Goal: Task Accomplishment & Management: Complete application form

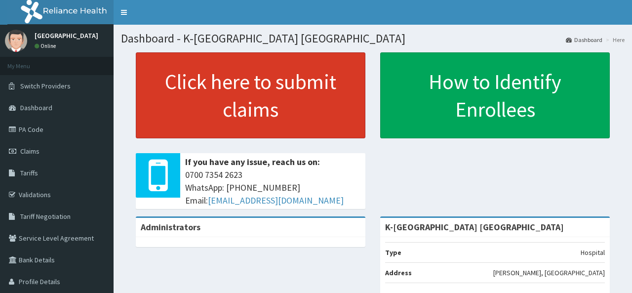
click at [274, 108] on link "Click here to submit claims" at bounding box center [251, 95] width 230 height 86
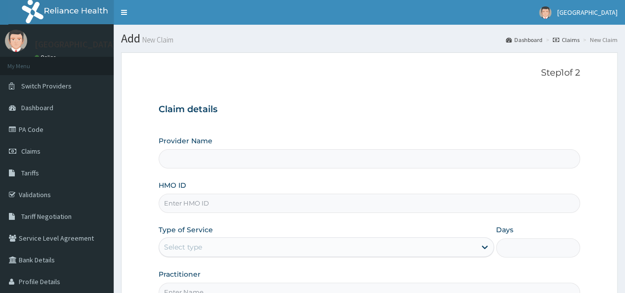
type input "K-Dara Specialist Hospital Katsina"
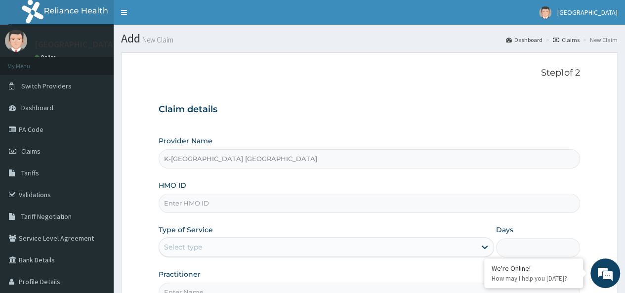
click at [231, 200] on input "HMO ID" at bounding box center [369, 203] width 421 height 19
paste input "6314986"
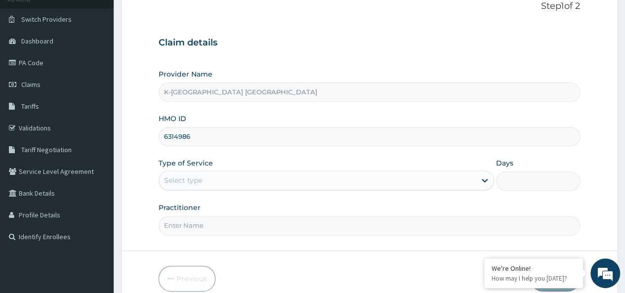
scroll to position [67, 0]
type input "6314986"
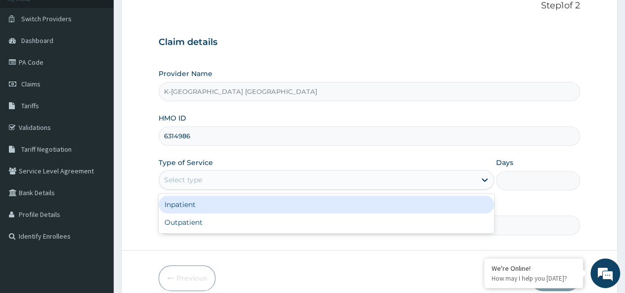
click at [211, 179] on div "Select type" at bounding box center [317, 180] width 317 height 16
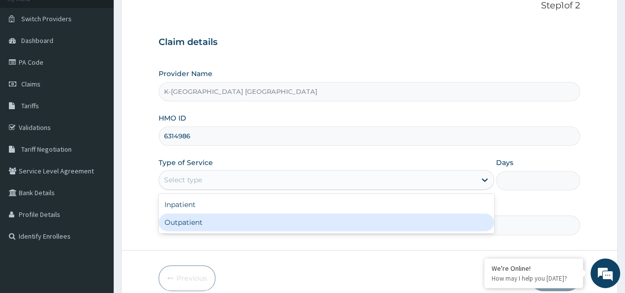
click at [197, 219] on div "Outpatient" at bounding box center [326, 222] width 335 height 18
type input "1"
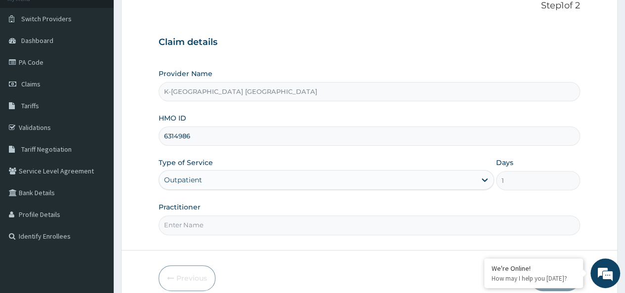
click at [196, 221] on input "Practitioner" at bounding box center [369, 224] width 421 height 19
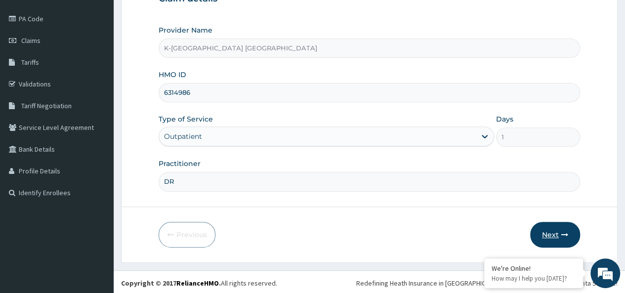
type input "DR"
click at [552, 235] on button "Next" at bounding box center [555, 235] width 50 height 26
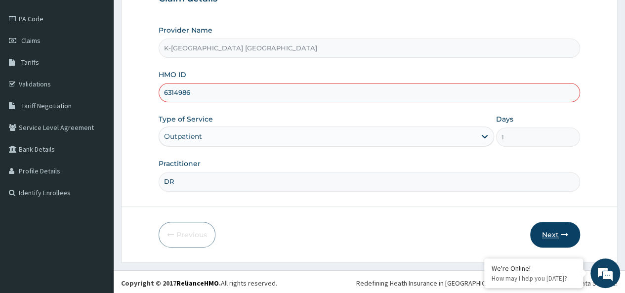
click at [556, 232] on button "Next" at bounding box center [555, 235] width 50 height 26
click at [546, 232] on button "Next" at bounding box center [555, 235] width 50 height 26
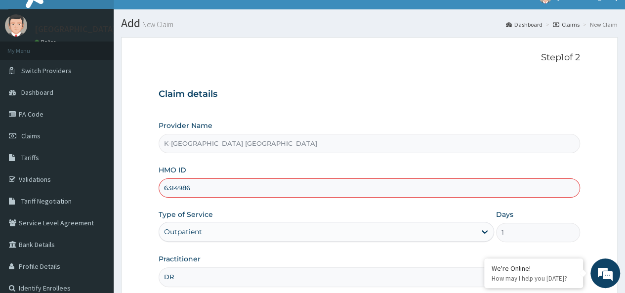
scroll to position [0, 0]
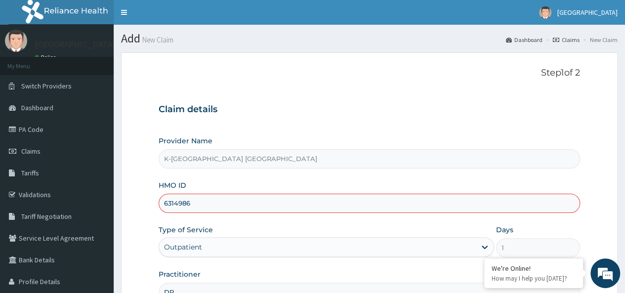
click at [195, 202] on input "6314986" at bounding box center [369, 203] width 421 height 19
type input "6"
paste input "SLB/10308/B"
type input "SLB/10308/B"
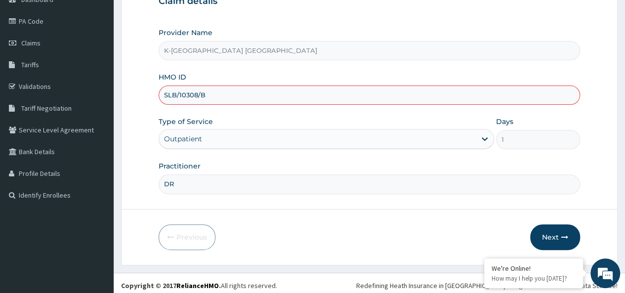
scroll to position [111, 0]
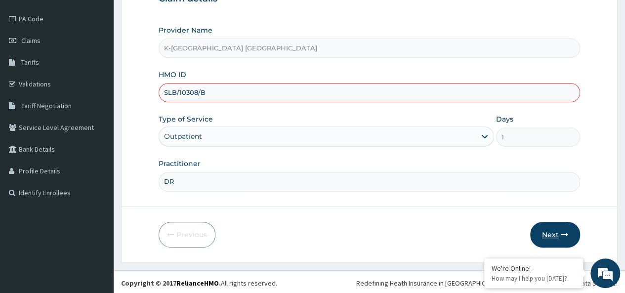
click at [553, 235] on button "Next" at bounding box center [555, 235] width 50 height 26
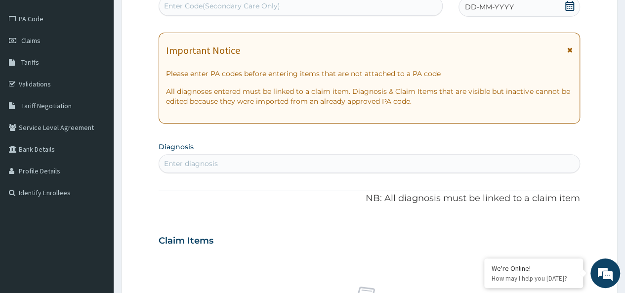
click at [570, 49] on icon at bounding box center [569, 49] width 5 height 7
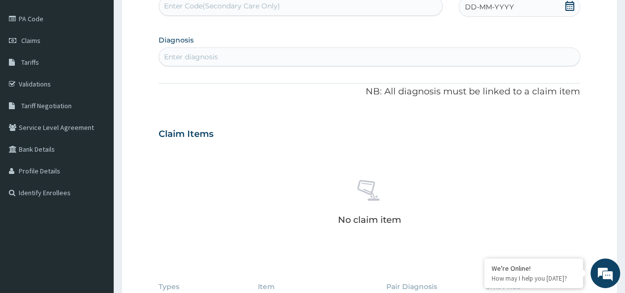
click at [572, 3] on icon at bounding box center [569, 6] width 9 height 10
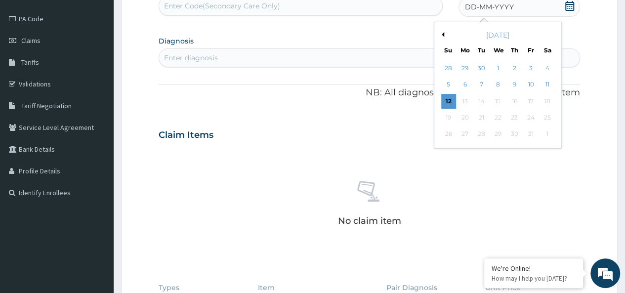
click at [443, 32] on button "Previous Month" at bounding box center [441, 34] width 5 height 5
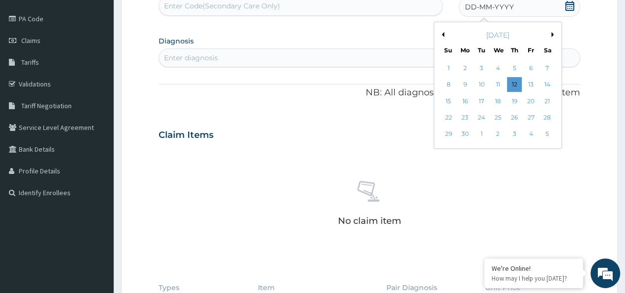
click at [443, 32] on button "Previous Month" at bounding box center [441, 34] width 5 height 5
click at [469, 83] on div "3" at bounding box center [465, 85] width 15 height 15
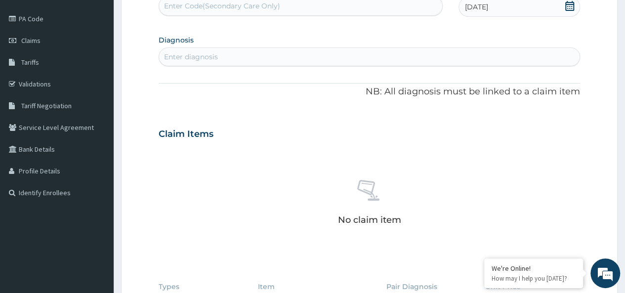
click at [298, 57] on div "Enter diagnosis" at bounding box center [369, 57] width 420 height 16
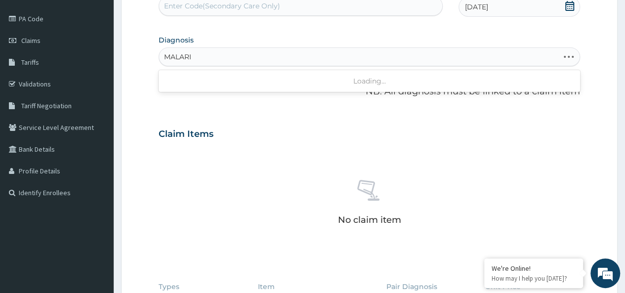
type input "MALARIA"
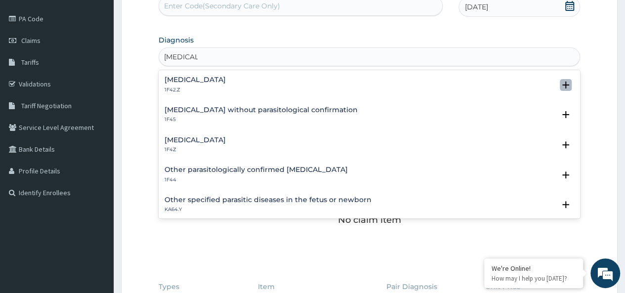
click at [562, 84] on icon "open select status" at bounding box center [565, 85] width 7 height 7
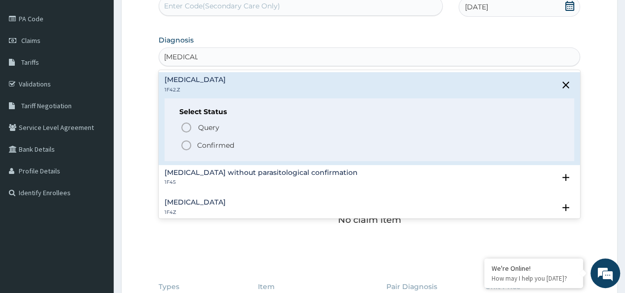
click at [221, 144] on p "Confirmed" at bounding box center [215, 145] width 37 height 10
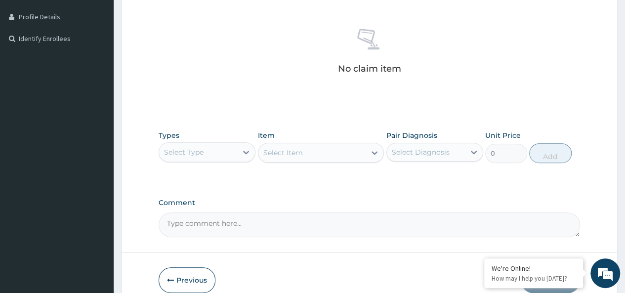
scroll to position [276, 0]
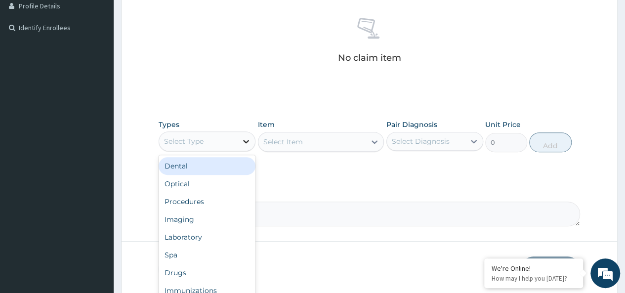
click at [246, 139] on icon at bounding box center [246, 141] width 10 height 10
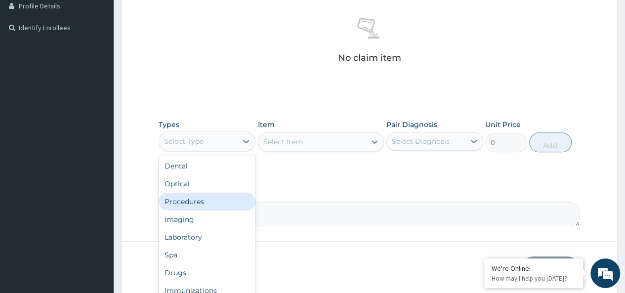
click at [213, 198] on div "Procedures" at bounding box center [207, 202] width 97 height 18
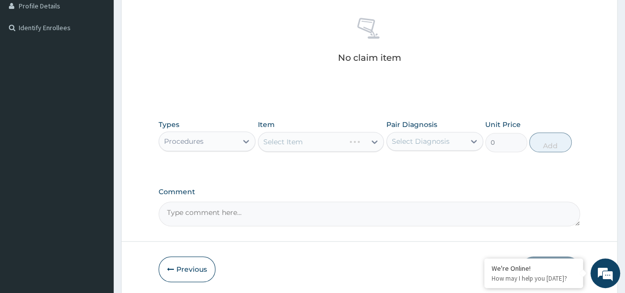
click at [376, 140] on div "Select Item" at bounding box center [321, 142] width 126 height 20
click at [372, 140] on div "Select Item" at bounding box center [321, 142] width 126 height 20
click at [473, 142] on icon at bounding box center [474, 141] width 6 height 3
click at [396, 169] on input "checkbox" at bounding box center [395, 166] width 6 height 6
checkbox input "true"
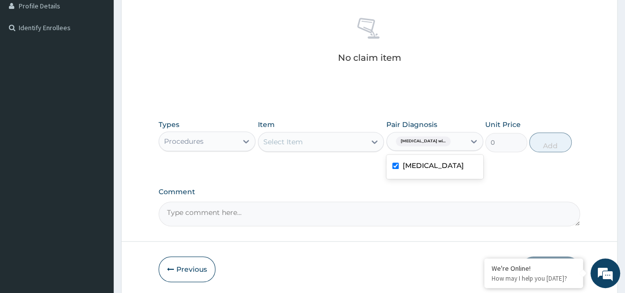
click at [363, 143] on div "Select Item" at bounding box center [312, 142] width 108 height 16
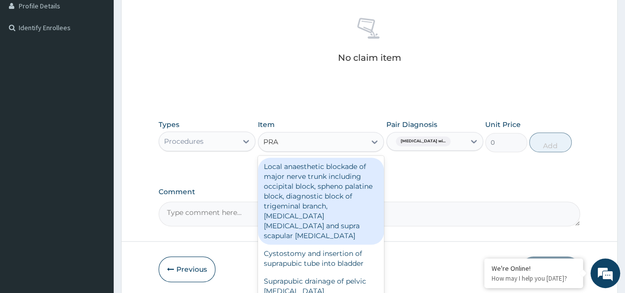
type input "PRAC"
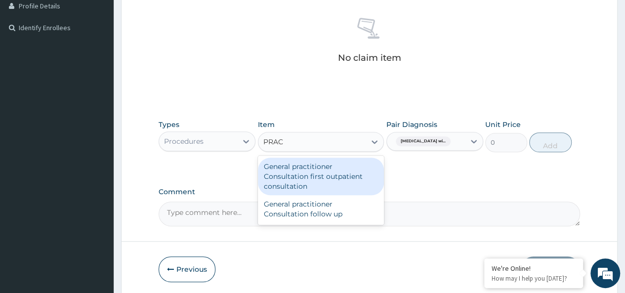
click at [326, 168] on div "General practitioner Consultation first outpatient consultation" at bounding box center [321, 177] width 126 height 38
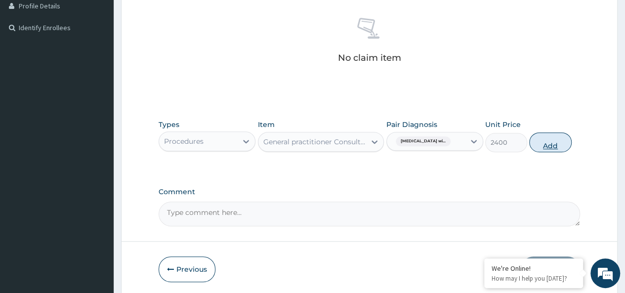
click at [555, 144] on button "Add" at bounding box center [550, 142] width 42 height 20
type input "0"
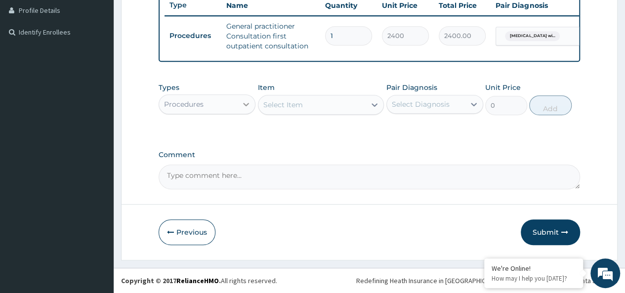
click at [246, 106] on icon at bounding box center [246, 104] width 10 height 10
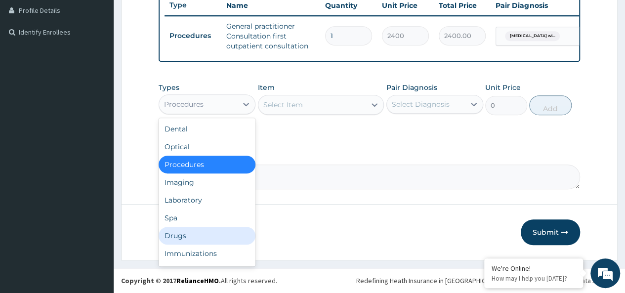
click at [192, 235] on div "Drugs" at bounding box center [207, 236] width 97 height 18
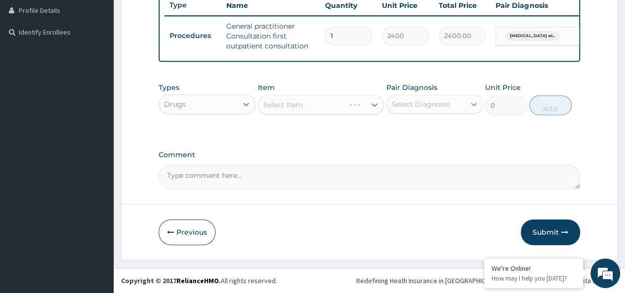
click at [473, 105] on icon at bounding box center [474, 104] width 10 height 10
click at [396, 132] on input "checkbox" at bounding box center [395, 129] width 6 height 6
checkbox input "true"
click at [372, 106] on icon at bounding box center [375, 105] width 10 height 10
type input "ARTE"
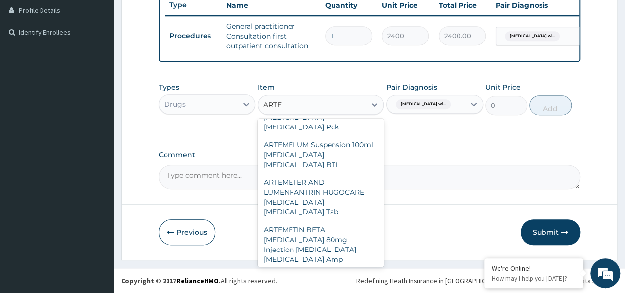
scroll to position [687, 0]
click at [318, 268] on div "ARTIX DS 80/480 Artemether Lumefantrine Tab" at bounding box center [321, 287] width 126 height 38
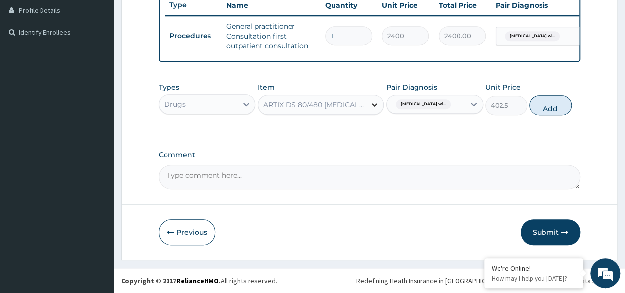
click at [377, 107] on icon at bounding box center [375, 105] width 10 height 10
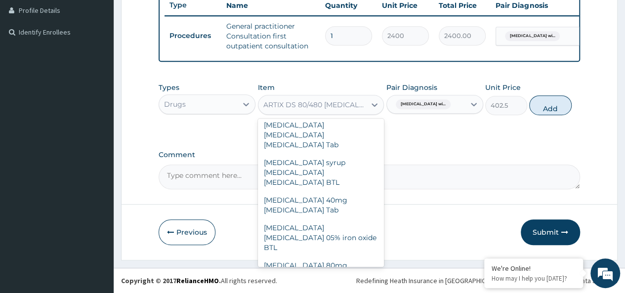
scroll to position [20361, 0]
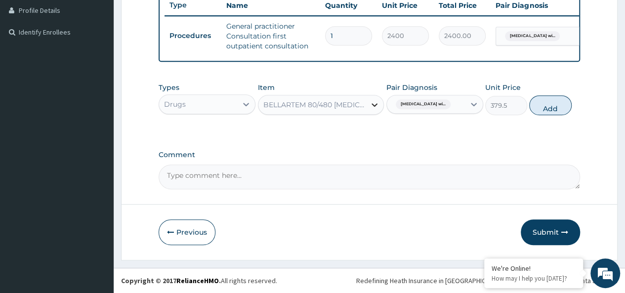
click at [373, 106] on icon at bounding box center [375, 104] width 6 height 3
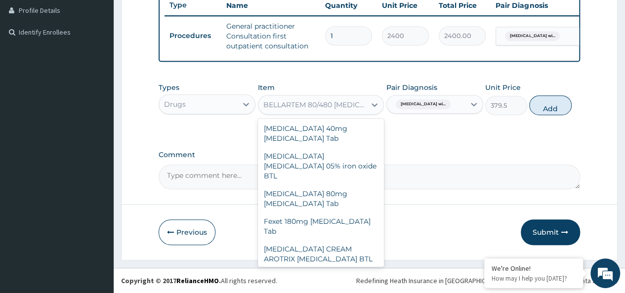
scroll to position [20433, 0]
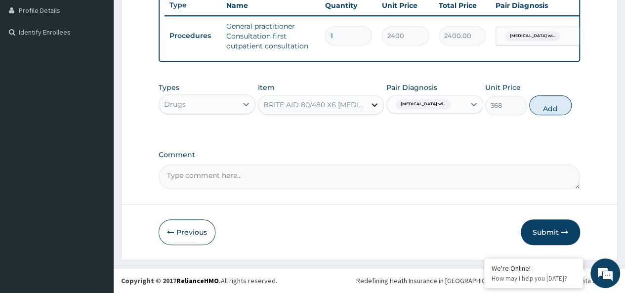
click at [374, 105] on icon at bounding box center [375, 105] width 10 height 10
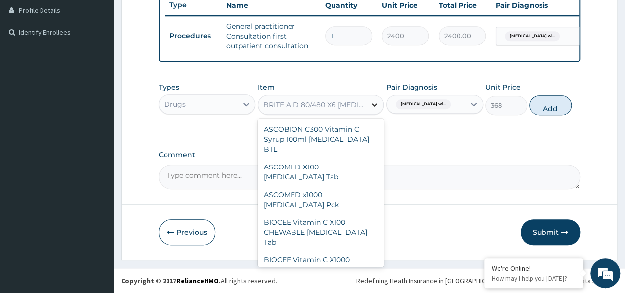
scroll to position [20419, 0]
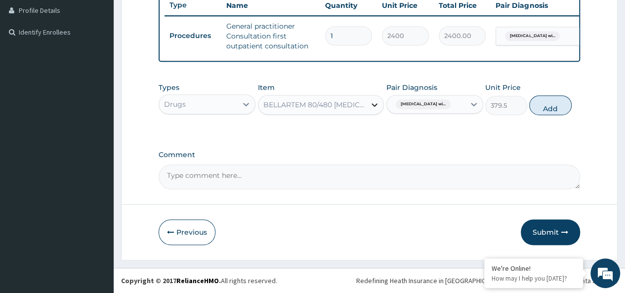
click at [378, 107] on icon at bounding box center [375, 105] width 10 height 10
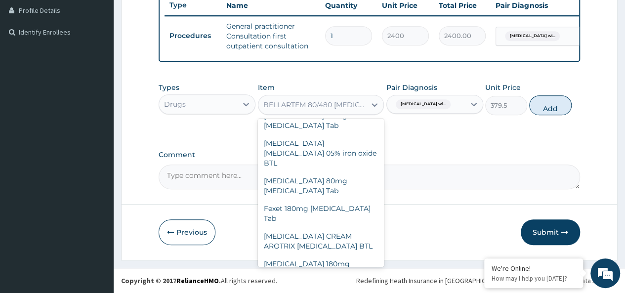
scroll to position [20471, 0]
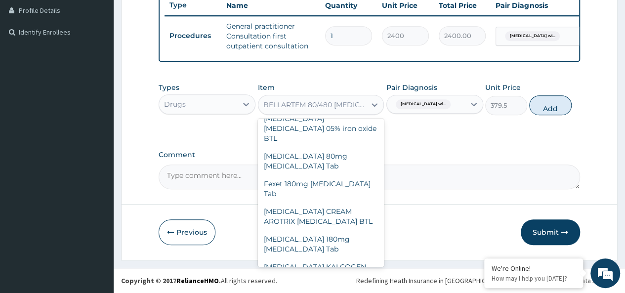
type input "3220"
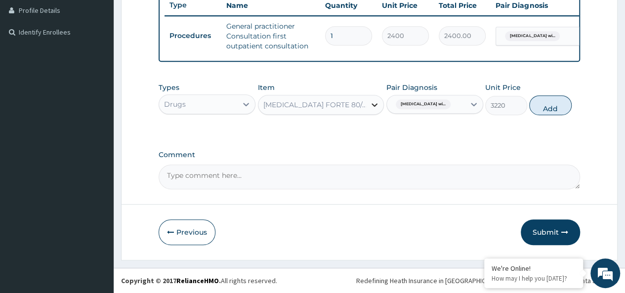
click at [375, 107] on icon at bounding box center [375, 104] width 6 height 3
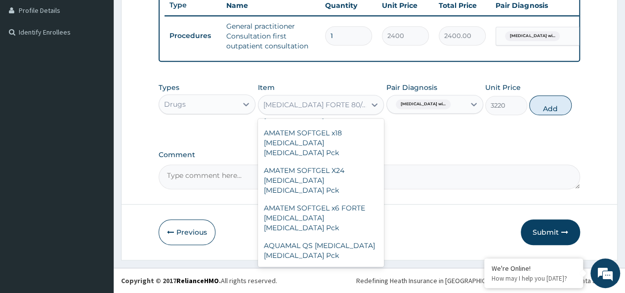
scroll to position [21146, 0]
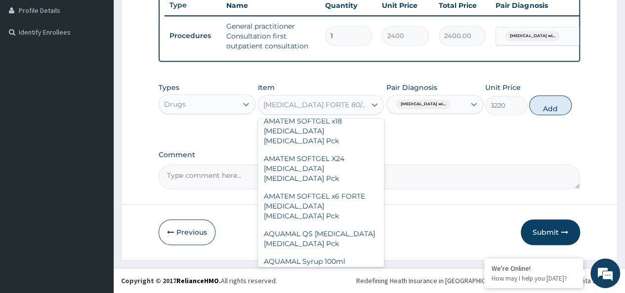
click at [364, 108] on div "COARTEM FORTE 80/480 BY 6 Artemether Lumefantrine Pck" at bounding box center [315, 105] width 104 height 10
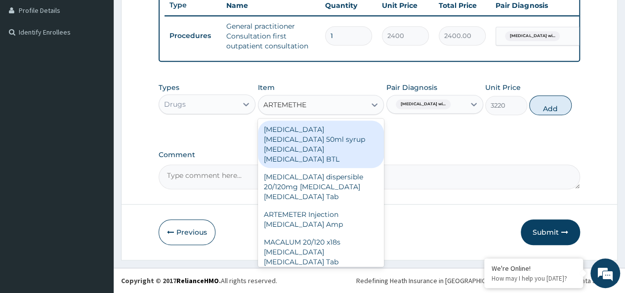
type input "ARTEMETHER"
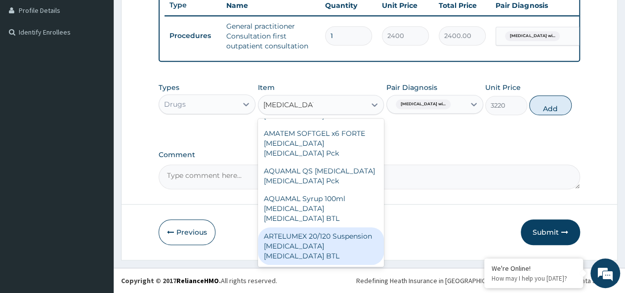
scroll to position [385, 0]
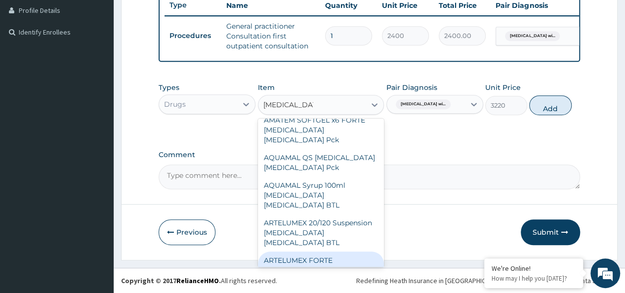
click at [347, 251] on div "ARTELUMEX FORTE Artemether Lumefantrine Pck" at bounding box center [321, 270] width 126 height 38
type input "460"
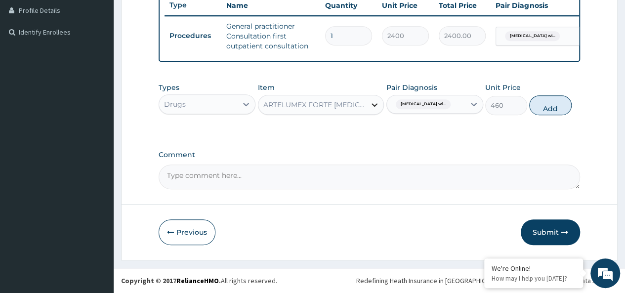
click at [374, 106] on icon at bounding box center [375, 105] width 10 height 10
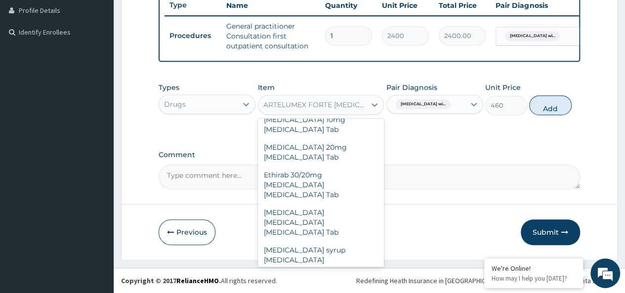
scroll to position [20286, 0]
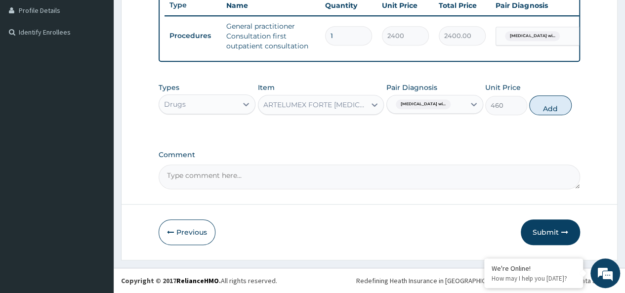
click at [349, 106] on div "ARTELUMEX FORTE Artemether Lumefantrine Pck" at bounding box center [315, 105] width 104 height 10
type input "ARTEMETHER"
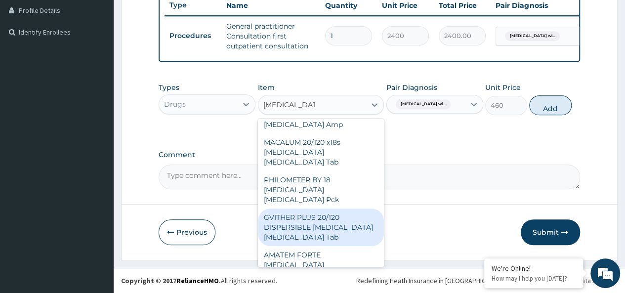
scroll to position [100, 0]
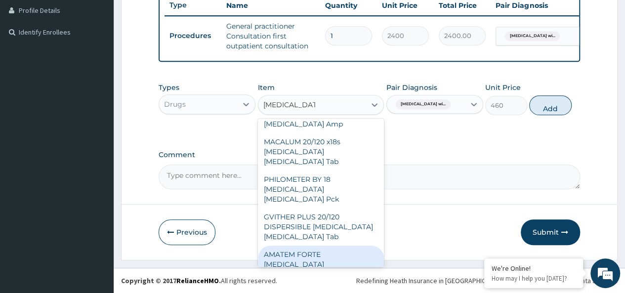
click at [349, 246] on div "AMATEM FORTE Artemether Lumefantrine Pck" at bounding box center [321, 265] width 126 height 38
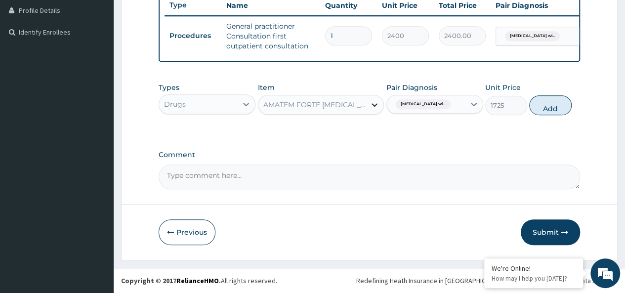
click at [374, 107] on icon at bounding box center [375, 104] width 6 height 3
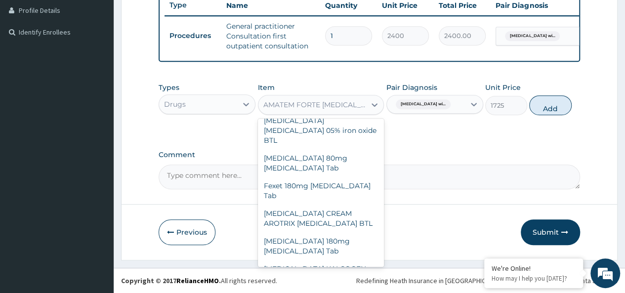
scroll to position [20488, 0]
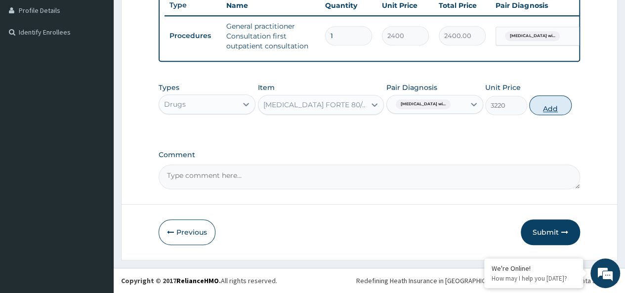
click at [548, 109] on button "Add" at bounding box center [550, 105] width 42 height 20
type input "0"
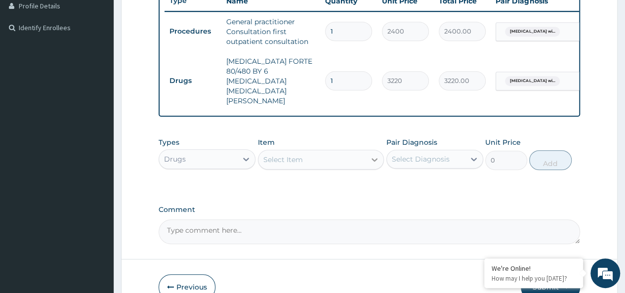
click at [376, 155] on icon at bounding box center [375, 160] width 10 height 10
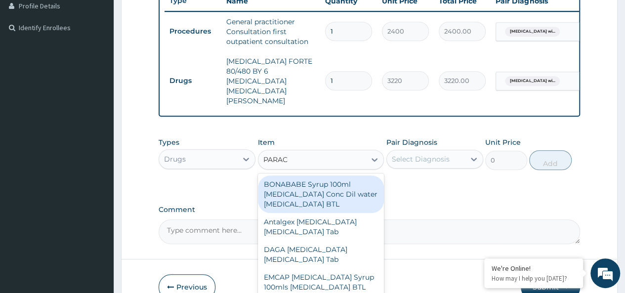
type input "PARACE"
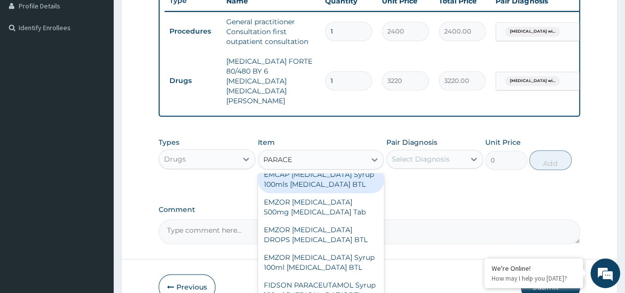
scroll to position [103, 0]
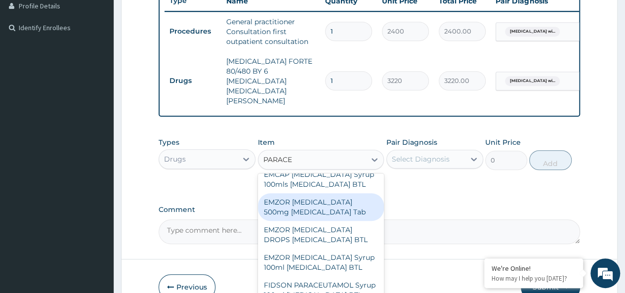
click at [341, 206] on div "EMZOR PARACETAMOL 500mg Acetaminophen Tab" at bounding box center [321, 207] width 126 height 28
type input "11.5"
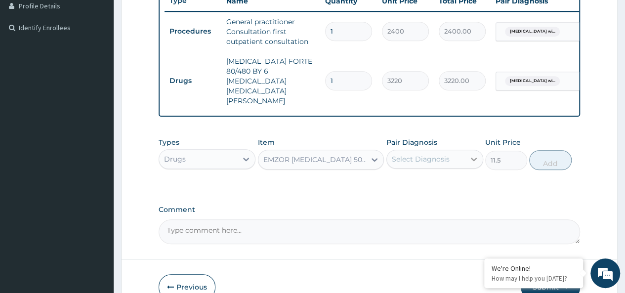
click at [475, 154] on icon at bounding box center [474, 159] width 10 height 10
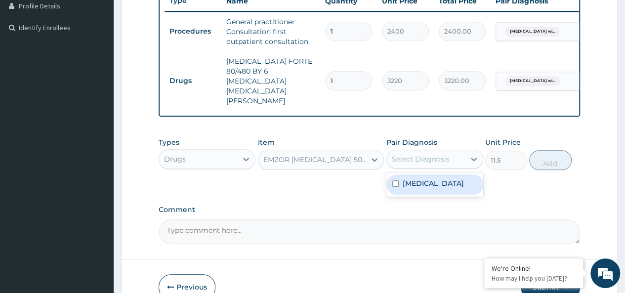
click at [414, 183] on label "Plasmodium malariae malaria without complication" at bounding box center [433, 183] width 61 height 10
checkbox input "true"
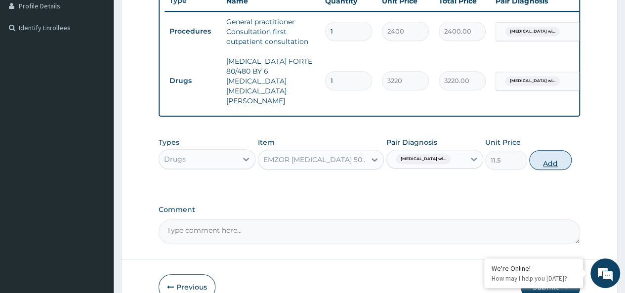
click at [555, 150] on button "Add" at bounding box center [550, 160] width 42 height 20
type input "0"
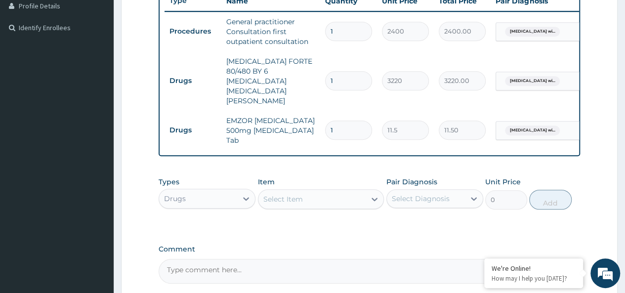
click at [339, 121] on input "1" at bounding box center [348, 130] width 47 height 19
type input "0.00"
type input "2"
type input "23.00"
type input "20"
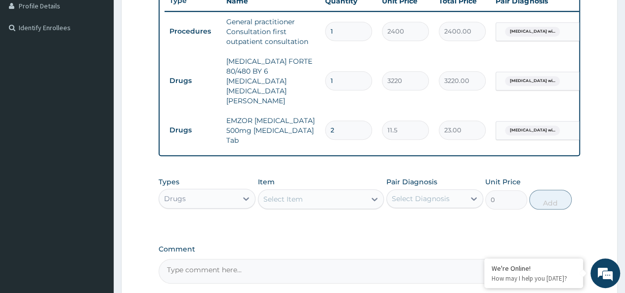
type input "230.00"
type input "20"
click at [372, 198] on icon at bounding box center [375, 199] width 6 height 3
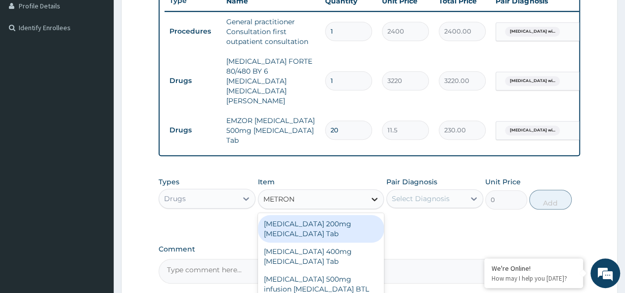
type input "METRONI"
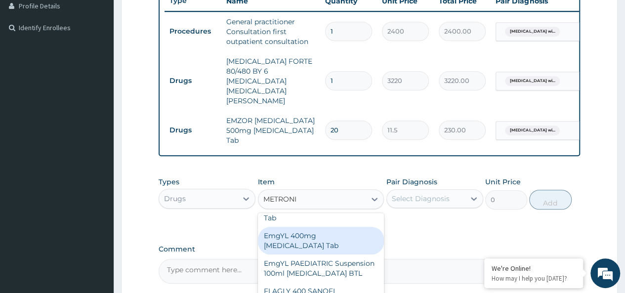
scroll to position [156, 0]
click at [337, 233] on div "EmgYL 400mg Metronidazole Tab" at bounding box center [321, 239] width 126 height 28
type input "57.5"
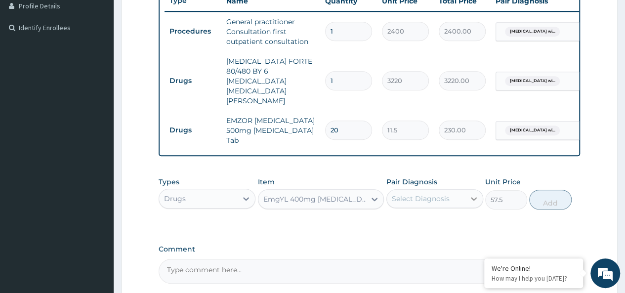
click at [470, 194] on icon at bounding box center [474, 199] width 10 height 10
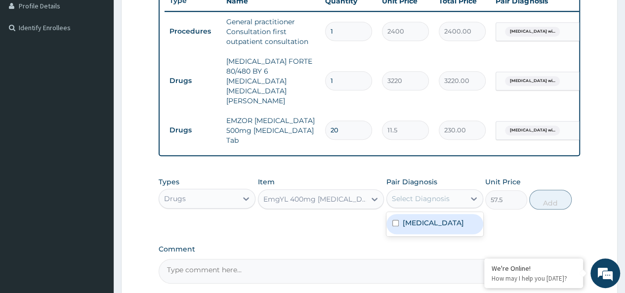
click at [426, 224] on label "Plasmodium malariae malaria without complication" at bounding box center [433, 223] width 61 height 10
checkbox input "true"
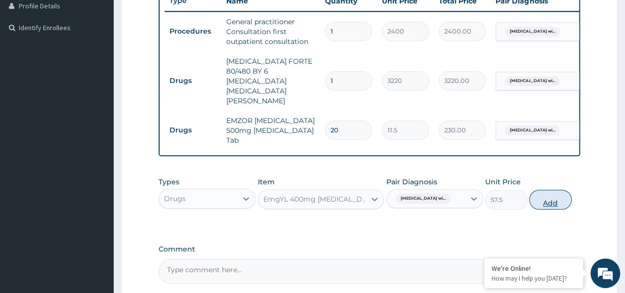
click at [553, 190] on button "Add" at bounding box center [550, 200] width 42 height 20
type input "0"
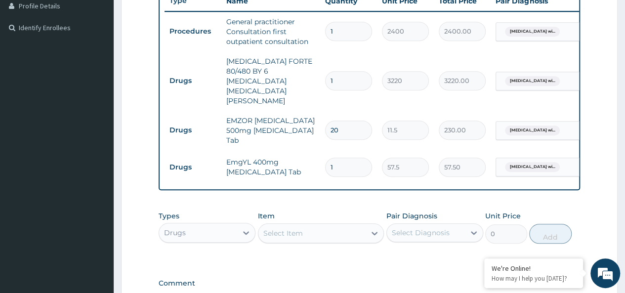
click at [338, 158] on input "1" at bounding box center [348, 167] width 47 height 19
type input "0.00"
type input "3"
type input "172.50"
type input "30"
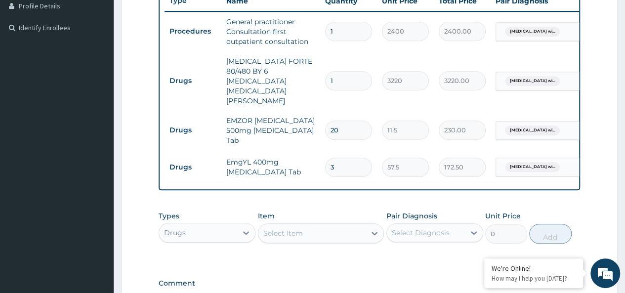
type input "1725.00"
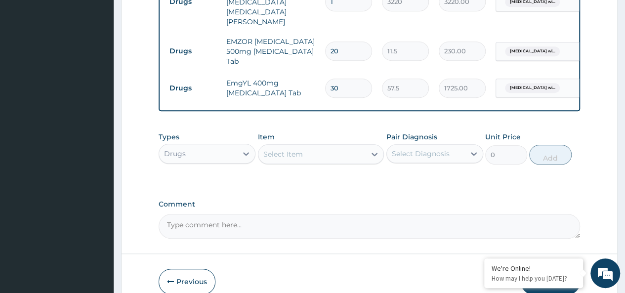
scroll to position [390, 0]
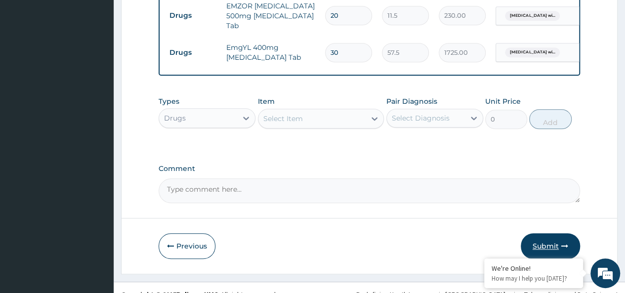
type input "30"
click at [548, 234] on button "Submit" at bounding box center [550, 246] width 59 height 26
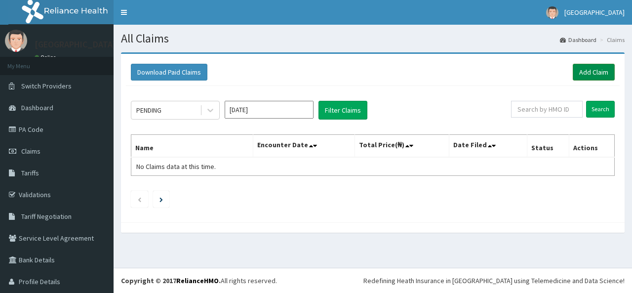
click at [592, 69] on link "Add Claim" at bounding box center [594, 72] width 42 height 17
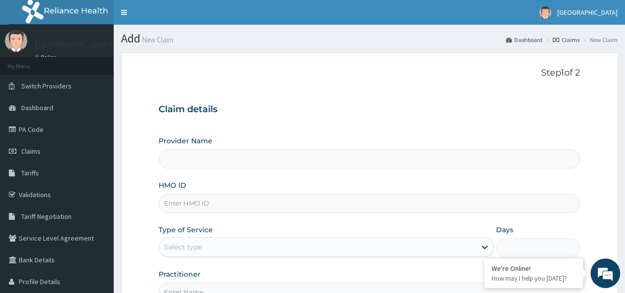
click at [202, 202] on input "HMO ID" at bounding box center [369, 203] width 421 height 19
type input "K-[GEOGRAPHIC_DATA] [GEOGRAPHIC_DATA]"
paste input "SLB/10308/B"
type input "SLB/10308/B"
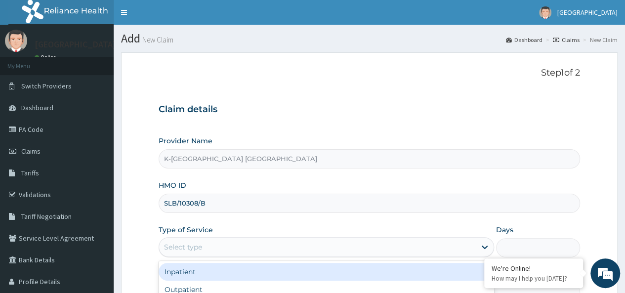
click at [231, 248] on div "Select type" at bounding box center [317, 247] width 317 height 16
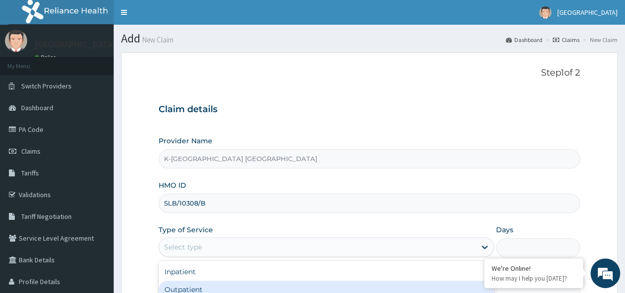
click at [206, 287] on div "Outpatient" at bounding box center [326, 290] width 335 height 18
type input "1"
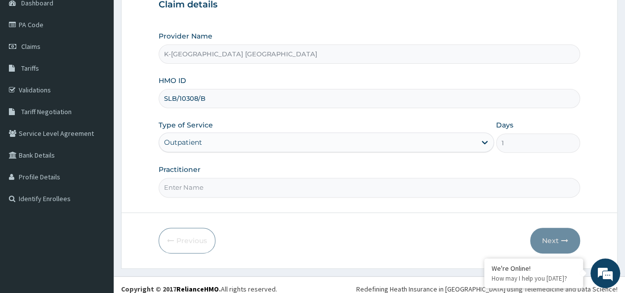
scroll to position [108, 0]
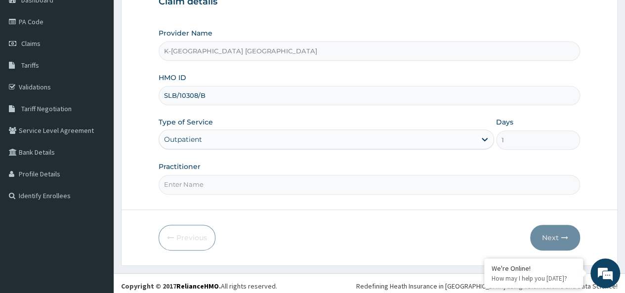
click at [223, 185] on input "Practitioner" at bounding box center [369, 184] width 421 height 19
type input "DR"
click at [590, 250] on form "Step 1 of 2 Claim details Provider Name K-Dara Specialist Hospital Katsina HMO …" at bounding box center [369, 105] width 497 height 321
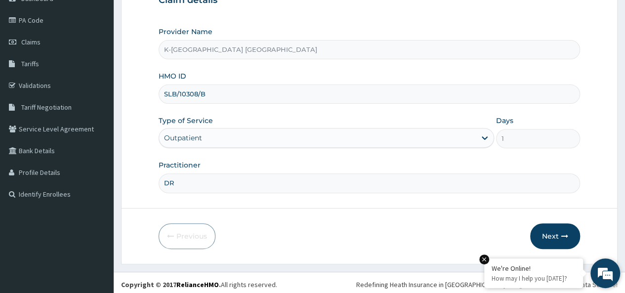
scroll to position [111, 0]
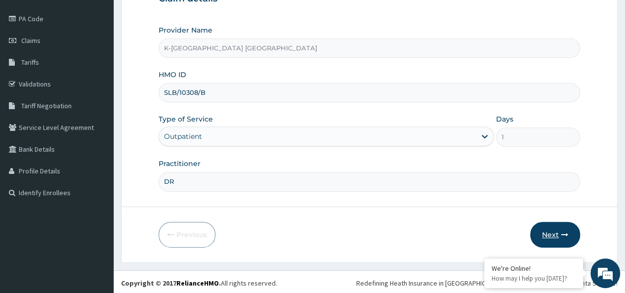
click at [549, 232] on button "Next" at bounding box center [555, 235] width 50 height 26
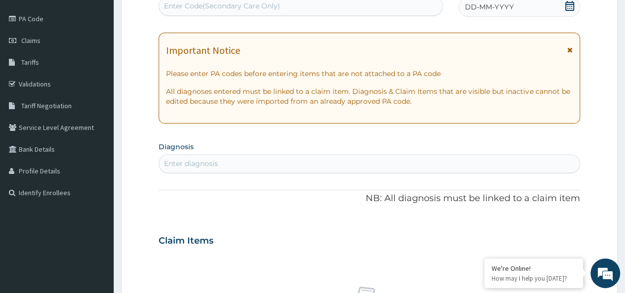
click at [569, 49] on icon at bounding box center [569, 49] width 5 height 7
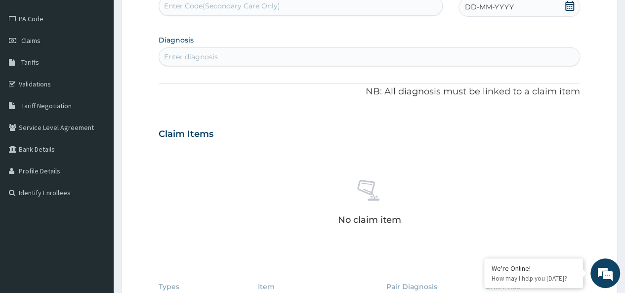
click at [569, 8] on icon at bounding box center [570, 6] width 10 height 10
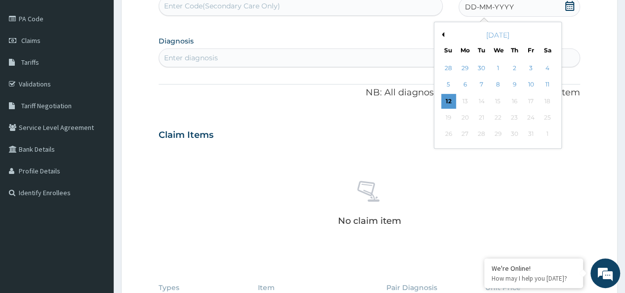
click at [441, 35] on button "Previous Month" at bounding box center [441, 34] width 5 height 5
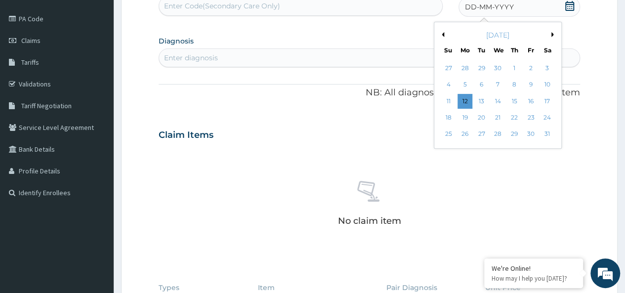
click at [441, 35] on button "Previous Month" at bounding box center [441, 34] width 5 height 5
click at [547, 84] on div "8" at bounding box center [547, 85] width 15 height 15
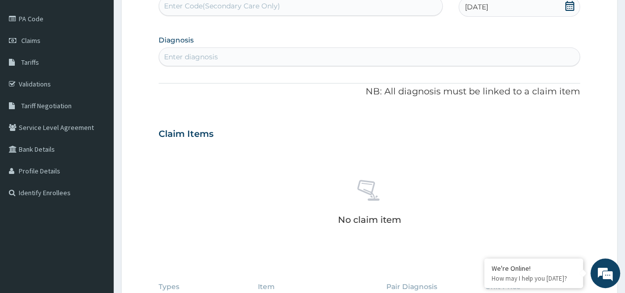
click at [228, 55] on div "Enter diagnosis" at bounding box center [369, 57] width 420 height 16
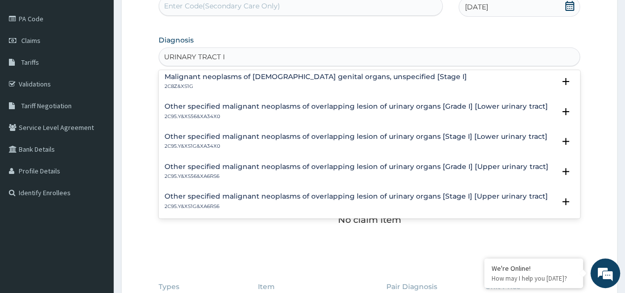
scroll to position [0, 0]
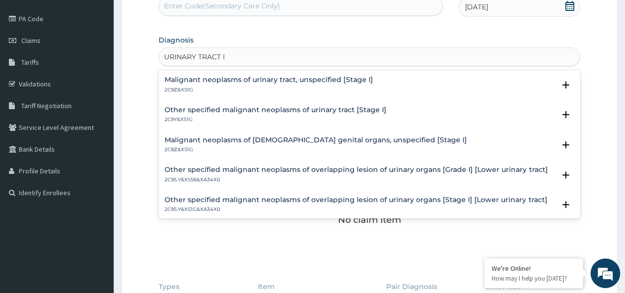
type input "URINARY TRACT"
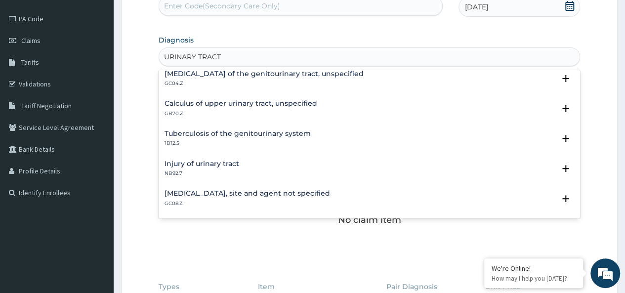
scroll to position [67, 0]
click at [562, 196] on icon "open select status" at bounding box center [565, 197] width 7 height 7
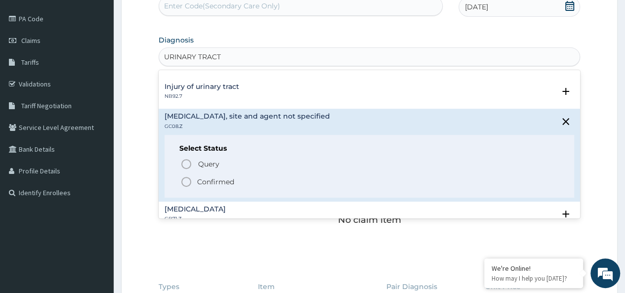
scroll to position [145, 0]
click at [186, 182] on icon "status option filled" at bounding box center [186, 180] width 12 height 12
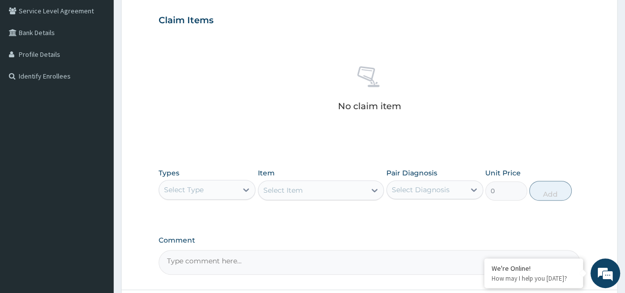
scroll to position [237, 0]
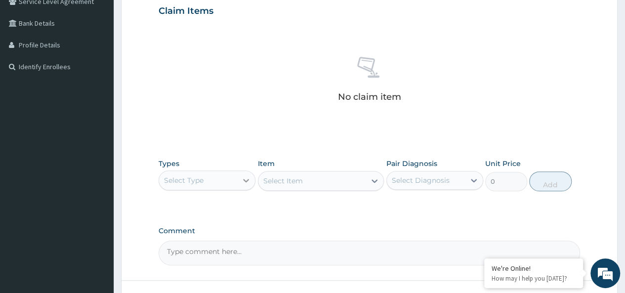
click at [246, 180] on icon at bounding box center [246, 180] width 6 height 3
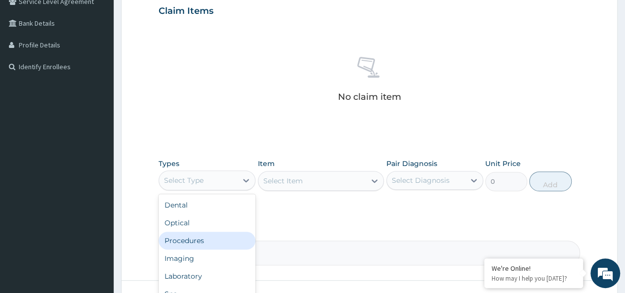
click at [209, 237] on div "Procedures" at bounding box center [207, 241] width 97 height 18
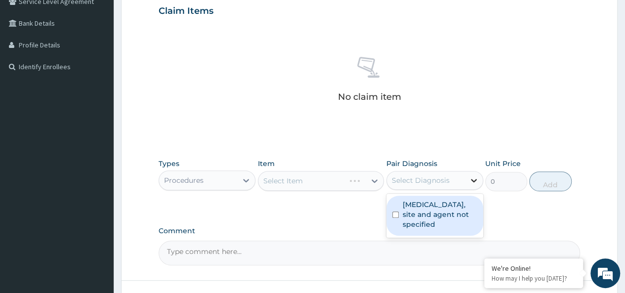
click at [472, 180] on icon at bounding box center [474, 180] width 6 height 3
click at [427, 213] on label "Urinary tract infection, site and agent not specified" at bounding box center [440, 215] width 75 height 30
checkbox input "true"
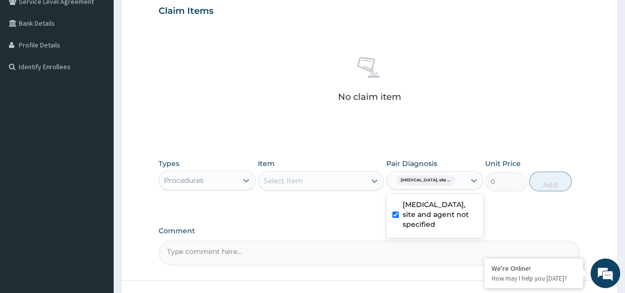
click at [337, 184] on div "Select Item" at bounding box center [312, 181] width 108 height 16
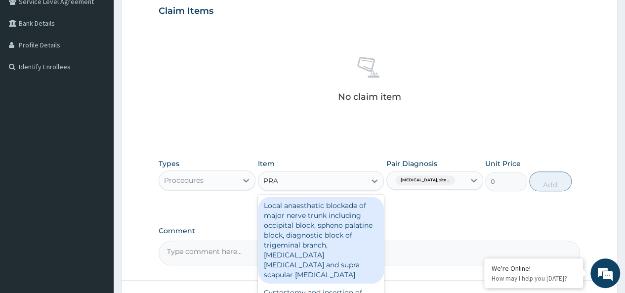
type input "PRAC"
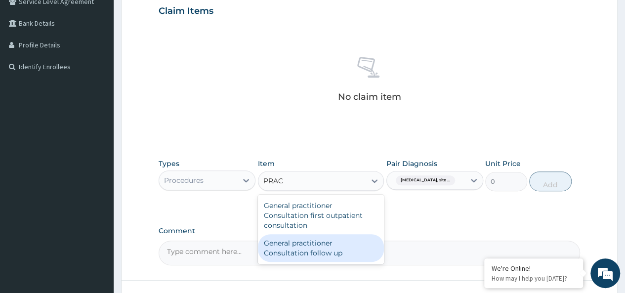
click at [306, 249] on div "General practitioner Consultation follow up" at bounding box center [321, 248] width 126 height 28
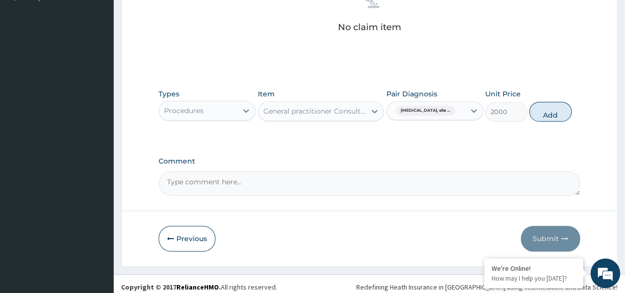
scroll to position [311, 0]
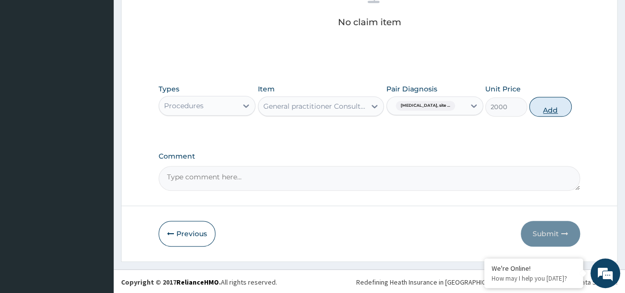
click at [549, 106] on button "Add" at bounding box center [550, 107] width 42 height 20
type input "0"
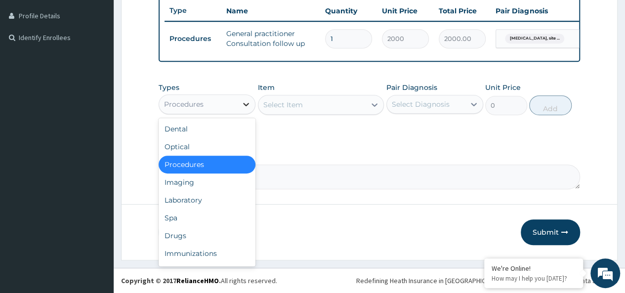
click at [248, 104] on icon at bounding box center [246, 104] width 6 height 3
click at [184, 234] on div "Drugs" at bounding box center [207, 236] width 97 height 18
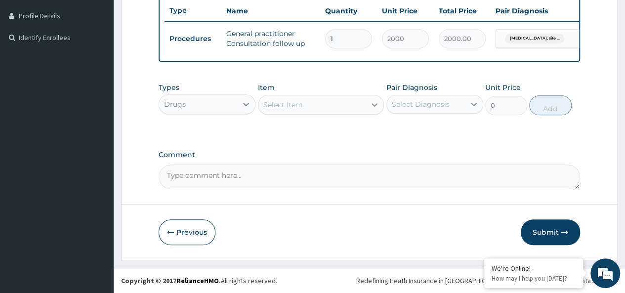
click at [373, 104] on icon at bounding box center [375, 105] width 10 height 10
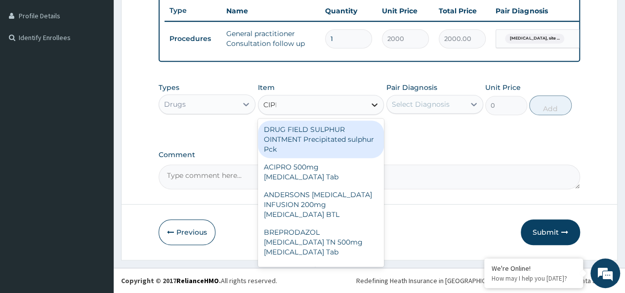
type input "CIPRO"
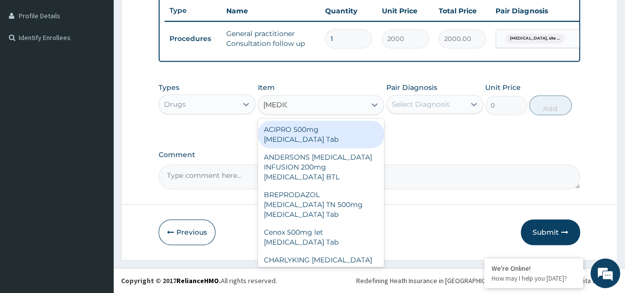
click at [316, 130] on div "ACIPRO 500mg [MEDICAL_DATA] Tab" at bounding box center [321, 135] width 126 height 28
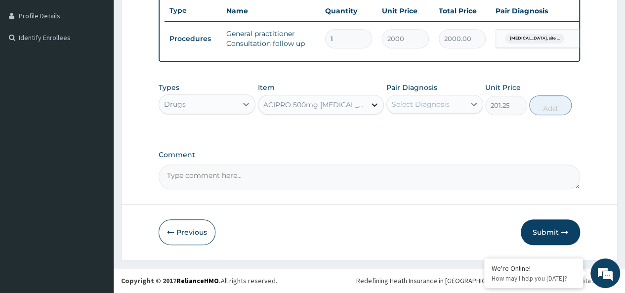
click at [374, 105] on icon at bounding box center [375, 105] width 10 height 10
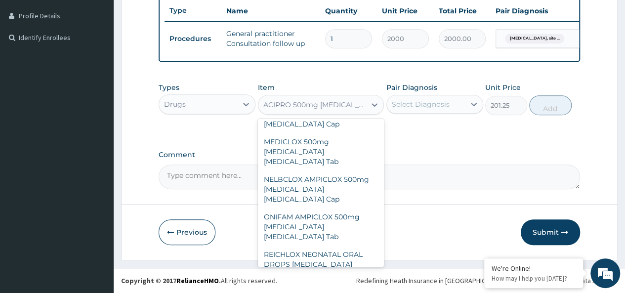
scroll to position [34095, 0]
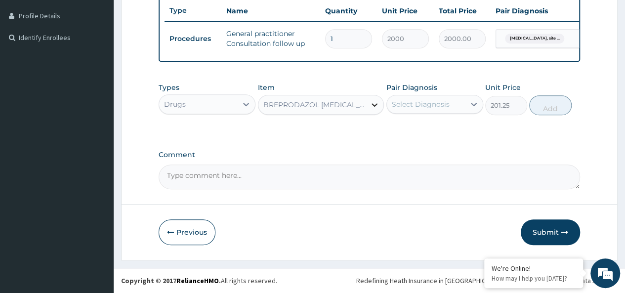
click at [376, 103] on icon at bounding box center [375, 105] width 10 height 10
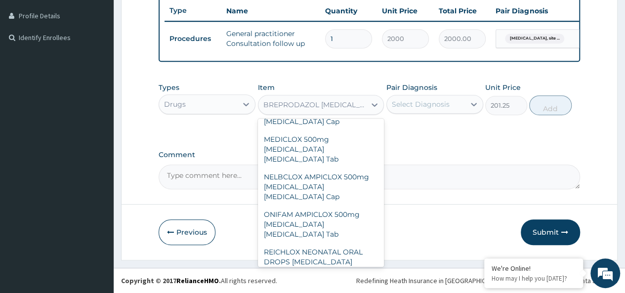
scroll to position [34124, 0]
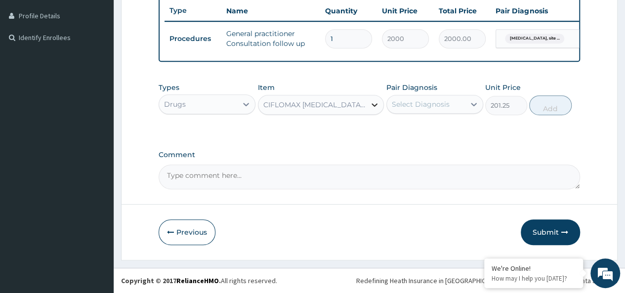
click at [374, 105] on icon at bounding box center [375, 104] width 6 height 3
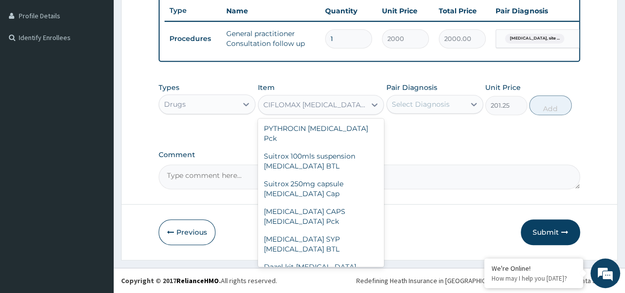
scroll to position [34435, 0]
type input "287.5"
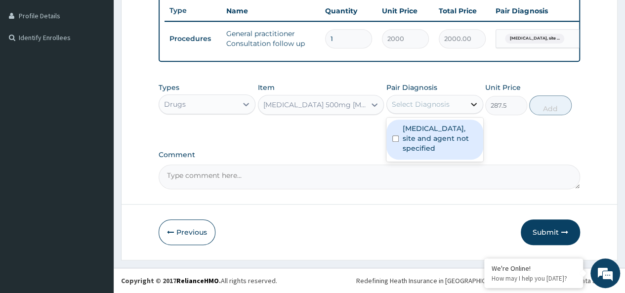
click at [473, 107] on icon at bounding box center [474, 104] width 10 height 10
click at [414, 140] on label "Urinary tract infection, site and agent not specified" at bounding box center [440, 139] width 75 height 30
checkbox input "true"
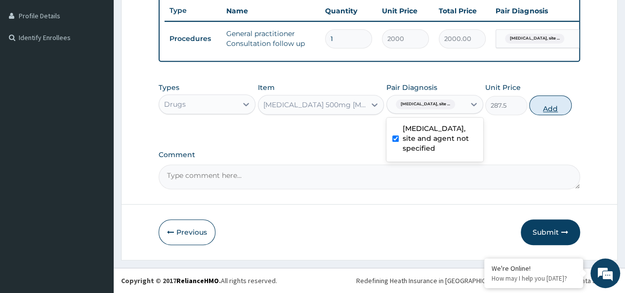
click at [551, 110] on button "Add" at bounding box center [550, 105] width 42 height 20
type input "0"
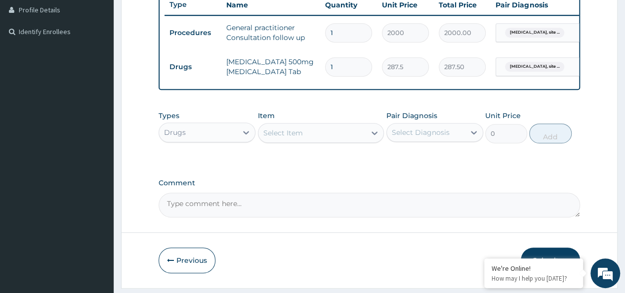
click at [341, 65] on input "1" at bounding box center [348, 66] width 47 height 19
type input "0.00"
type input "1"
type input "287.50"
type input "10"
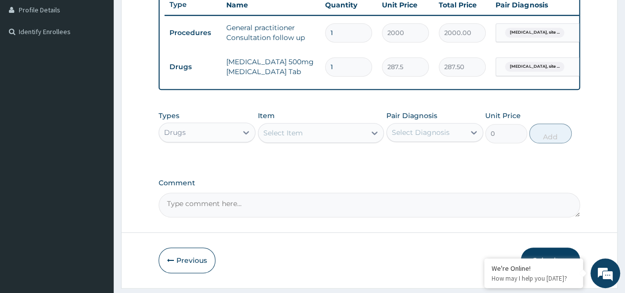
type input "2875.00"
type input "10"
click at [375, 138] on icon at bounding box center [375, 133] width 10 height 10
click at [354, 138] on div "Select Item" at bounding box center [312, 133] width 108 height 16
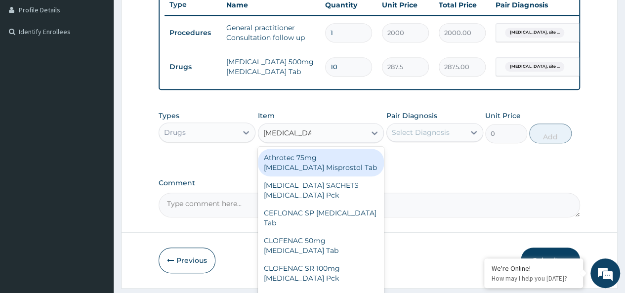
type input "DICLOFENAC"
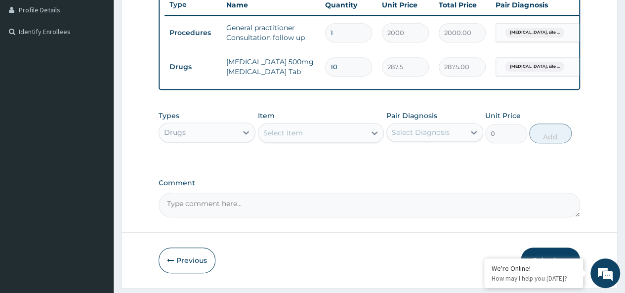
click at [308, 139] on div "Select Item" at bounding box center [312, 133] width 108 height 16
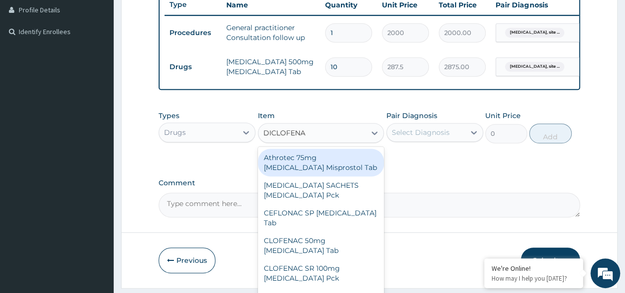
type input "DICLOFENAC"
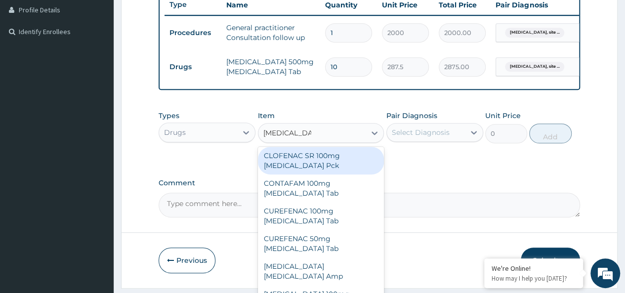
scroll to position [114, 0]
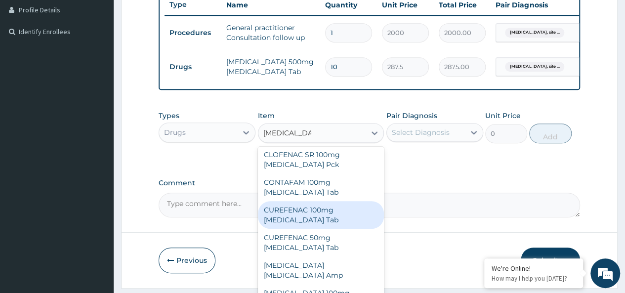
click at [327, 209] on div "CUREFENAC 100mg Diclofenac Tab" at bounding box center [321, 215] width 126 height 28
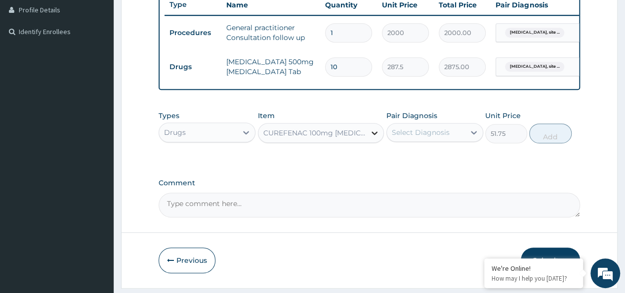
click at [376, 138] on icon at bounding box center [375, 133] width 10 height 10
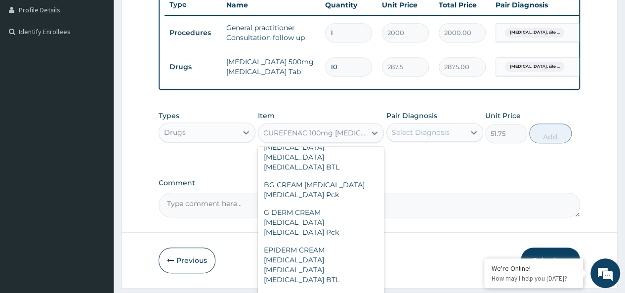
scroll to position [43004, 0]
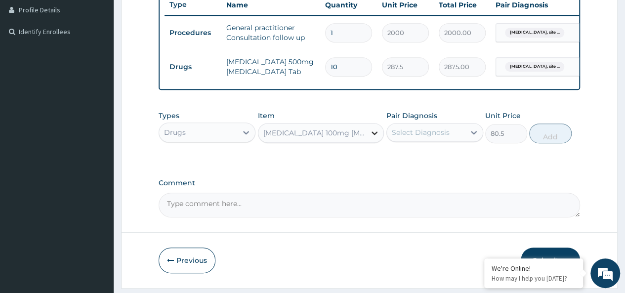
click at [375, 138] on icon at bounding box center [375, 133] width 10 height 10
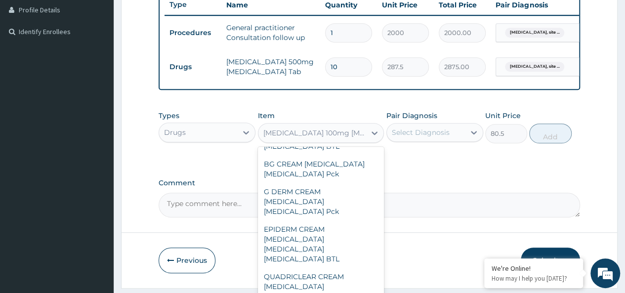
scroll to position [43011, 0]
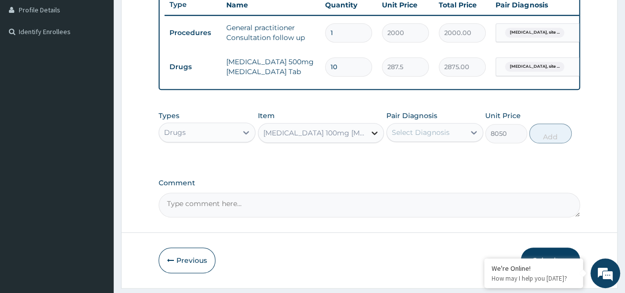
click at [377, 138] on icon at bounding box center [375, 133] width 10 height 10
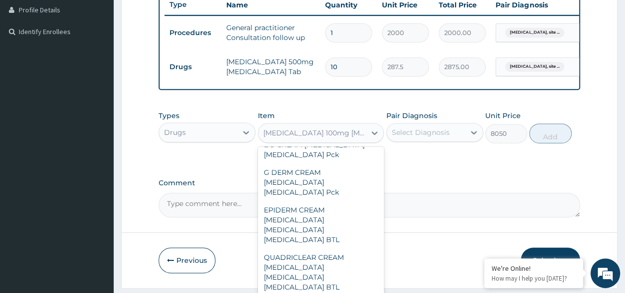
scroll to position [43030, 0]
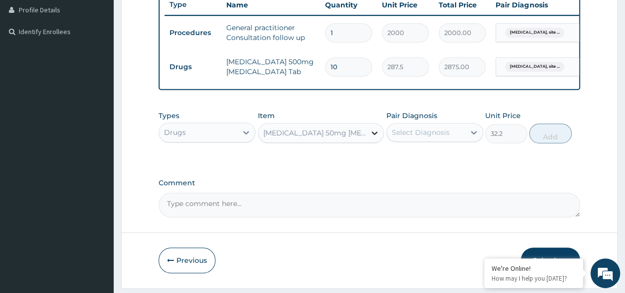
click at [378, 138] on icon at bounding box center [375, 133] width 10 height 10
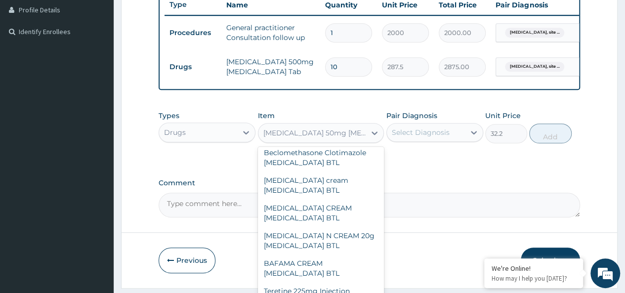
scroll to position [42804, 0]
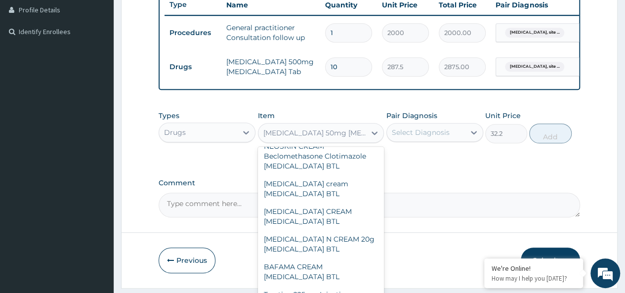
type input "92"
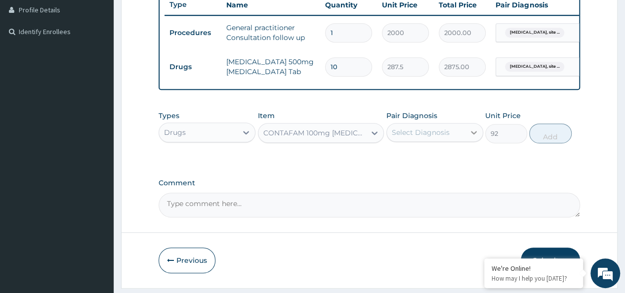
click at [474, 137] on icon at bounding box center [474, 132] width 10 height 10
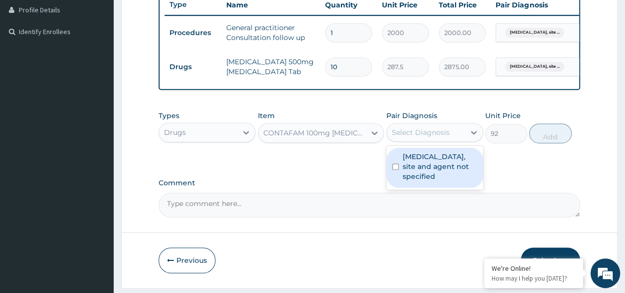
click at [425, 173] on label "Urinary tract infection, site and agent not specified" at bounding box center [440, 167] width 75 height 30
checkbox input "true"
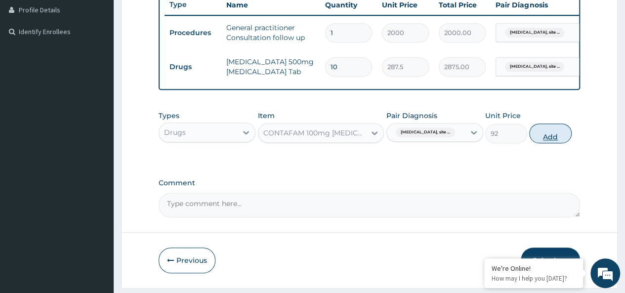
click at [552, 138] on button "Add" at bounding box center [550, 134] width 42 height 20
type input "0"
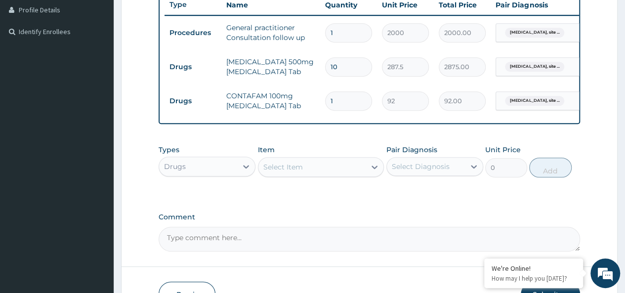
type input "10"
type input "920.00"
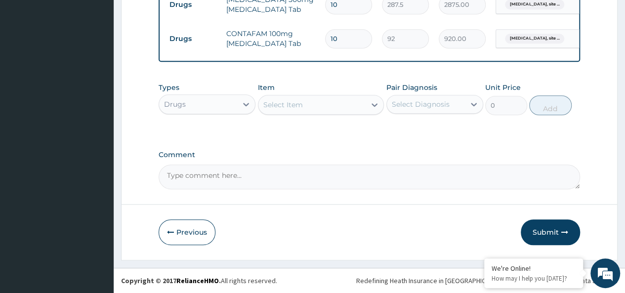
scroll to position [340, 0]
type input "10"
click at [544, 232] on button "Submit" at bounding box center [550, 232] width 59 height 26
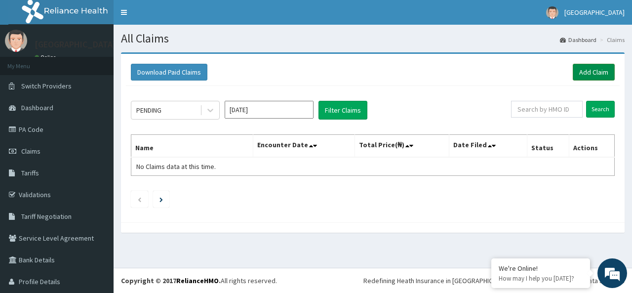
click at [588, 70] on link "Add Claim" at bounding box center [594, 72] width 42 height 17
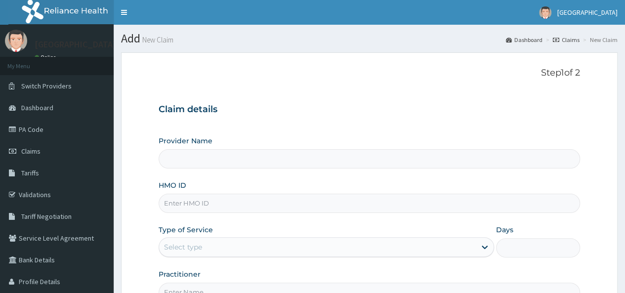
click at [213, 203] on input "HMO ID" at bounding box center [369, 203] width 421 height 19
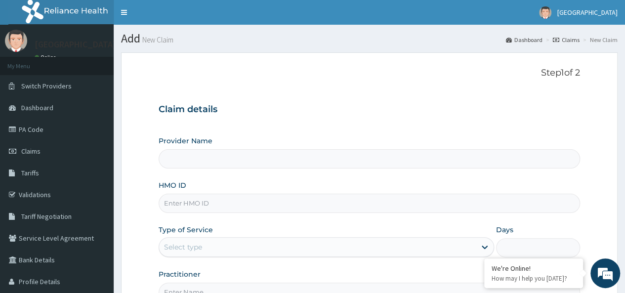
paste input "SLB/10308/A"
type input "SLB/10308/A"
type input "K-Dara Specialist Hospital Katsina"
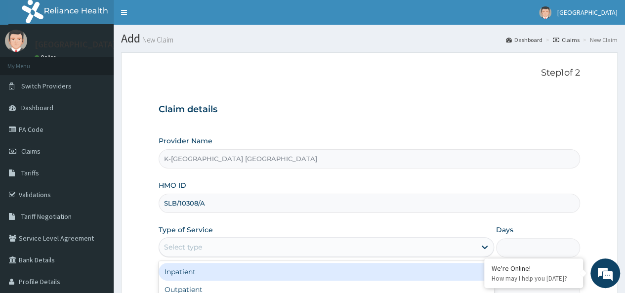
click at [436, 247] on div "Select type" at bounding box center [317, 247] width 317 height 16
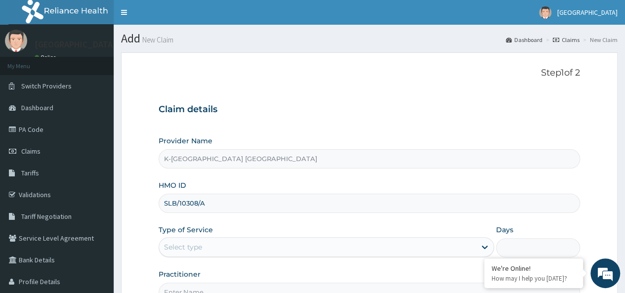
click at [227, 203] on input "SLB/10308/A" at bounding box center [369, 203] width 421 height 19
type input "S"
paste input "SWG/10248/A"
type input "SWG/10248/A"
click at [240, 243] on div "Select type" at bounding box center [317, 247] width 317 height 16
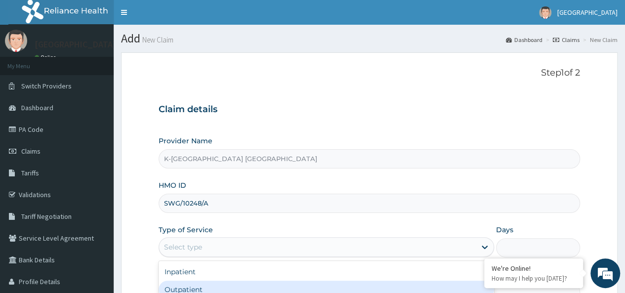
click at [215, 288] on div "Outpatient" at bounding box center [326, 290] width 335 height 18
type input "1"
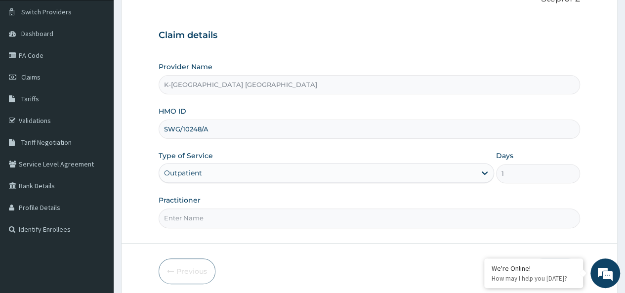
scroll to position [111, 0]
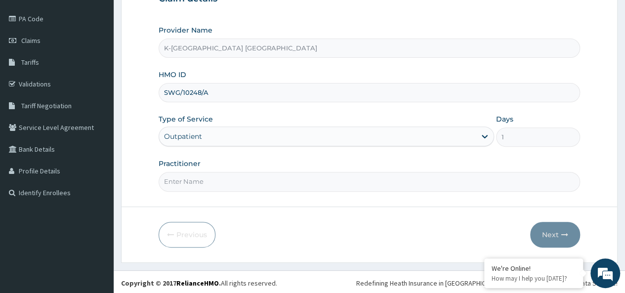
click at [215, 288] on footer "Redefining Heath Insurance in Africa using Telemedicine and Data Science! Copyr…" at bounding box center [369, 282] width 511 height 25
click at [196, 184] on input "Practitioner" at bounding box center [369, 181] width 421 height 19
type input "DR"
click at [558, 232] on button "Next" at bounding box center [555, 235] width 50 height 26
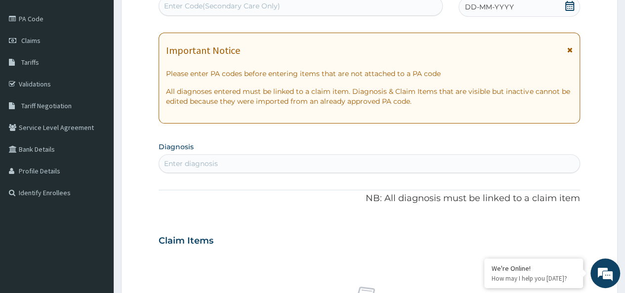
click at [572, 52] on icon at bounding box center [569, 49] width 5 height 7
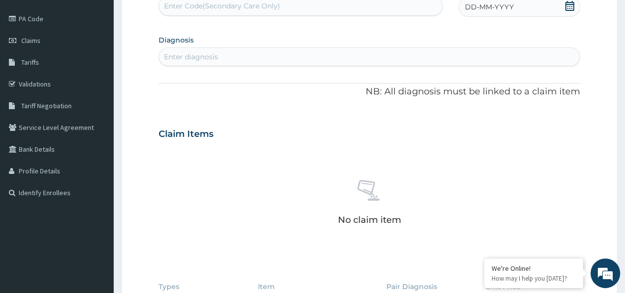
click at [571, 6] on icon at bounding box center [570, 6] width 10 height 10
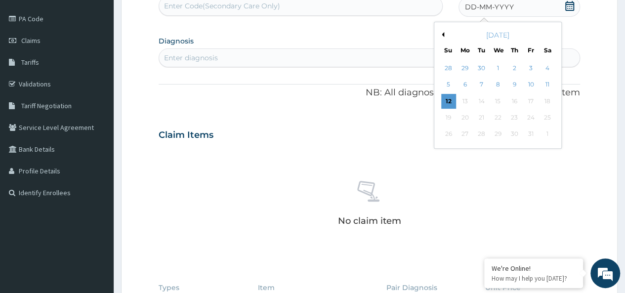
click at [443, 33] on button "Previous Month" at bounding box center [441, 34] width 5 height 5
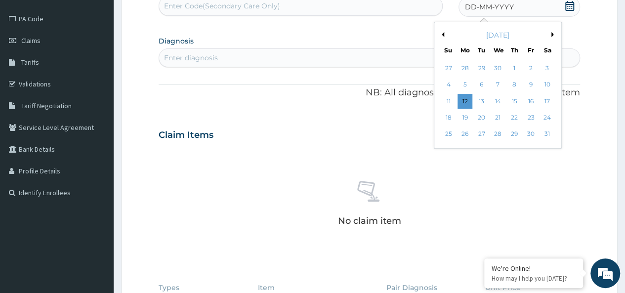
click at [443, 33] on button "Previous Month" at bounding box center [441, 34] width 5 height 5
click at [482, 84] on div "4" at bounding box center [481, 85] width 15 height 15
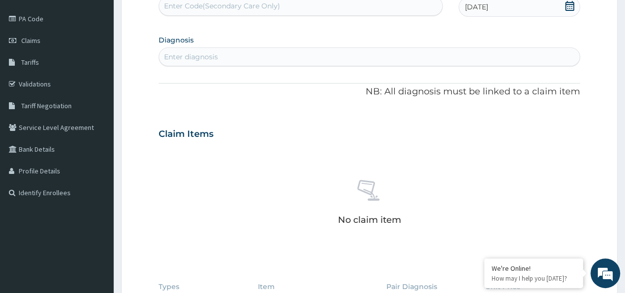
click at [258, 54] on div "Enter diagnosis" at bounding box center [369, 57] width 420 height 16
type input "GASTR"
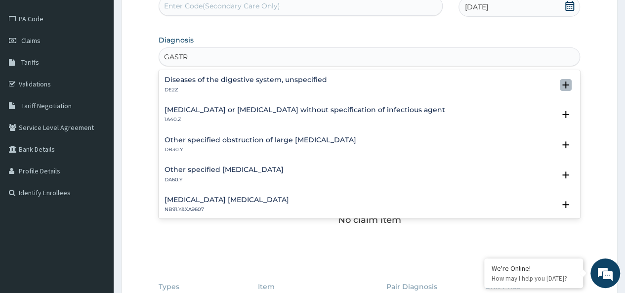
click at [562, 85] on icon "open select status" at bounding box center [565, 85] width 7 height 7
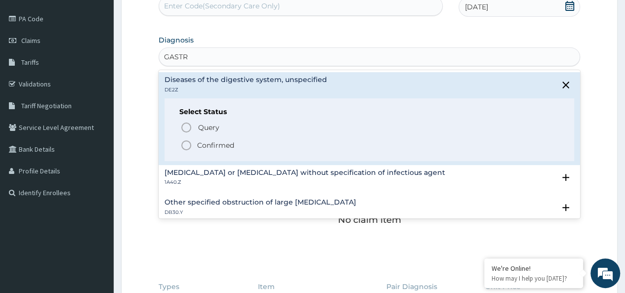
click at [203, 144] on p "Confirmed" at bounding box center [215, 145] width 37 height 10
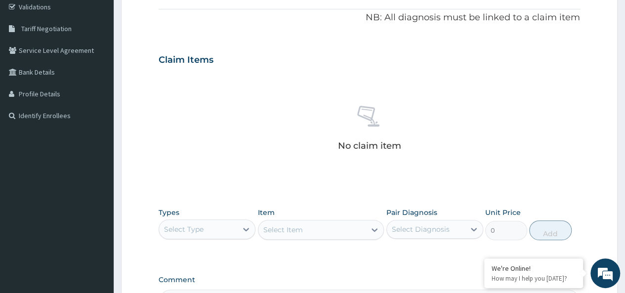
scroll to position [198, 0]
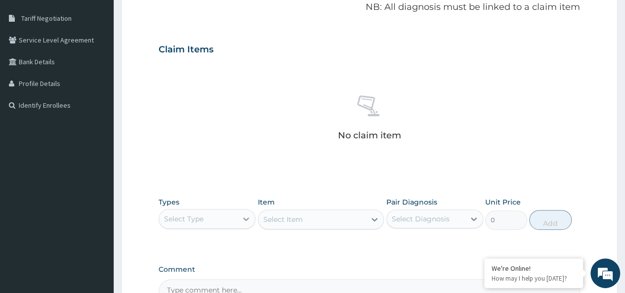
click at [246, 217] on icon at bounding box center [246, 219] width 10 height 10
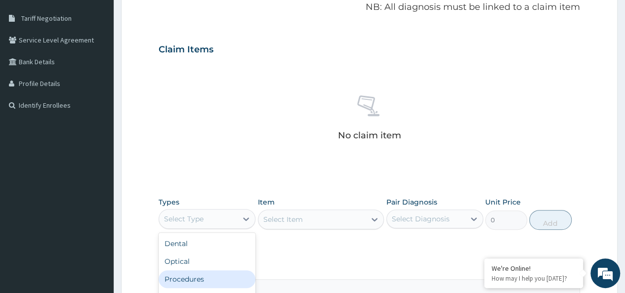
click at [198, 278] on div "Procedures" at bounding box center [207, 279] width 97 height 18
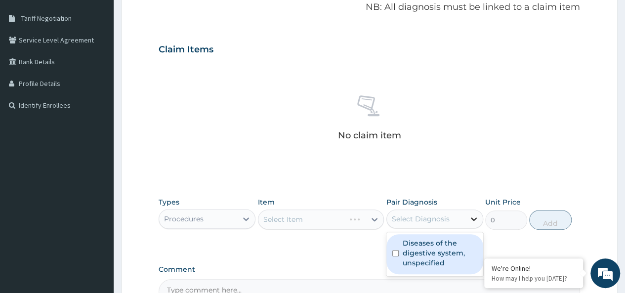
click at [472, 216] on icon at bounding box center [474, 219] width 10 height 10
click at [433, 247] on label "Diseases of the digestive system, unspecified" at bounding box center [440, 253] width 75 height 30
checkbox input "true"
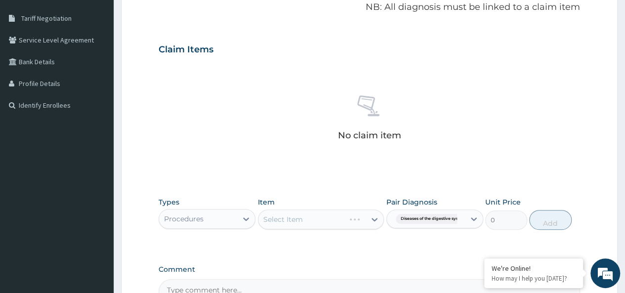
click at [340, 221] on div "Select Item" at bounding box center [321, 219] width 126 height 20
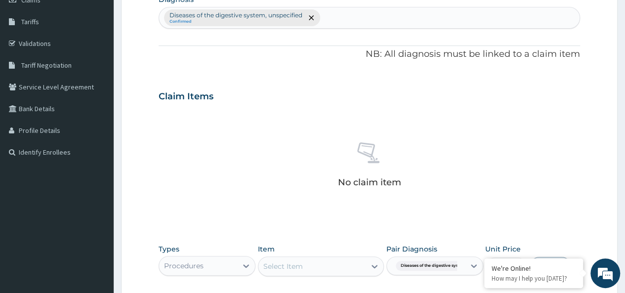
scroll to position [151, 0]
click at [371, 266] on icon at bounding box center [375, 266] width 10 height 10
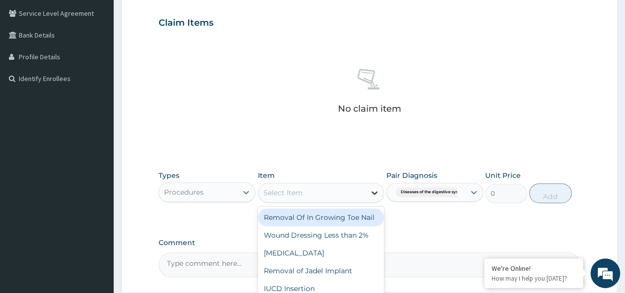
scroll to position [227, 0]
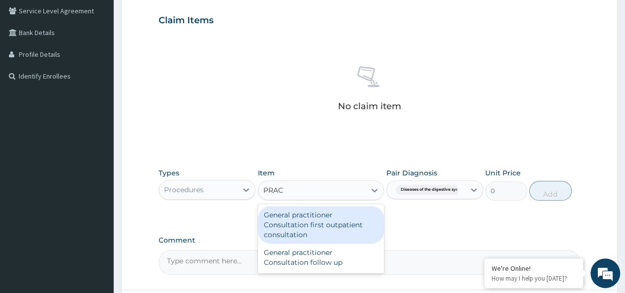
type input "PRACT"
click at [335, 223] on div "General practitioner Consultation first outpatient consultation" at bounding box center [321, 225] width 126 height 38
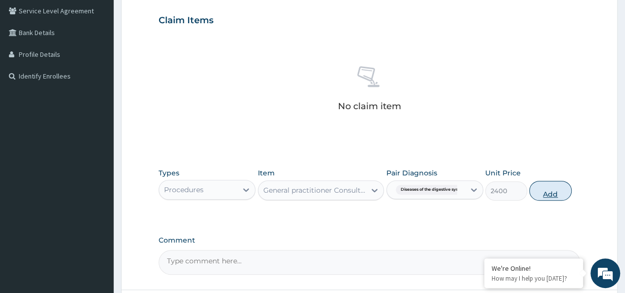
click at [553, 193] on button "Add" at bounding box center [550, 191] width 42 height 20
type input "0"
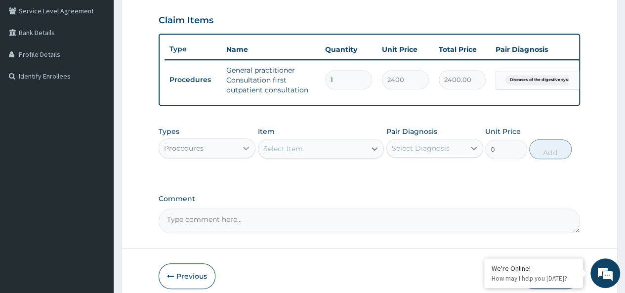
click at [245, 150] on icon at bounding box center [246, 148] width 6 height 3
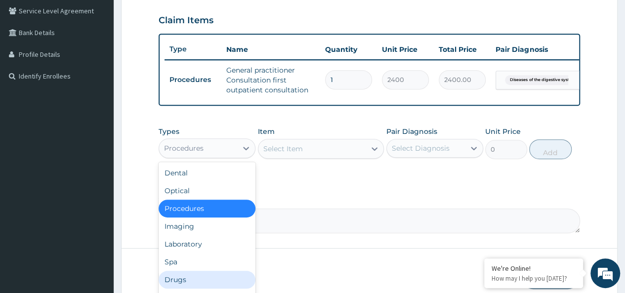
click at [186, 285] on div "Drugs" at bounding box center [207, 280] width 97 height 18
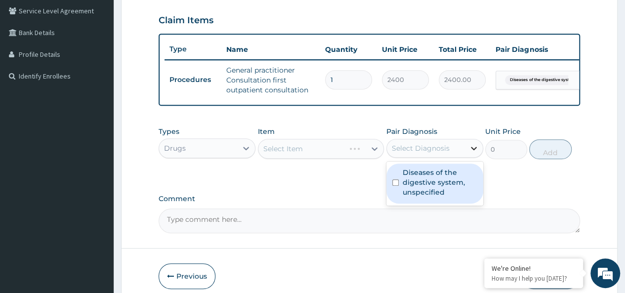
click at [472, 150] on icon at bounding box center [474, 148] width 6 height 3
click at [436, 190] on label "Diseases of the digestive system, unspecified" at bounding box center [440, 183] width 75 height 30
checkbox input "true"
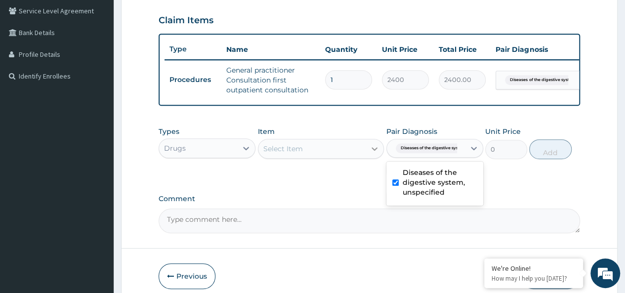
click at [373, 153] on icon at bounding box center [375, 149] width 10 height 10
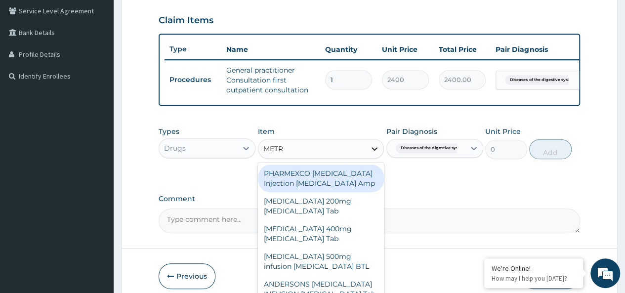
type input "METRO"
click at [344, 184] on div "[MEDICAL_DATA] 200mg [MEDICAL_DATA] Tab" at bounding box center [321, 179] width 126 height 28
type input "11.5"
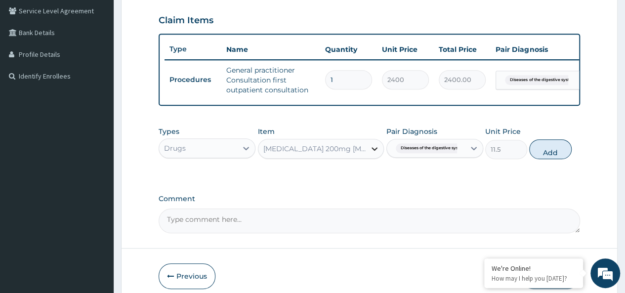
click at [375, 151] on icon at bounding box center [375, 148] width 6 height 3
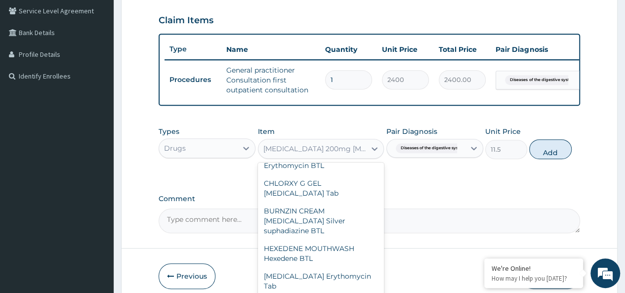
scroll to position [20108, 0]
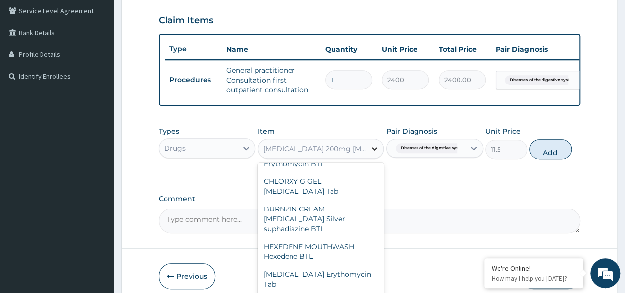
click at [374, 154] on icon at bounding box center [375, 149] width 10 height 10
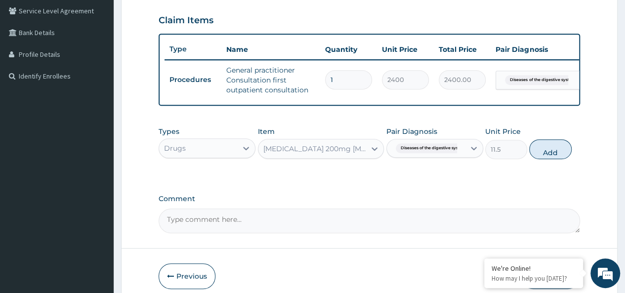
click at [361, 154] on div "[MEDICAL_DATA] 200mg [MEDICAL_DATA] Tab" at bounding box center [315, 149] width 104 height 10
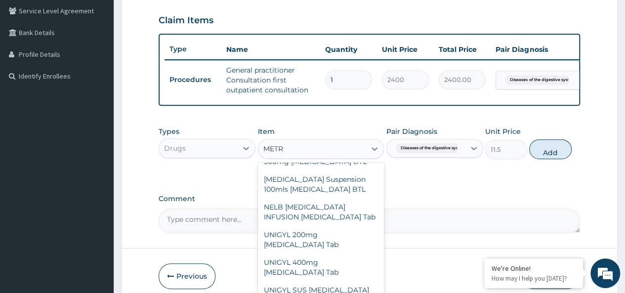
scroll to position [29, 0]
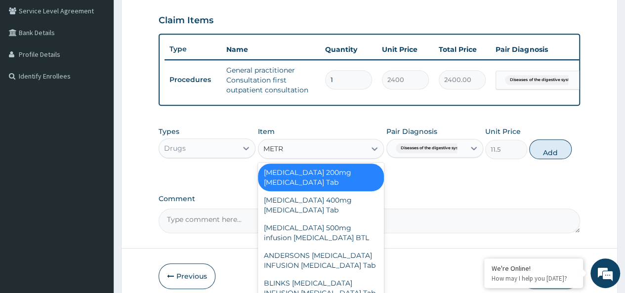
type input "METRO"
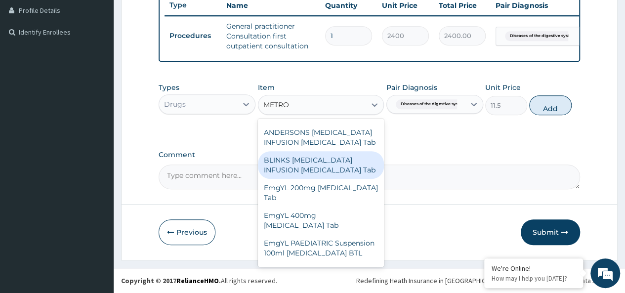
scroll to position [100, 0]
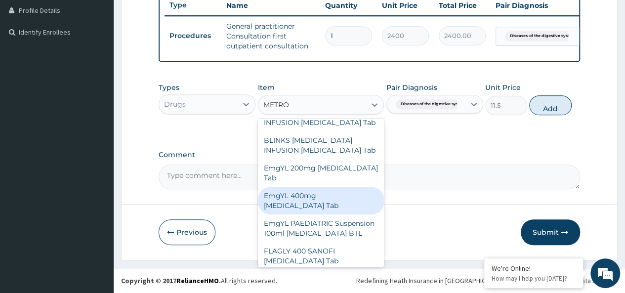
click at [338, 203] on div "EmgYL 400mg [MEDICAL_DATA] Tab" at bounding box center [321, 201] width 126 height 28
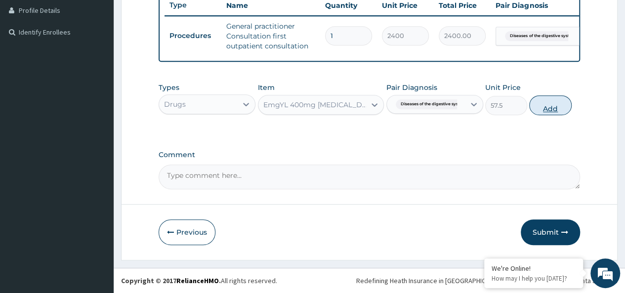
click at [552, 109] on button "Add" at bounding box center [550, 105] width 42 height 20
type input "0"
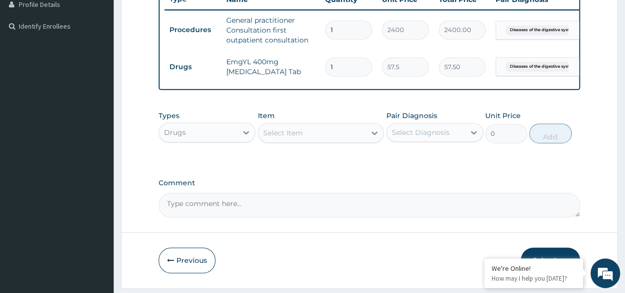
click at [333, 66] on input "1" at bounding box center [348, 66] width 47 height 19
type input "0.00"
type input "2"
type input "115.00"
type input "20"
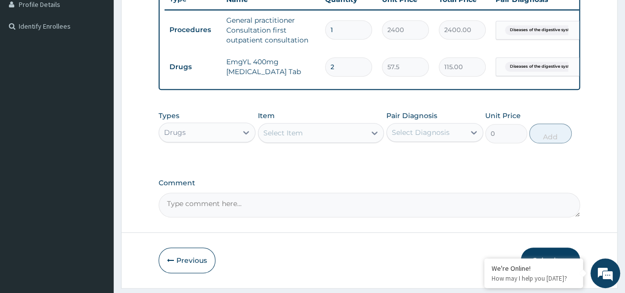
type input "1150.00"
type input "20"
click at [374, 138] on icon at bounding box center [375, 133] width 10 height 10
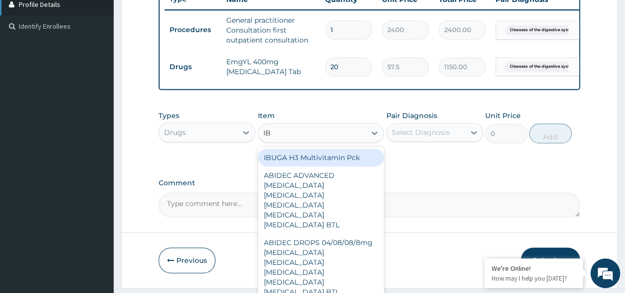
type input "IB"
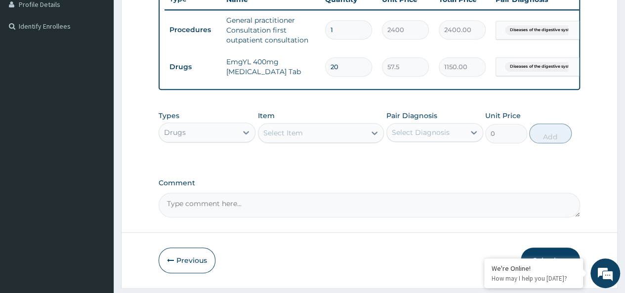
click at [352, 135] on div "Select Item" at bounding box center [312, 133] width 108 height 16
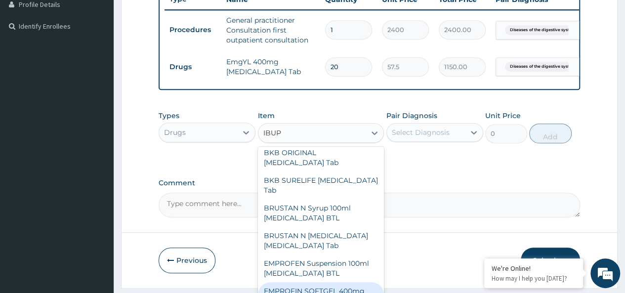
scroll to position [0, 0]
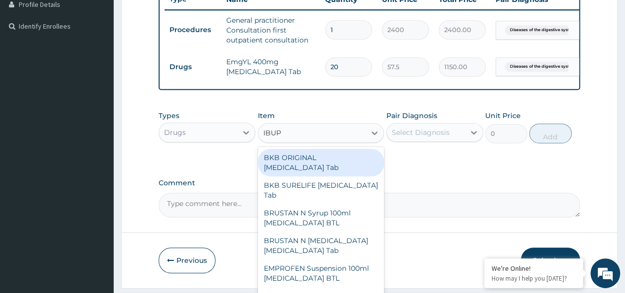
type input "IBUP"
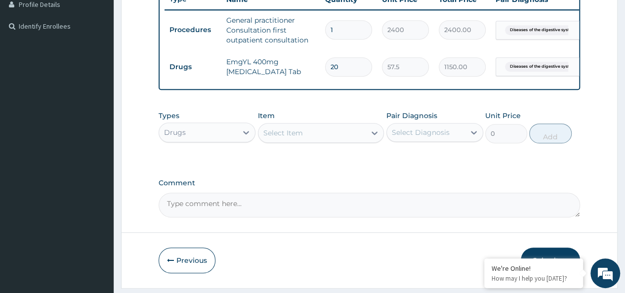
click at [358, 138] on div "Select Item" at bounding box center [312, 133] width 108 height 16
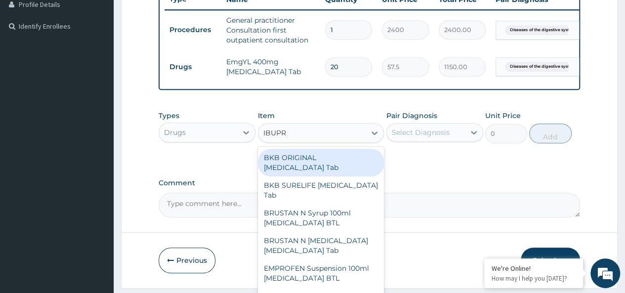
type input "IBUPRO"
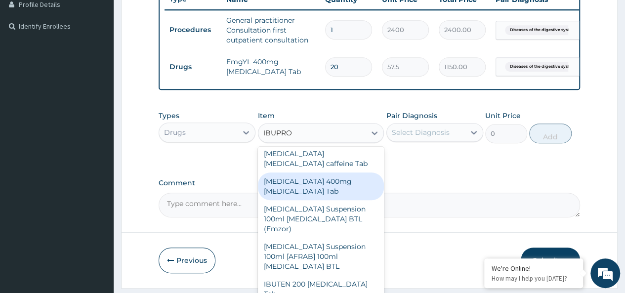
scroll to position [322, 0]
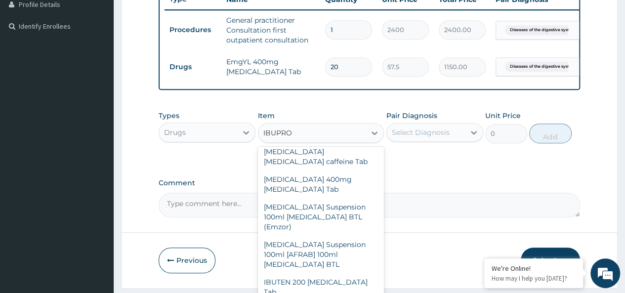
type input "63.25"
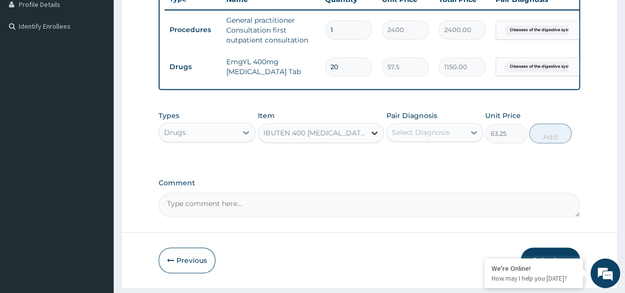
click at [376, 138] on icon at bounding box center [375, 133] width 10 height 10
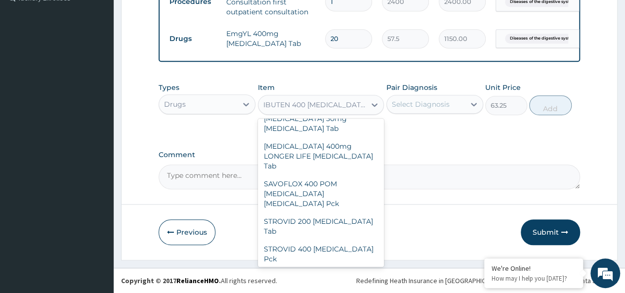
scroll to position [39470, 0]
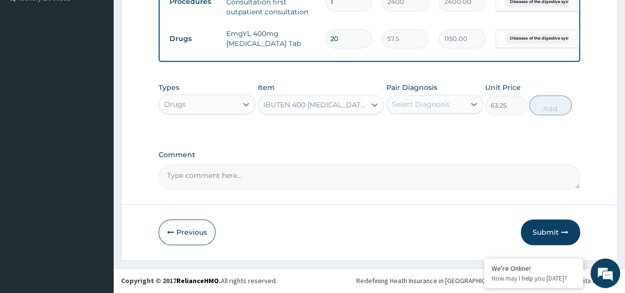
click at [308, 105] on div "IBUTEN 400 [MEDICAL_DATA] Tab" at bounding box center [315, 105] width 104 height 10
click at [306, 105] on div "IBUTEN 400 [MEDICAL_DATA] Tab" at bounding box center [315, 105] width 104 height 10
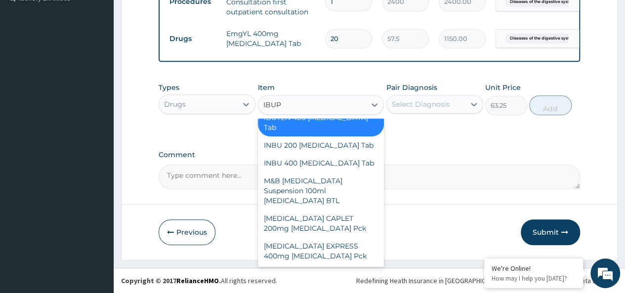
scroll to position [283, 0]
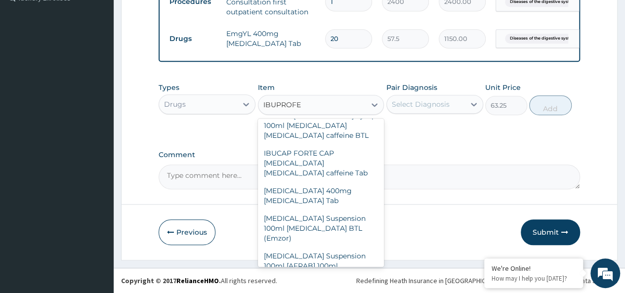
type input "IBUPROFEN"
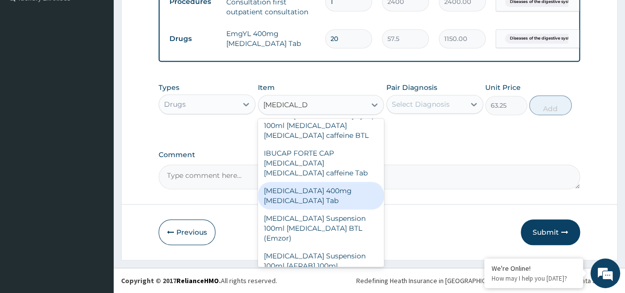
click at [332, 182] on div "[MEDICAL_DATA] 400mg [MEDICAL_DATA] Tab" at bounding box center [321, 196] width 126 height 28
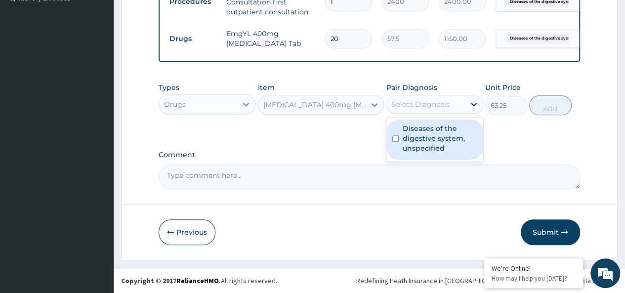
click at [476, 103] on icon at bounding box center [474, 104] width 10 height 10
click at [437, 136] on label "Diseases of the digestive system, unspecified" at bounding box center [440, 139] width 75 height 30
checkbox input "true"
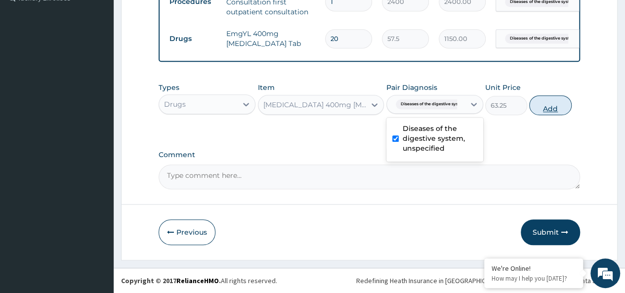
click at [542, 107] on button "Add" at bounding box center [550, 105] width 42 height 20
type input "0"
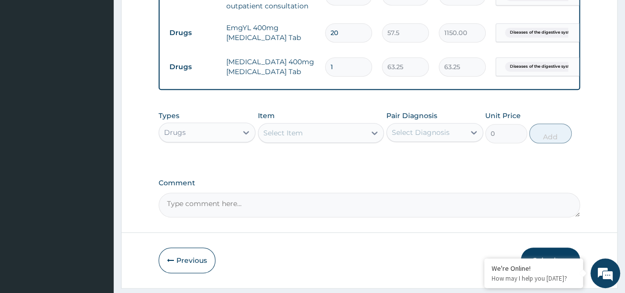
type input "0.00"
type input "2"
type input "126.50"
type input "20"
type input "1265.00"
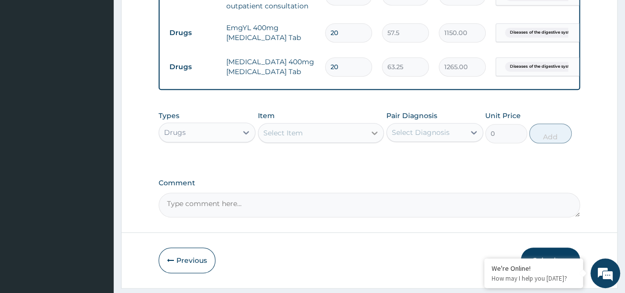
type input "20"
click at [376, 138] on icon at bounding box center [375, 133] width 10 height 10
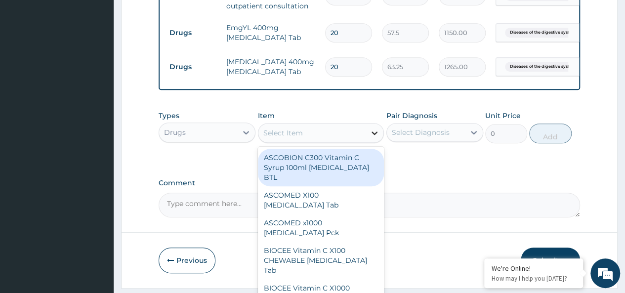
click at [376, 138] on icon at bounding box center [375, 133] width 10 height 10
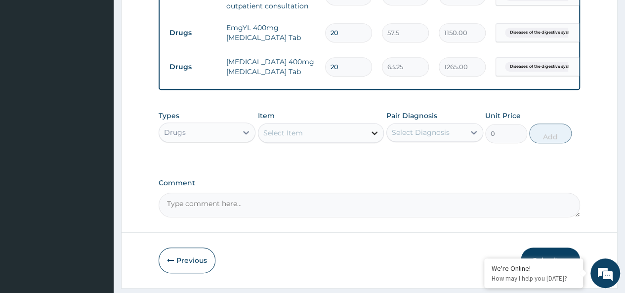
click at [376, 138] on icon at bounding box center [375, 133] width 10 height 10
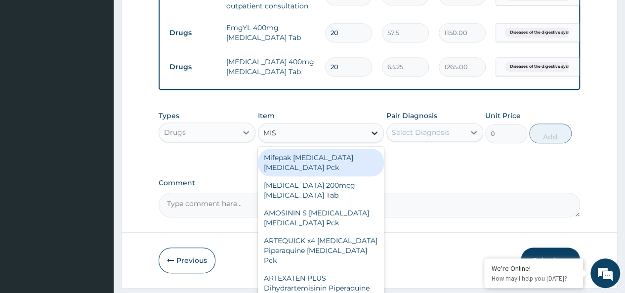
type input "MIST"
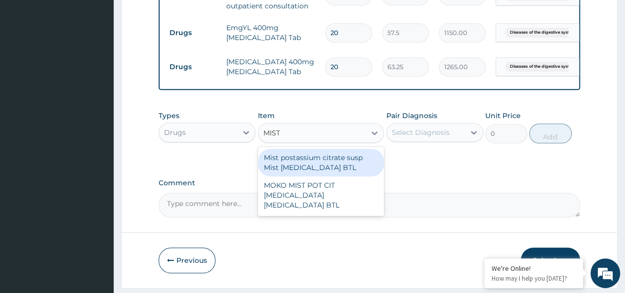
click at [329, 169] on div "Mist postassium citrate susp Mist [MEDICAL_DATA] BTL" at bounding box center [321, 163] width 126 height 28
type input "488.75"
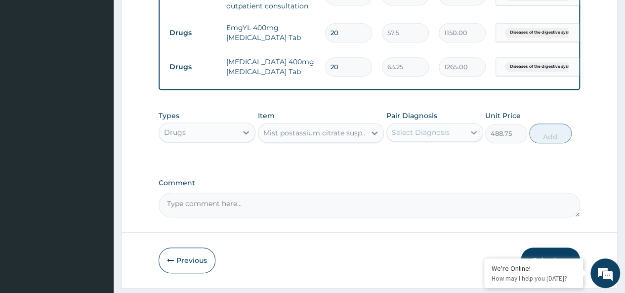
click at [472, 134] on icon at bounding box center [474, 132] width 6 height 3
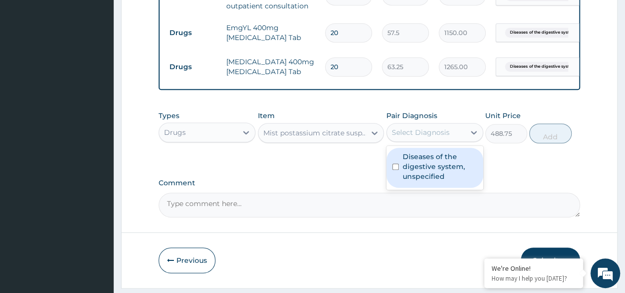
click at [450, 173] on label "Diseases of the digestive system, unspecified" at bounding box center [440, 167] width 75 height 30
checkbox input "true"
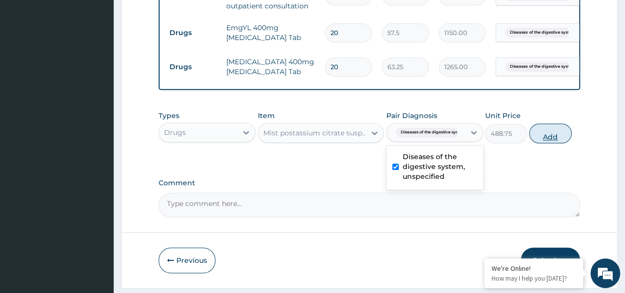
click at [543, 142] on button "Add" at bounding box center [550, 134] width 42 height 20
type input "0"
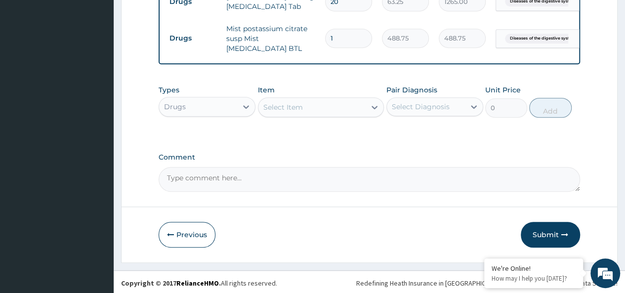
scroll to position [385, 0]
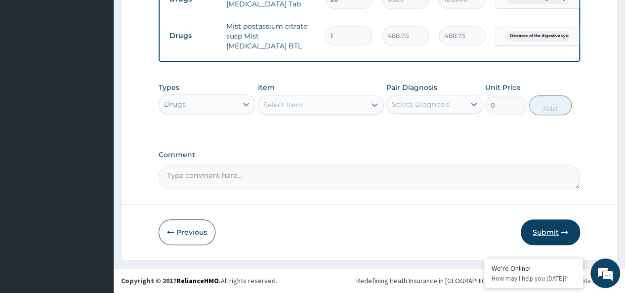
click at [553, 237] on button "Submit" at bounding box center [550, 232] width 59 height 26
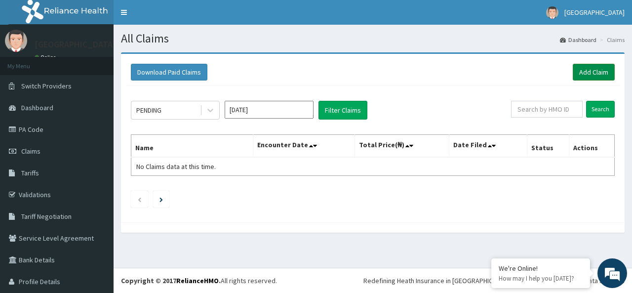
click at [581, 72] on link "Add Claim" at bounding box center [594, 72] width 42 height 17
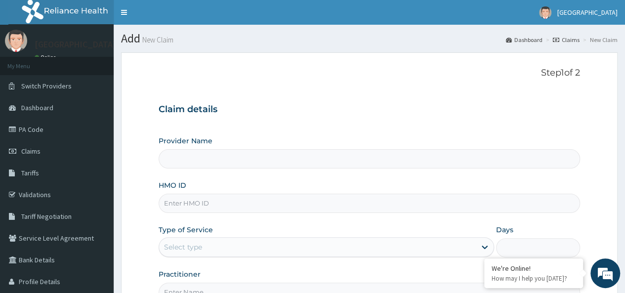
click at [228, 203] on input "HMO ID" at bounding box center [369, 203] width 421 height 19
paste input "SWG/10248/A"
type input "SWG/10248/A"
type input "K-[GEOGRAPHIC_DATA] [GEOGRAPHIC_DATA]"
type input "SWG/10248/A"
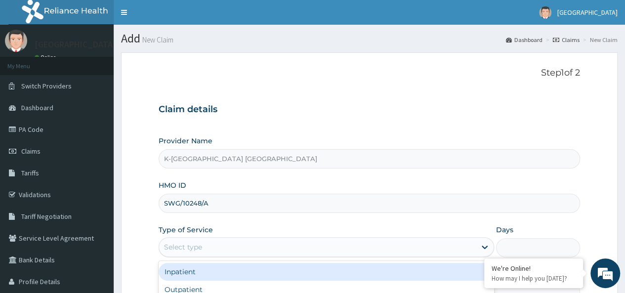
click at [317, 247] on div "Select type" at bounding box center [317, 247] width 317 height 16
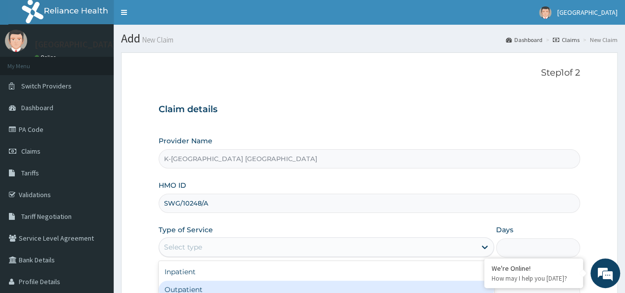
click at [275, 287] on div "Outpatient" at bounding box center [326, 290] width 335 height 18
type input "1"
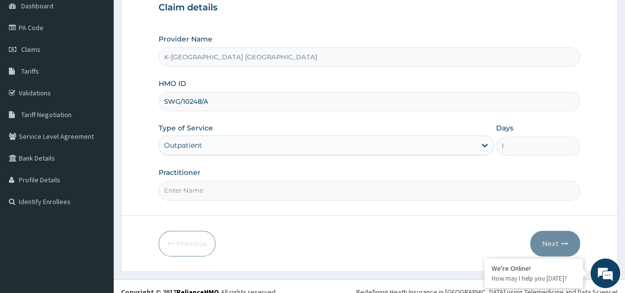
scroll to position [111, 0]
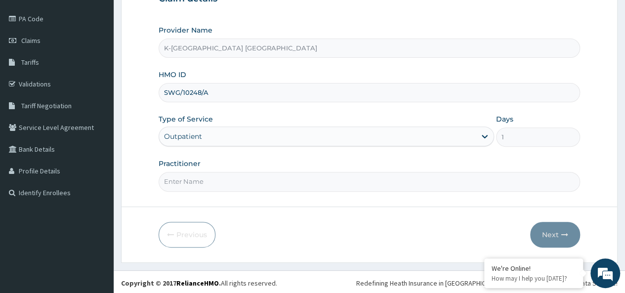
click at [223, 173] on input "Practitioner" at bounding box center [369, 181] width 421 height 19
type input "DR"
click at [551, 230] on button "Next" at bounding box center [555, 235] width 50 height 26
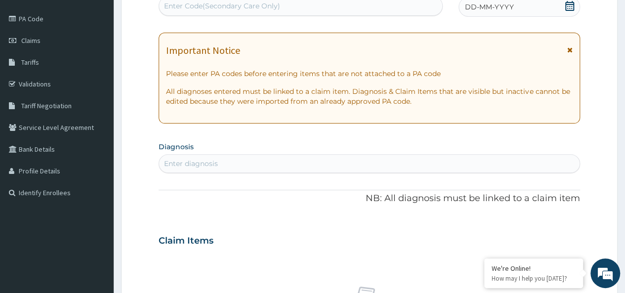
click at [568, 49] on icon at bounding box center [569, 49] width 5 height 7
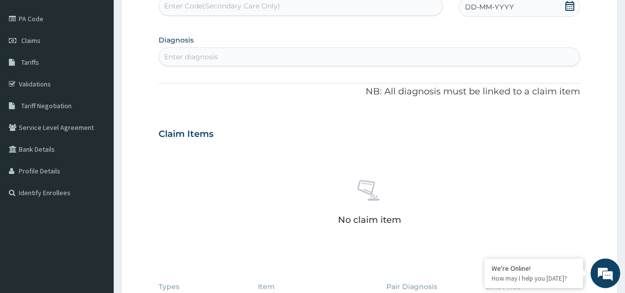
click at [570, 6] on icon at bounding box center [570, 6] width 10 height 10
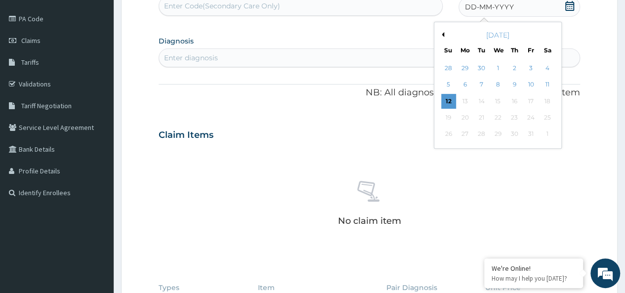
click at [445, 33] on div "[DATE]" at bounding box center [497, 35] width 119 height 10
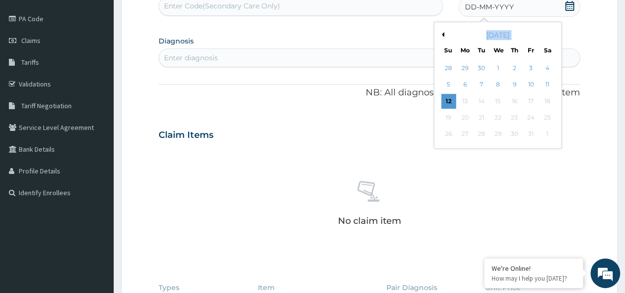
click at [445, 33] on div "[DATE]" at bounding box center [497, 35] width 119 height 10
click at [444, 33] on div "[DATE]" at bounding box center [497, 35] width 119 height 10
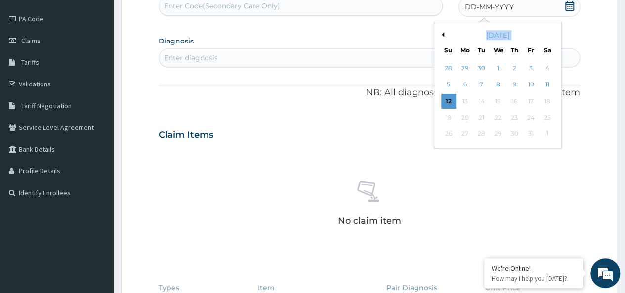
click at [444, 33] on div "[DATE]" at bounding box center [497, 35] width 119 height 10
click at [443, 33] on div "Previous Month [DATE] Su Mo Tu We Th Fr Sa 28 29 30 1 2 3 4 5 6 7 8 9 10 11 12 …" at bounding box center [498, 85] width 128 height 127
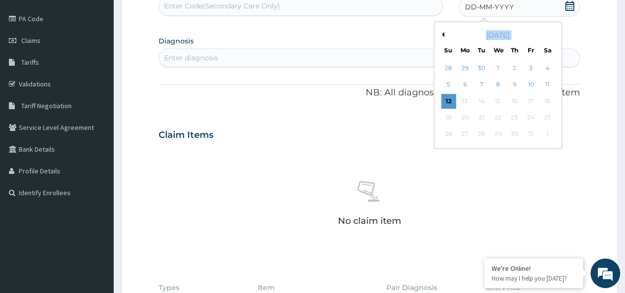
click at [443, 33] on button "Previous Month" at bounding box center [441, 34] width 5 height 5
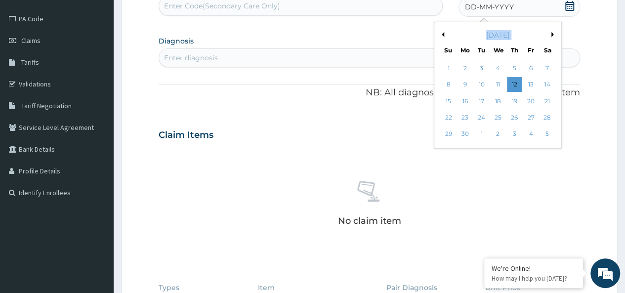
click at [443, 33] on button "Previous Month" at bounding box center [441, 34] width 5 height 5
click at [554, 32] on button "Next Month" at bounding box center [553, 34] width 5 height 5
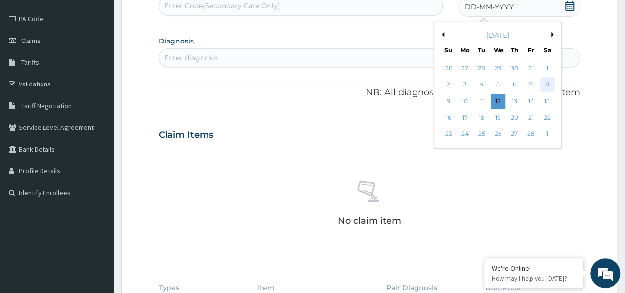
click at [544, 85] on div "8" at bounding box center [547, 85] width 15 height 15
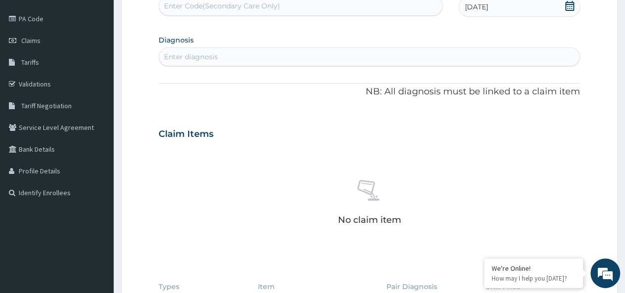
click at [223, 51] on div "Enter diagnosis" at bounding box center [369, 57] width 420 height 16
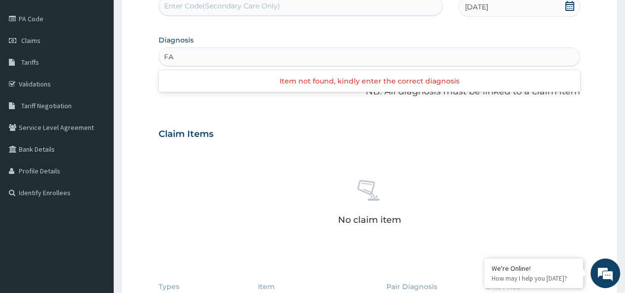
type input "F"
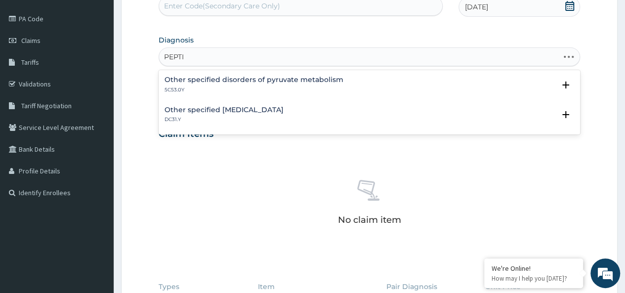
type input "PEPTIC"
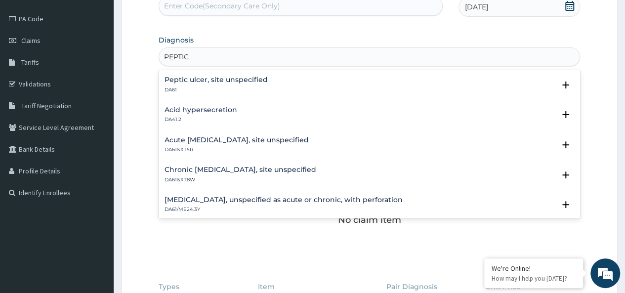
click at [221, 81] on h4 "Peptic ulcer, site unspecified" at bounding box center [216, 79] width 103 height 7
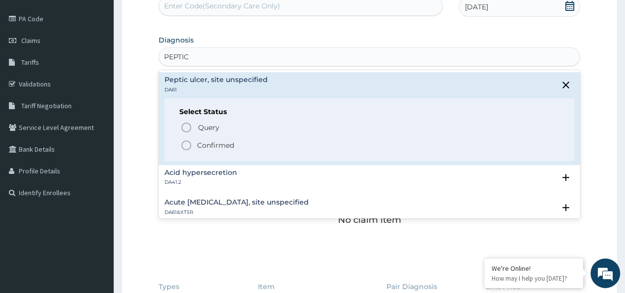
click at [206, 142] on p "Confirmed" at bounding box center [215, 145] width 37 height 10
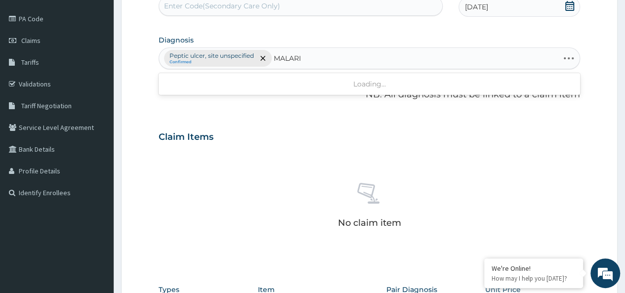
type input "[MEDICAL_DATA]"
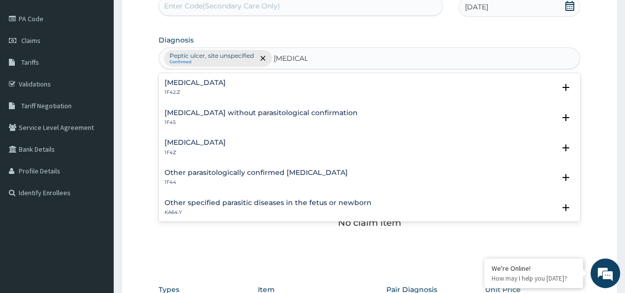
click at [226, 83] on h4 "[MEDICAL_DATA]" at bounding box center [195, 82] width 61 height 7
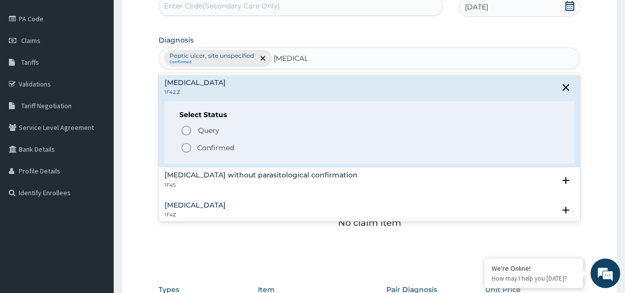
click at [206, 149] on p "Confirmed" at bounding box center [215, 148] width 37 height 10
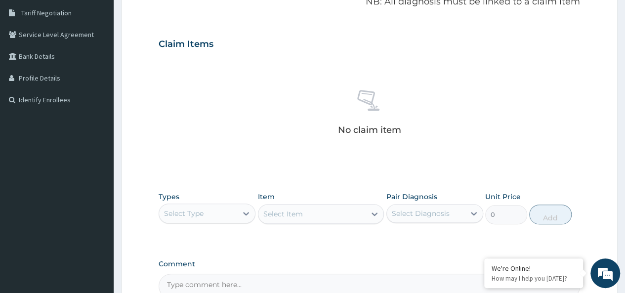
scroll to position [253, 0]
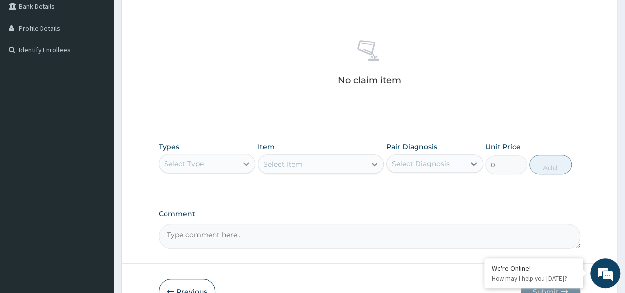
click at [246, 160] on icon at bounding box center [246, 164] width 10 height 10
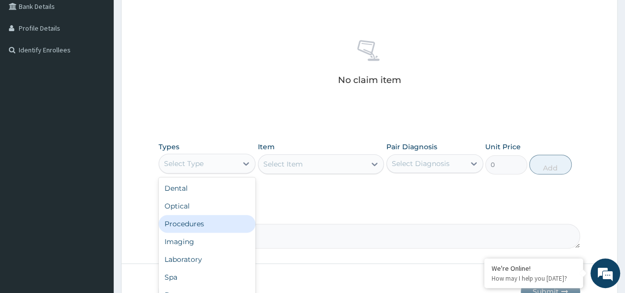
click at [209, 224] on div "Procedures" at bounding box center [207, 224] width 97 height 18
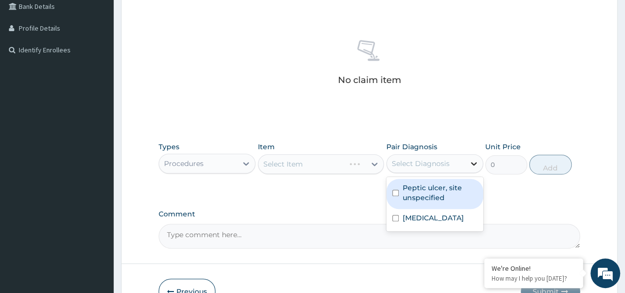
click at [471, 163] on icon at bounding box center [474, 164] width 10 height 10
click at [419, 196] on label "Peptic ulcer, site unspecified" at bounding box center [440, 193] width 75 height 20
checkbox input "true"
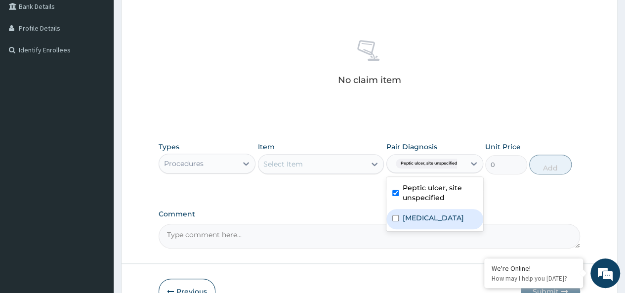
click at [420, 223] on label "[MEDICAL_DATA]" at bounding box center [433, 218] width 61 height 10
checkbox input "true"
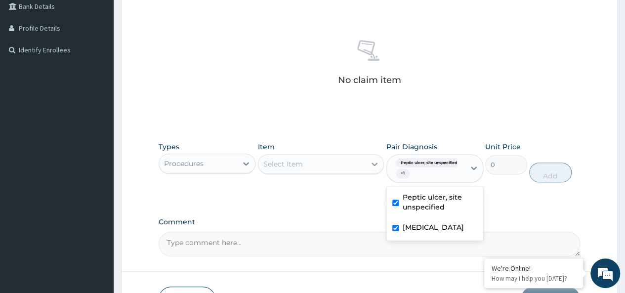
click at [377, 164] on icon at bounding box center [375, 164] width 10 height 10
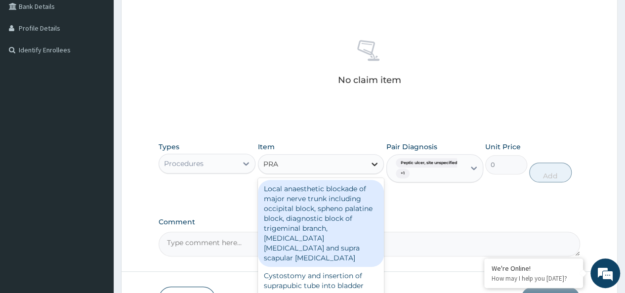
type input "PRAC"
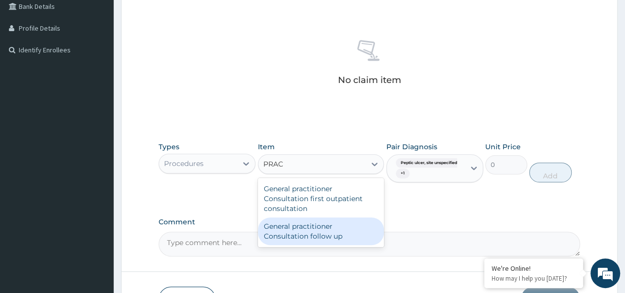
click at [324, 232] on div "General practitioner Consultation follow up" at bounding box center [321, 231] width 126 height 28
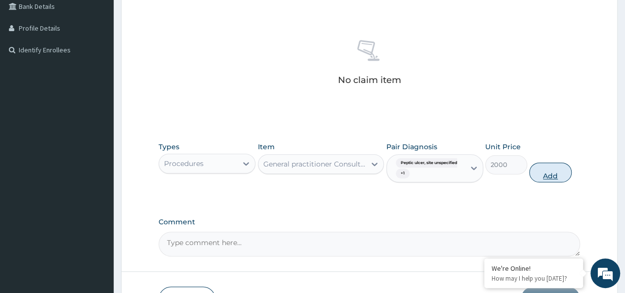
click at [547, 175] on button "Add" at bounding box center [550, 173] width 42 height 20
type input "0"
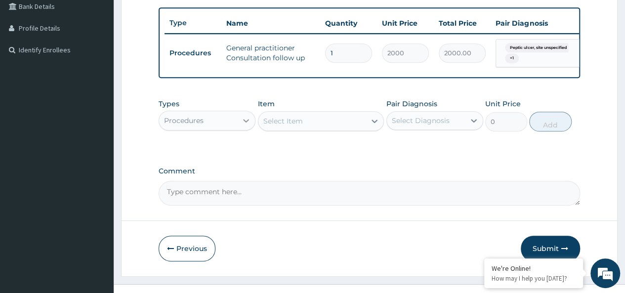
click at [246, 123] on icon at bounding box center [246, 120] width 6 height 3
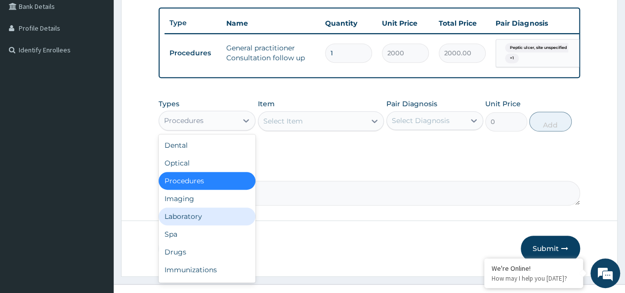
click at [203, 220] on div "Laboratory" at bounding box center [207, 217] width 97 height 18
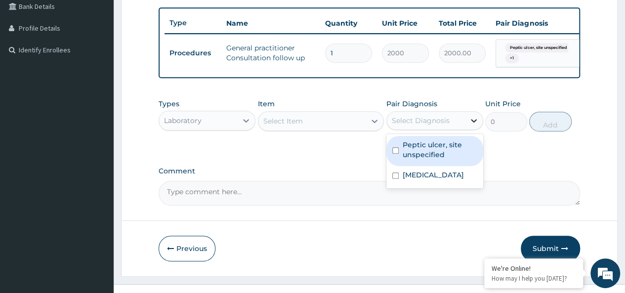
click at [473, 123] on icon at bounding box center [474, 120] width 6 height 3
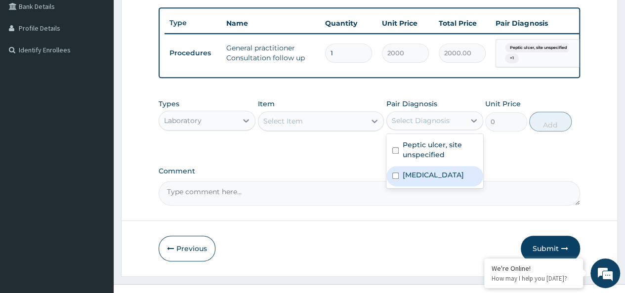
click at [399, 186] on div "[MEDICAL_DATA]" at bounding box center [434, 176] width 97 height 20
checkbox input "true"
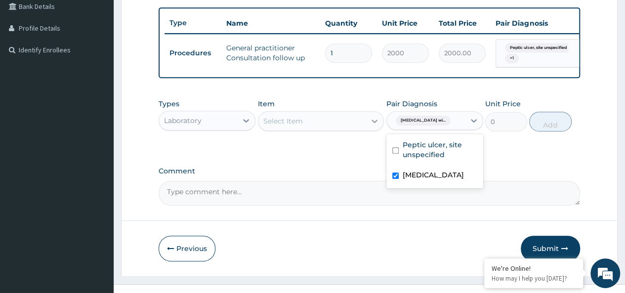
click at [377, 126] on icon at bounding box center [375, 121] width 10 height 10
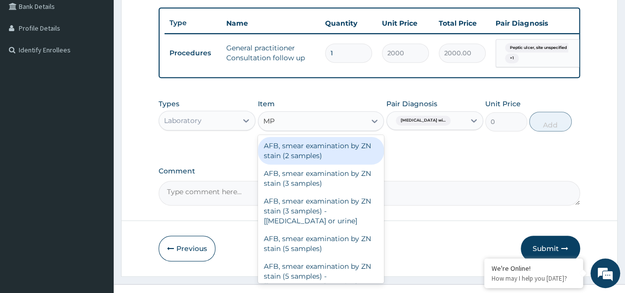
type input "M"
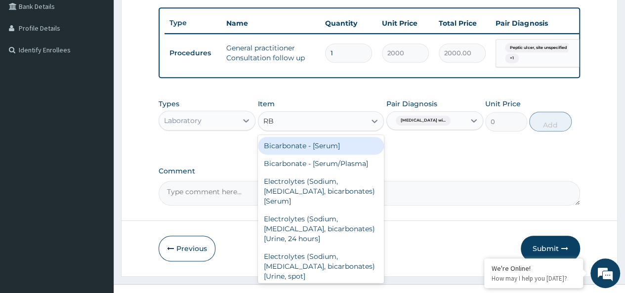
type input "R"
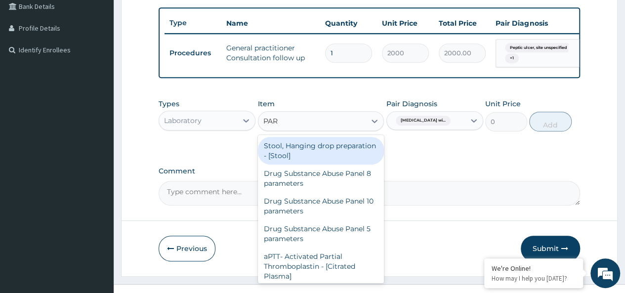
type input "PARA"
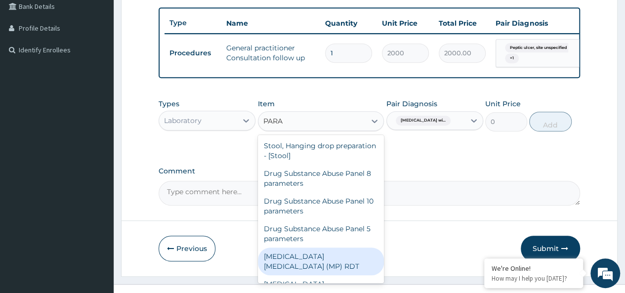
click at [345, 263] on div "[MEDICAL_DATA] [MEDICAL_DATA] (MP) RDT" at bounding box center [321, 262] width 126 height 28
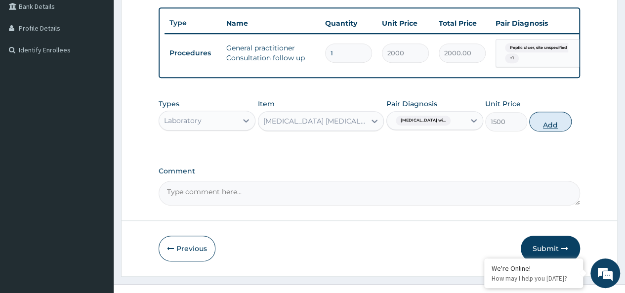
click at [557, 131] on button "Add" at bounding box center [550, 122] width 42 height 20
type input "0"
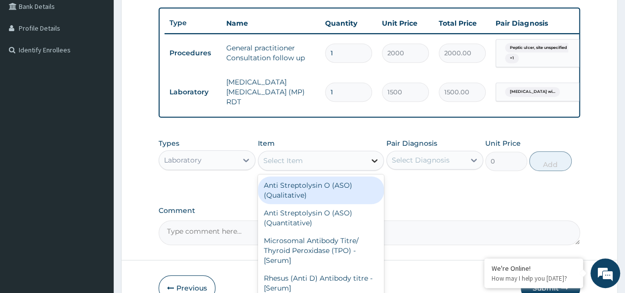
click at [375, 162] on icon at bounding box center [375, 161] width 10 height 10
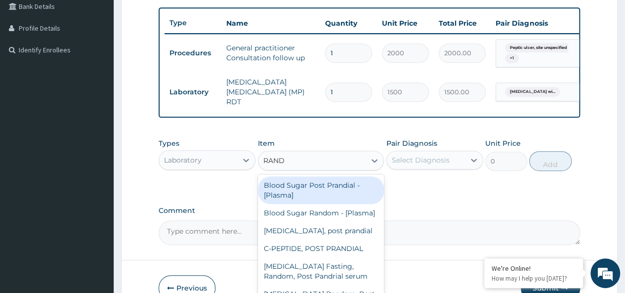
type input "[PERSON_NAME]"
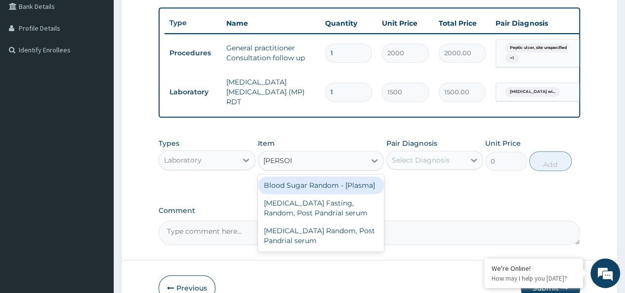
click at [359, 187] on div "Blood Sugar Random - [Plasma]" at bounding box center [321, 185] width 126 height 18
type input "1500"
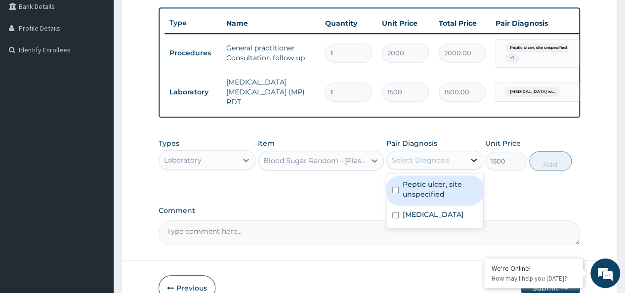
click at [473, 162] on icon at bounding box center [474, 160] width 6 height 3
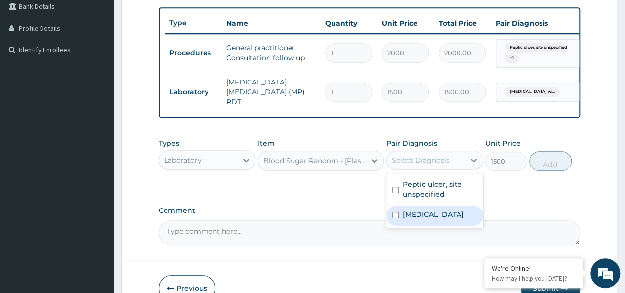
click at [425, 219] on label "[MEDICAL_DATA]" at bounding box center [433, 214] width 61 height 10
checkbox input "true"
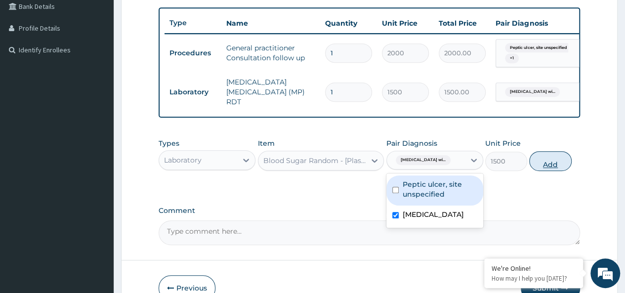
click at [549, 162] on button "Add" at bounding box center [550, 161] width 42 height 20
type input "0"
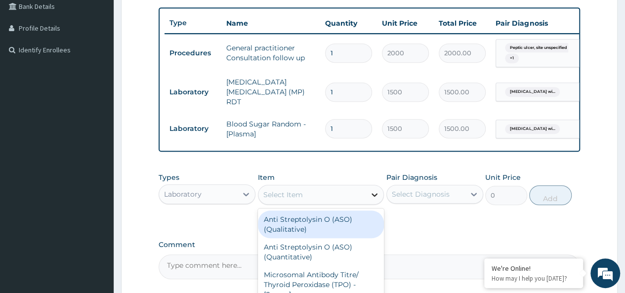
click at [374, 195] on icon at bounding box center [375, 195] width 10 height 10
type input "FBC"
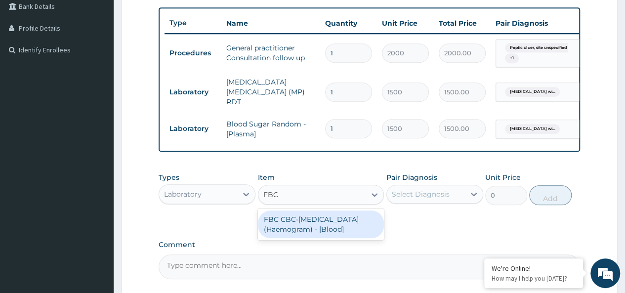
click at [357, 224] on div "FBC CBC-[MEDICAL_DATA] (Haemogram) - [Blood]" at bounding box center [321, 224] width 126 height 28
type input "3000"
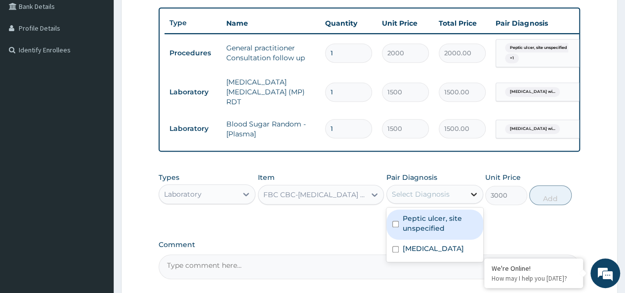
click at [473, 196] on icon at bounding box center [474, 194] width 6 height 3
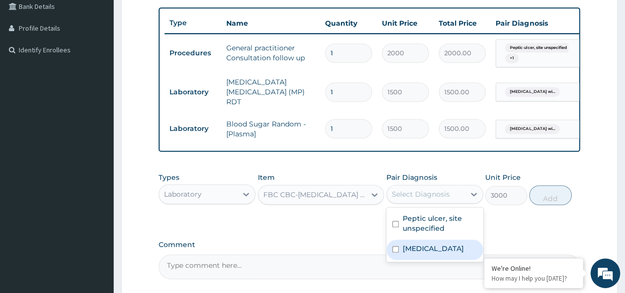
click at [435, 250] on label "[MEDICAL_DATA]" at bounding box center [433, 249] width 61 height 10
checkbox input "true"
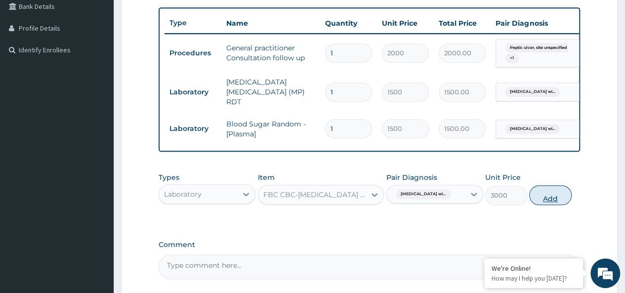
click at [551, 199] on button "Add" at bounding box center [550, 195] width 42 height 20
type input "0"
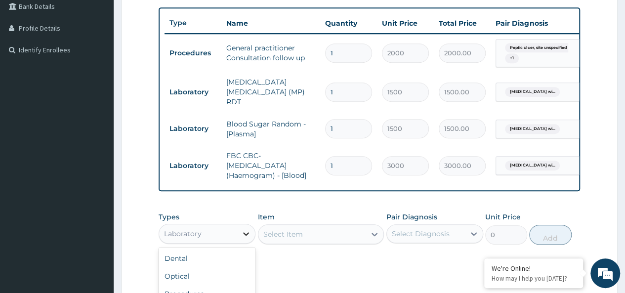
click at [244, 232] on icon at bounding box center [246, 234] width 10 height 10
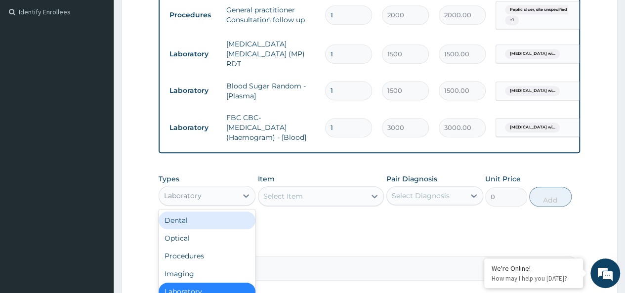
scroll to position [384, 0]
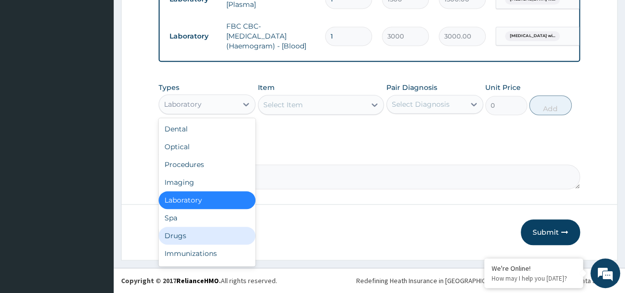
click at [194, 237] on div "Drugs" at bounding box center [207, 236] width 97 height 18
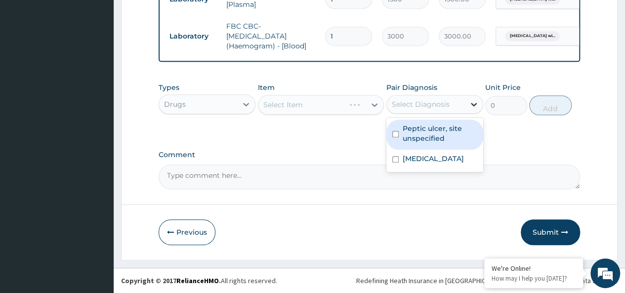
click at [472, 105] on icon at bounding box center [474, 104] width 6 height 3
click at [374, 100] on icon at bounding box center [375, 105] width 10 height 10
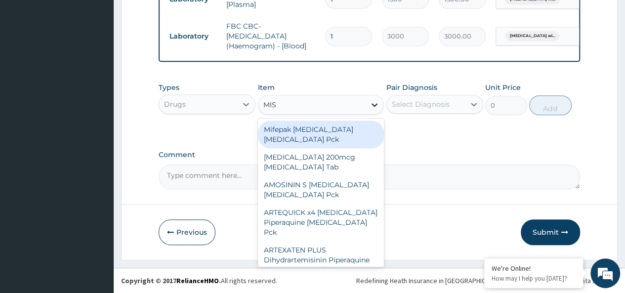
type input "MIST"
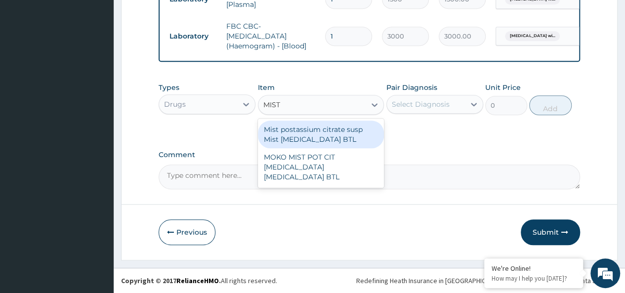
click at [330, 135] on div "Mist postassium citrate susp Mist Potassium citrate BTL" at bounding box center [321, 135] width 126 height 28
type input "488.75"
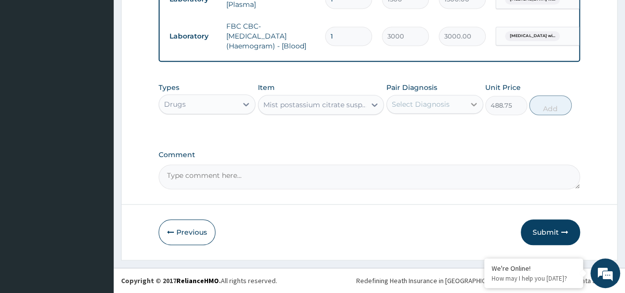
click at [469, 105] on icon at bounding box center [474, 104] width 10 height 10
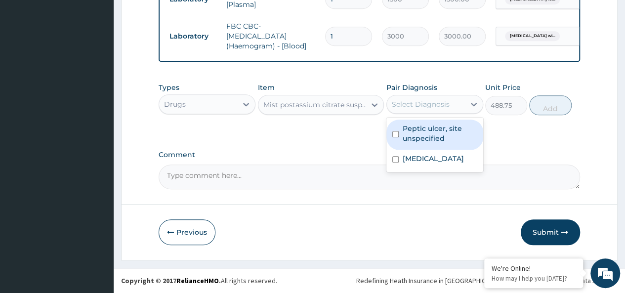
click at [423, 136] on label "Peptic ulcer, site unspecified" at bounding box center [440, 134] width 75 height 20
checkbox input "true"
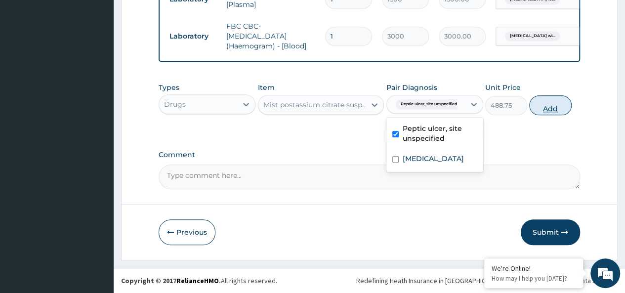
click at [540, 109] on button "Add" at bounding box center [550, 105] width 42 height 20
type input "0"
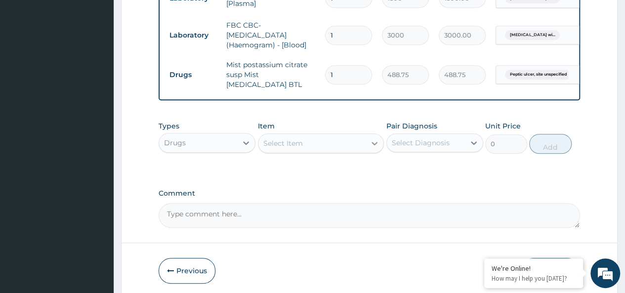
click at [374, 145] on icon at bounding box center [375, 143] width 6 height 3
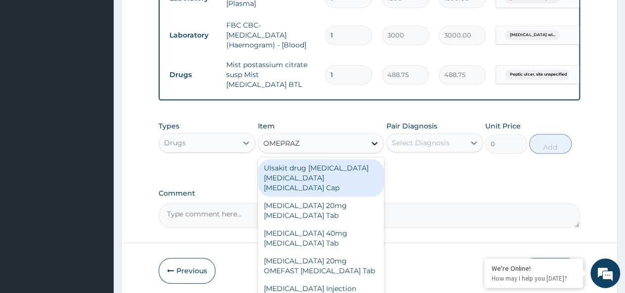
type input "OMEPRAZO"
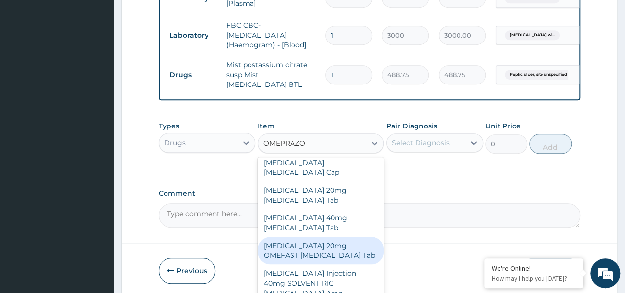
scroll to position [42, 0]
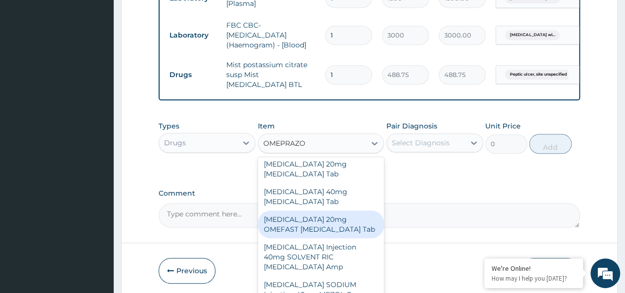
click at [318, 215] on div "[MEDICAL_DATA] 20mg OMEFAST [MEDICAL_DATA] Tab" at bounding box center [321, 224] width 126 height 28
type input "621"
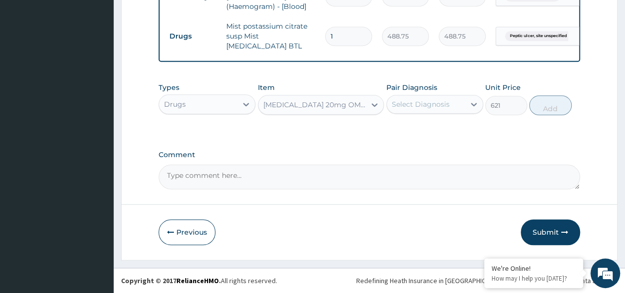
scroll to position [423, 0]
click at [471, 104] on icon at bounding box center [474, 104] width 10 height 10
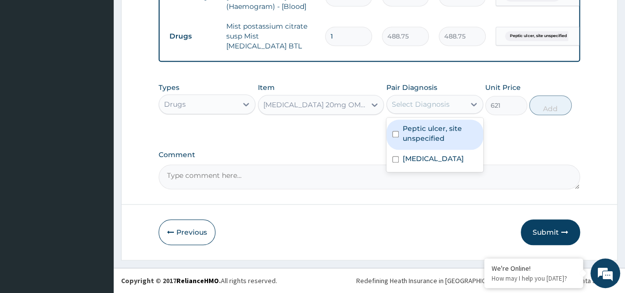
click at [432, 132] on label "Peptic ulcer, site unspecified" at bounding box center [440, 134] width 75 height 20
checkbox input "true"
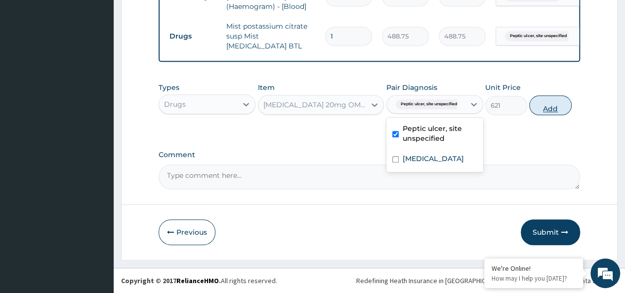
click at [544, 106] on button "Add" at bounding box center [550, 105] width 42 height 20
type input "0"
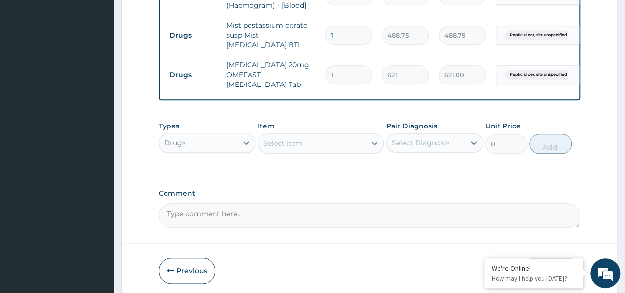
type input "0.00"
type input "5"
type input "3105.00"
type input "56"
type input "34776.00"
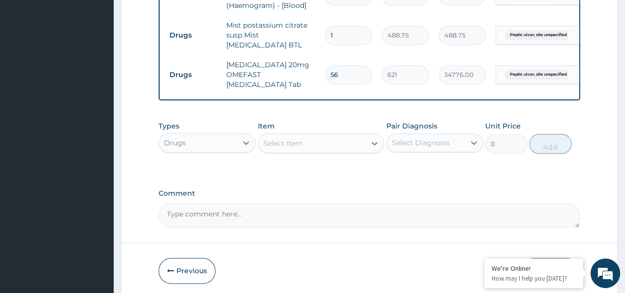
type input "5"
type input "3105.00"
type input "0.00"
type input "2"
type input "1242.00"
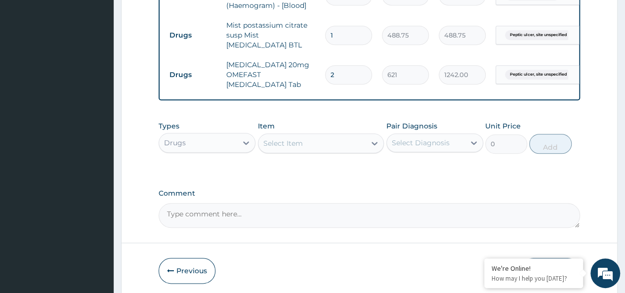
type input "20"
type input "12420.00"
type input "20"
click at [377, 145] on icon at bounding box center [375, 143] width 10 height 10
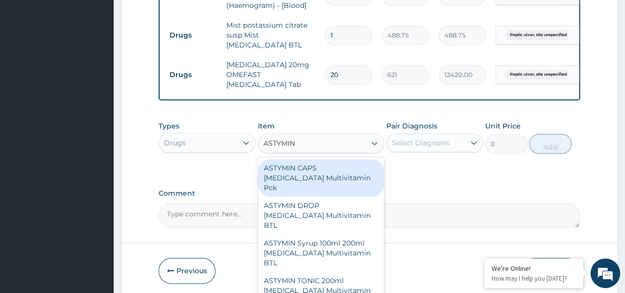
type input "ASTYMIN"
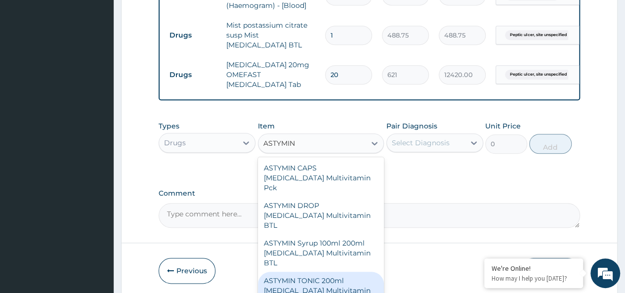
click at [295, 272] on div "ASTYMIN TONIC 200ml [MEDICAL_DATA] Multivitamin BTL" at bounding box center [321, 291] width 126 height 38
type input "1955"
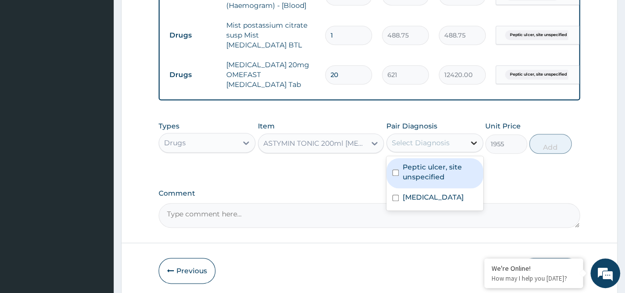
click at [473, 145] on icon at bounding box center [474, 143] width 10 height 10
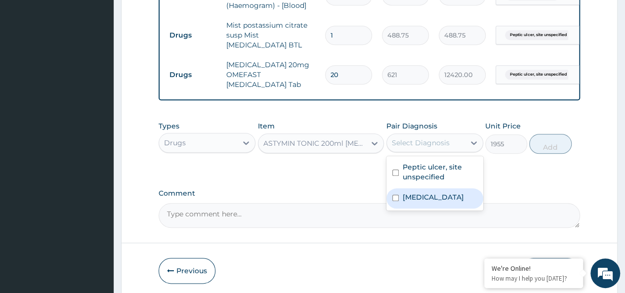
click at [407, 202] on label "[MEDICAL_DATA]" at bounding box center [433, 197] width 61 height 10
checkbox input "true"
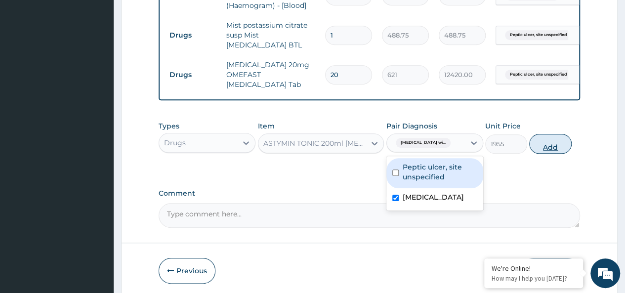
click at [548, 146] on button "Add" at bounding box center [550, 144] width 42 height 20
type input "0"
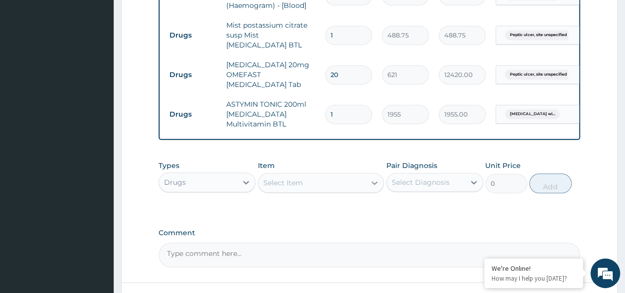
click at [372, 185] on icon at bounding box center [375, 183] width 10 height 10
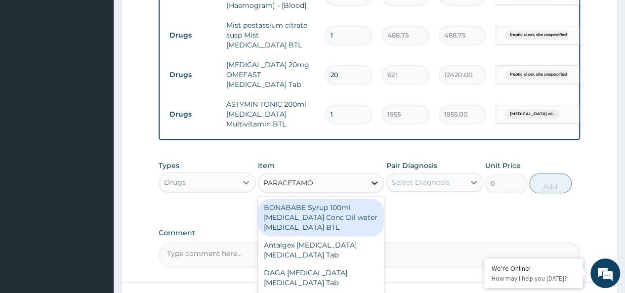
type input "PARACETAMOL"
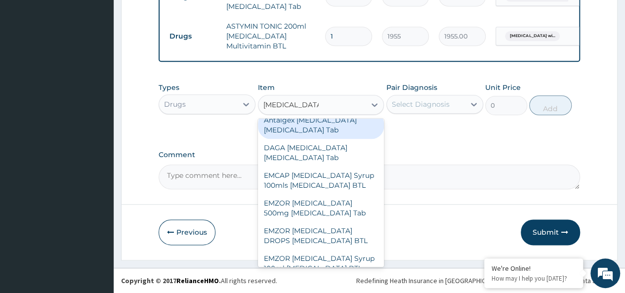
scroll to position [47, 0]
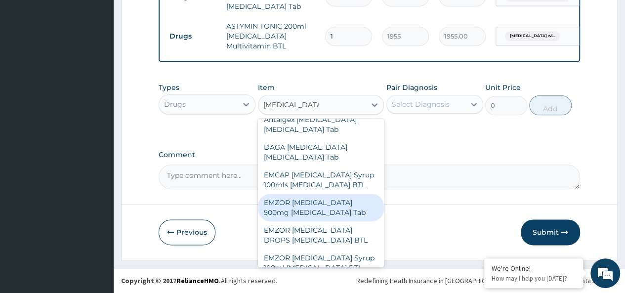
click at [306, 218] on div "EMZOR [MEDICAL_DATA] 500mg [MEDICAL_DATA] Tab" at bounding box center [321, 208] width 126 height 28
type input "11.5"
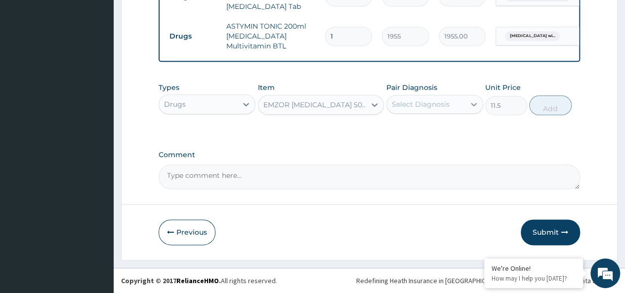
click at [474, 104] on icon at bounding box center [474, 104] width 10 height 10
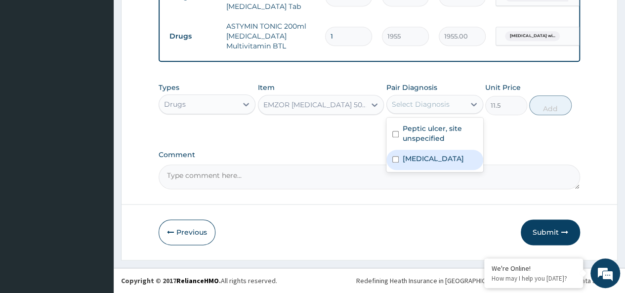
click at [435, 164] on label "[MEDICAL_DATA]" at bounding box center [433, 159] width 61 height 10
checkbox input "true"
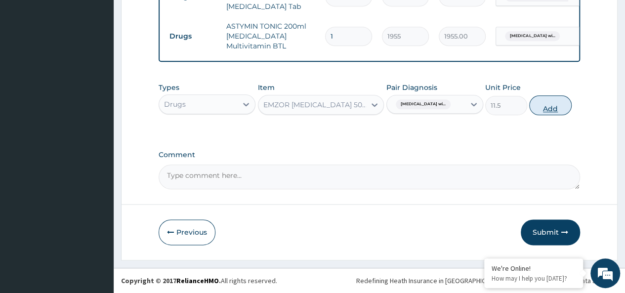
click at [545, 107] on button "Add" at bounding box center [550, 105] width 42 height 20
type input "0"
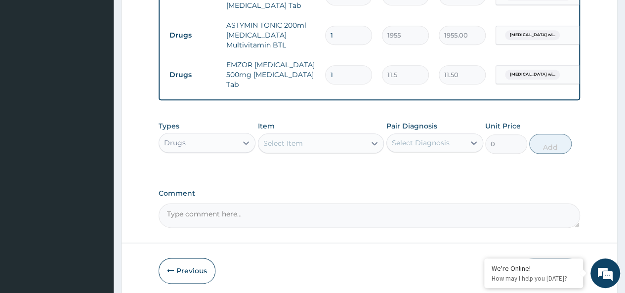
type input "0.00"
type input "2"
type input "23.00"
type input "20"
type input "230.00"
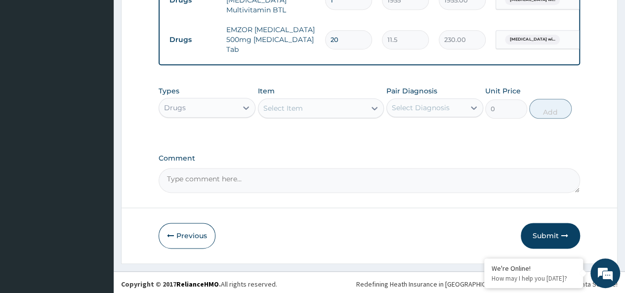
scroll to position [542, 0]
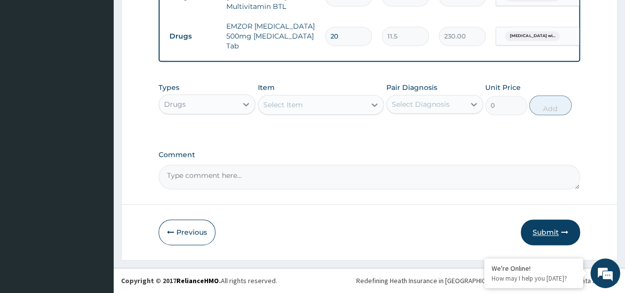
type input "20"
click at [541, 229] on button "Submit" at bounding box center [550, 232] width 59 height 26
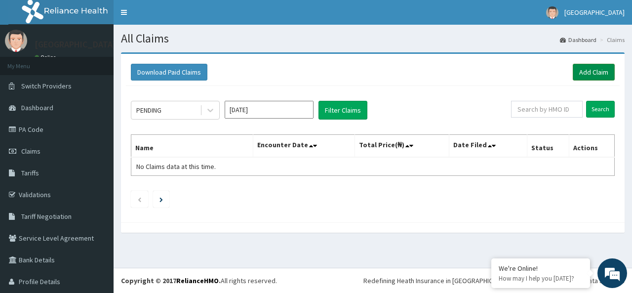
click at [591, 74] on link "Add Claim" at bounding box center [594, 72] width 42 height 17
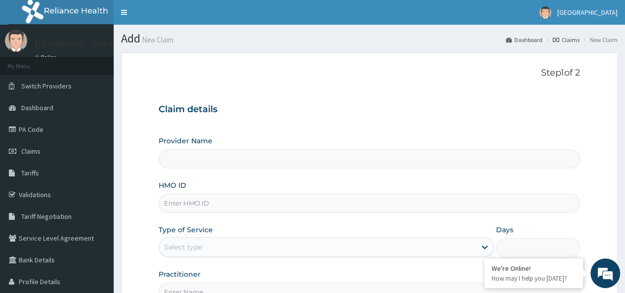
click at [193, 207] on input "HMO ID" at bounding box center [369, 203] width 421 height 19
paste input "SWG/10248/A"
type input "SWG/10248/A"
type input "K-[GEOGRAPHIC_DATA] [GEOGRAPHIC_DATA]"
click at [214, 202] on input "SWG/10248/A" at bounding box center [369, 203] width 421 height 19
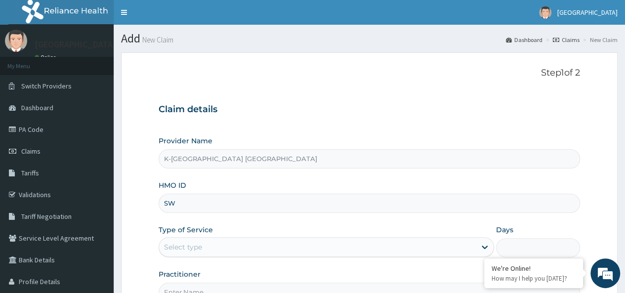
type input "S"
paste input "100235205"
type input "100235205"
click at [207, 247] on div "Select type" at bounding box center [317, 247] width 317 height 16
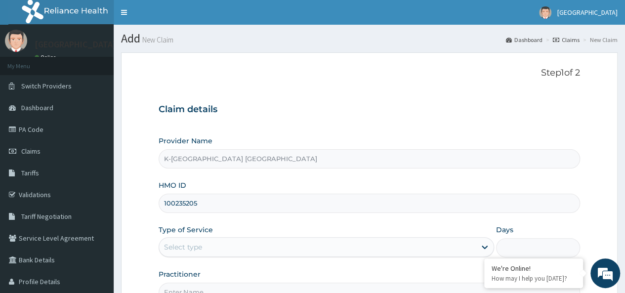
click at [218, 246] on div "Select type" at bounding box center [317, 247] width 317 height 16
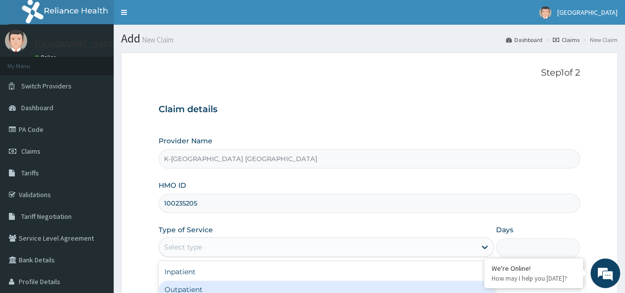
click at [221, 285] on div "Outpatient" at bounding box center [326, 290] width 335 height 18
type input "1"
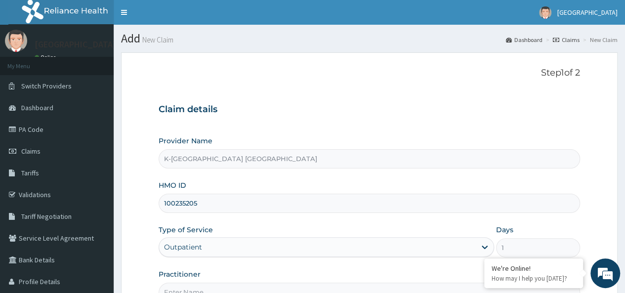
drag, startPoint x: 221, startPoint y: 285, endPoint x: 232, endPoint y: 252, distance: 34.2
click at [232, 252] on div "Provider Name K-Dara Specialist Hospital Katsina HMO ID 100235205 Type of Servi…" at bounding box center [369, 219] width 421 height 166
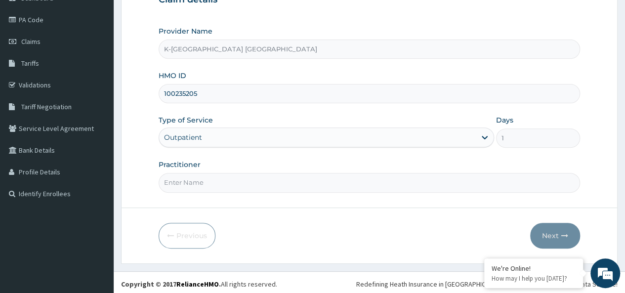
scroll to position [111, 0]
click at [220, 176] on input "Practitioner" at bounding box center [369, 181] width 421 height 19
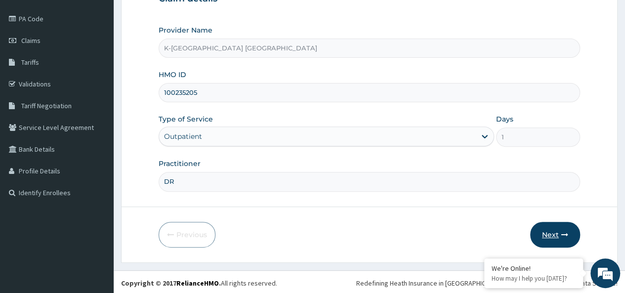
type input "DR"
click at [545, 231] on button "Next" at bounding box center [555, 235] width 50 height 26
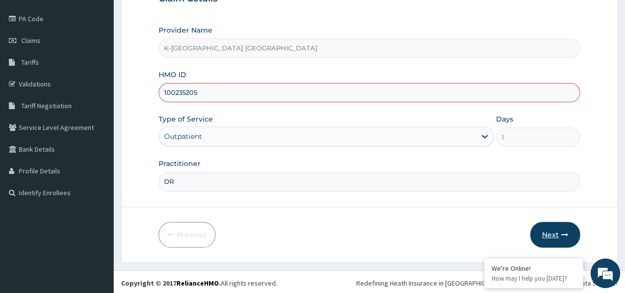
click at [545, 231] on button "Next" at bounding box center [555, 235] width 50 height 26
type input "1"
paste input "RHM/10218/B"
type input "RHM/10218/B"
click at [550, 230] on button "Next" at bounding box center [555, 235] width 50 height 26
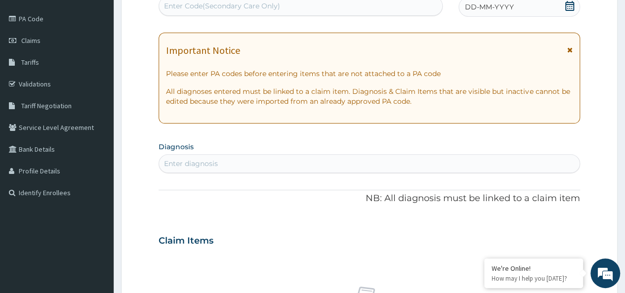
click at [567, 49] on icon at bounding box center [569, 49] width 5 height 7
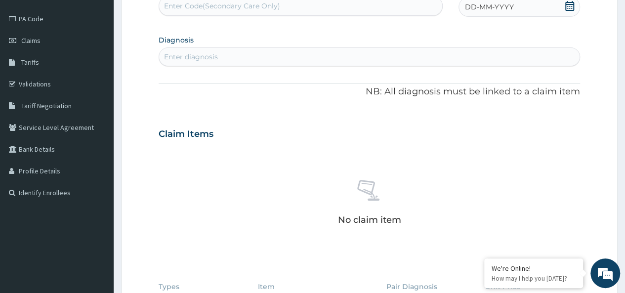
click at [288, 57] on div "Enter diagnosis" at bounding box center [369, 57] width 420 height 16
type input "E"
type input "FEVER"
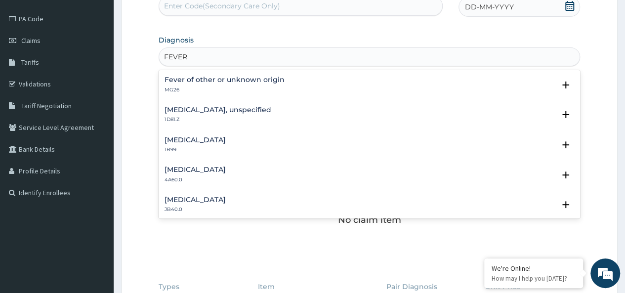
click at [268, 81] on h4 "Fever of other or unknown origin" at bounding box center [225, 79] width 120 height 7
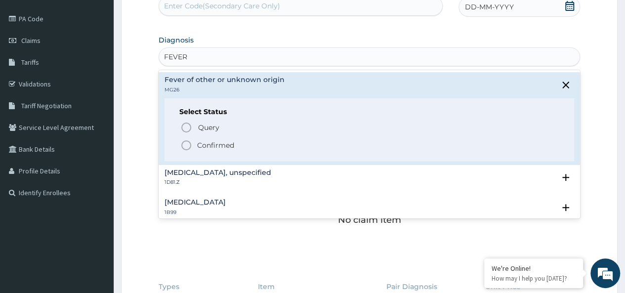
click at [209, 142] on p "Confirmed" at bounding box center [215, 145] width 37 height 10
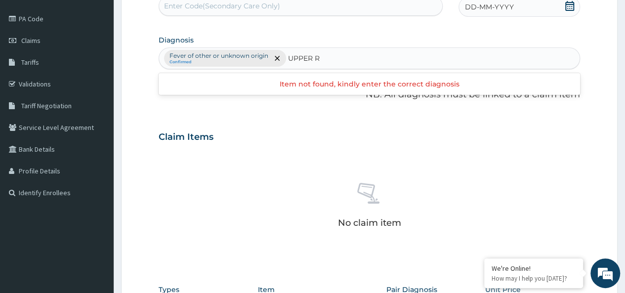
type input "UPPER"
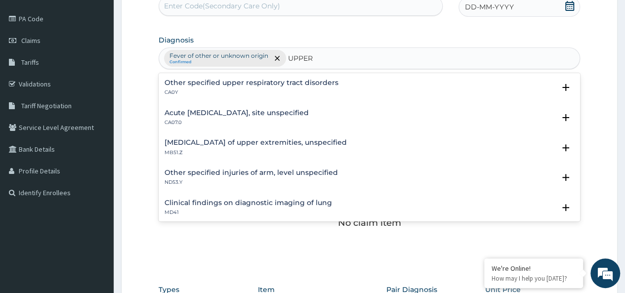
click at [275, 110] on h4 "Acute upper respiratory infection, site unspecified" at bounding box center [237, 112] width 144 height 7
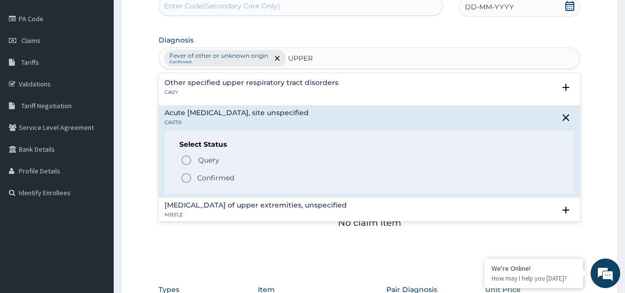
click at [189, 177] on icon "status option filled" at bounding box center [186, 178] width 12 height 12
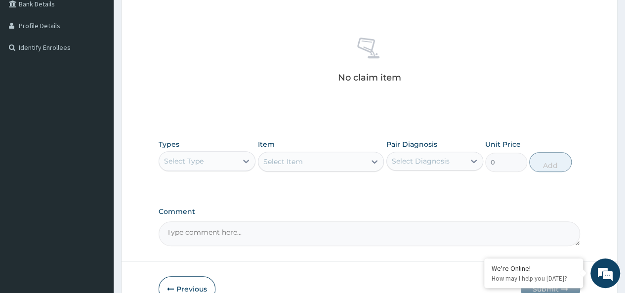
scroll to position [273, 0]
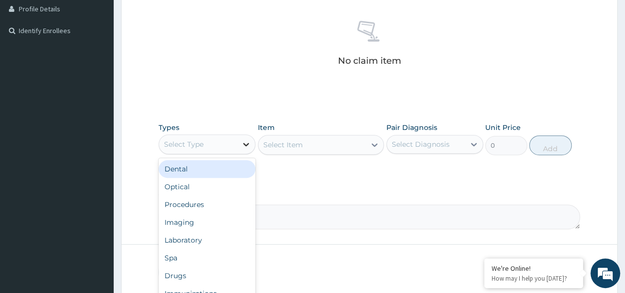
click at [250, 144] on icon at bounding box center [246, 144] width 10 height 10
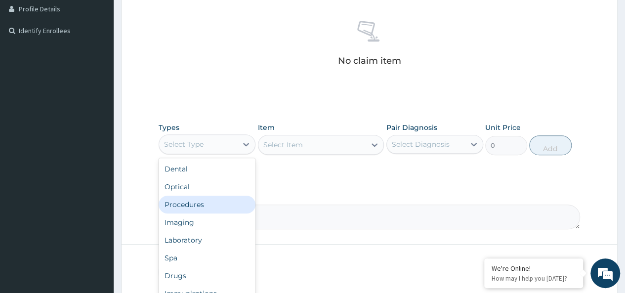
click at [205, 203] on div "Procedures" at bounding box center [207, 205] width 97 height 18
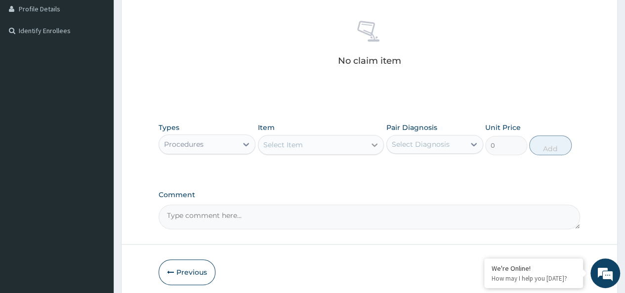
click at [377, 143] on icon at bounding box center [375, 144] width 6 height 3
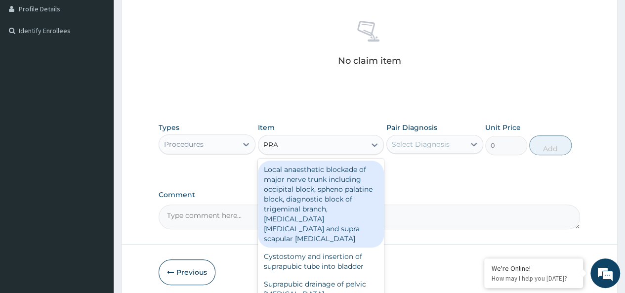
type input "PRAC"
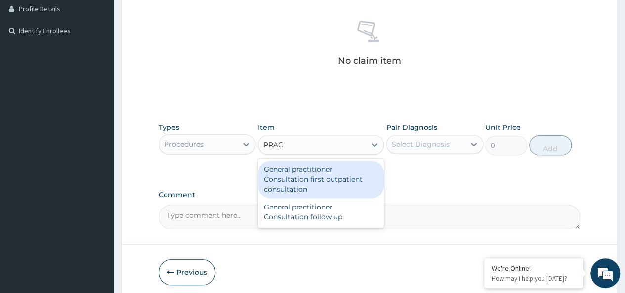
click at [334, 175] on div "General practitioner Consultation first outpatient consultation" at bounding box center [321, 180] width 126 height 38
type input "2400"
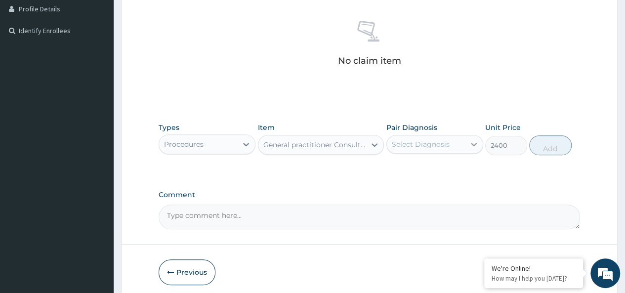
click at [473, 143] on icon at bounding box center [474, 144] width 10 height 10
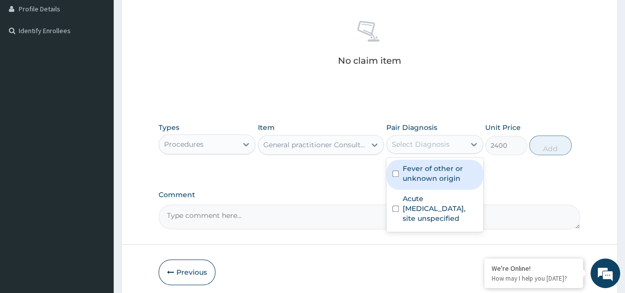
click at [410, 171] on label "Fever of other or unknown origin" at bounding box center [440, 174] width 75 height 20
checkbox input "true"
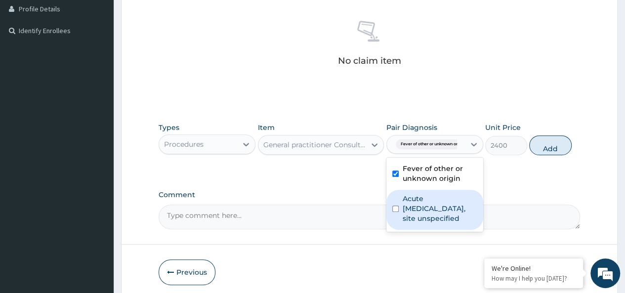
click at [396, 208] on input "checkbox" at bounding box center [395, 209] width 6 height 6
checkbox input "true"
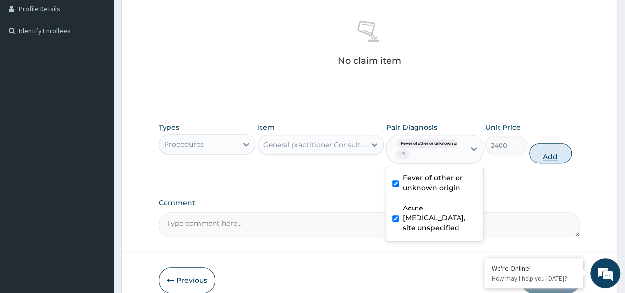
click at [553, 155] on button "Add" at bounding box center [550, 153] width 42 height 20
type input "0"
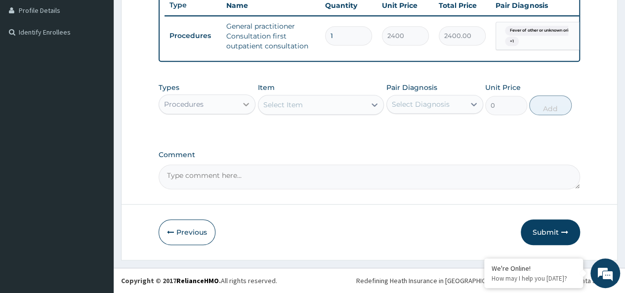
click at [246, 107] on icon at bounding box center [246, 104] width 10 height 10
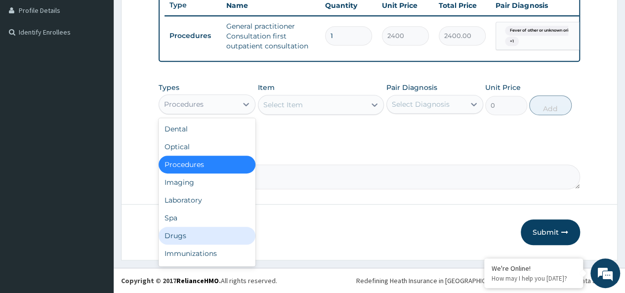
click at [184, 239] on div "Drugs" at bounding box center [207, 236] width 97 height 18
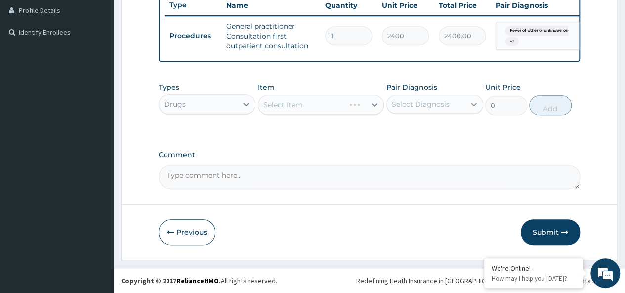
click at [473, 109] on icon at bounding box center [474, 104] width 10 height 10
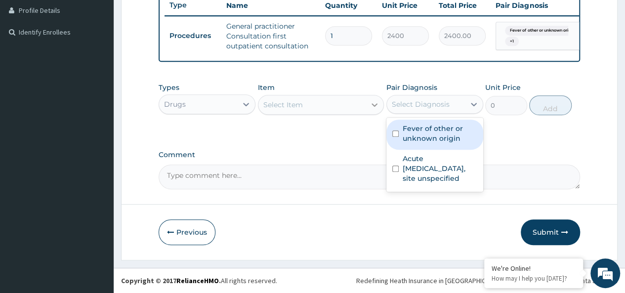
click at [375, 110] on icon at bounding box center [375, 105] width 10 height 10
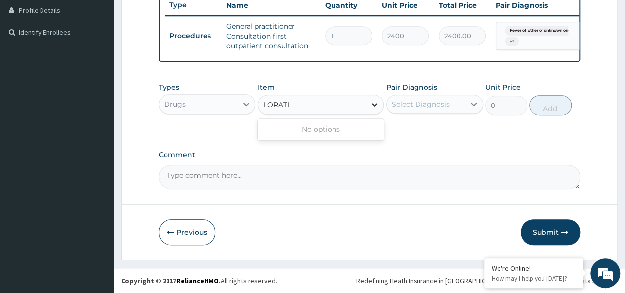
type input "LORAT"
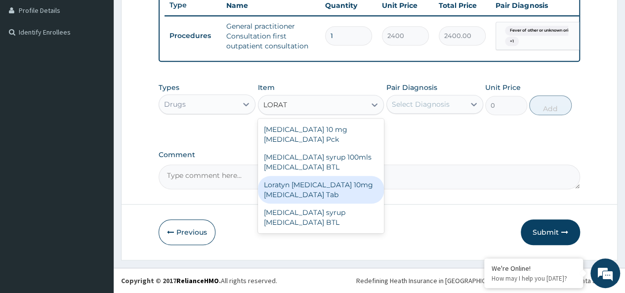
click at [324, 190] on div "Loratyn Loratadine 10mg Loratadine Tab" at bounding box center [321, 190] width 126 height 28
type input "51.75"
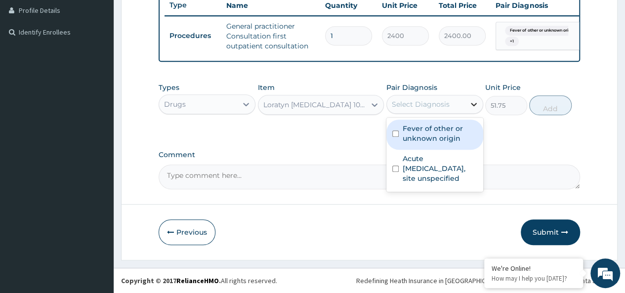
click at [474, 109] on icon at bounding box center [474, 104] width 10 height 10
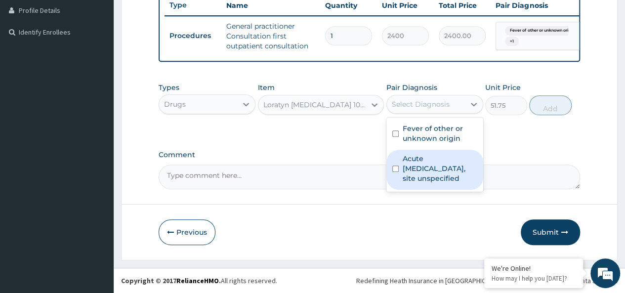
click at [393, 170] on div "Acute upper respiratory infection, site unspecified" at bounding box center [434, 170] width 97 height 40
checkbox input "true"
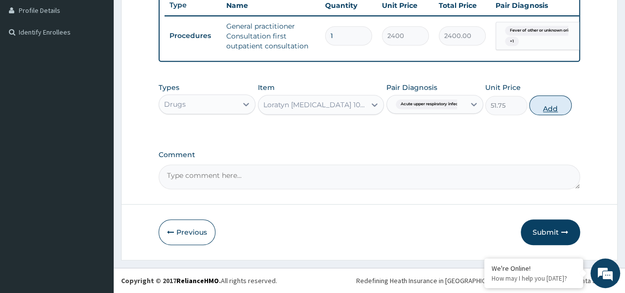
click at [550, 111] on button "Add" at bounding box center [550, 105] width 42 height 20
type input "0"
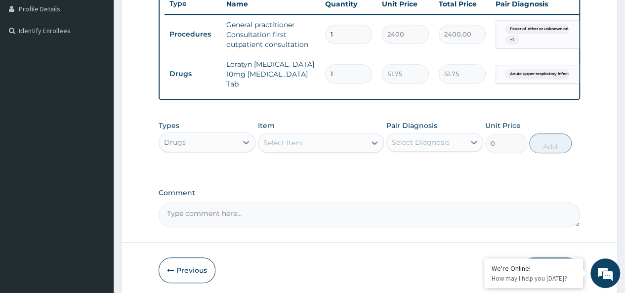
type input "0.00"
type input "1"
type input "51.75"
type input "10"
type input "517.50"
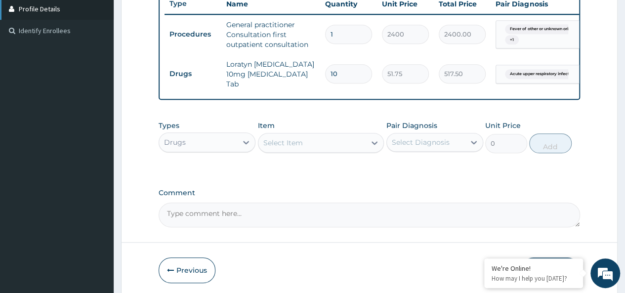
type input "10"
click at [375, 143] on icon at bounding box center [375, 143] width 10 height 10
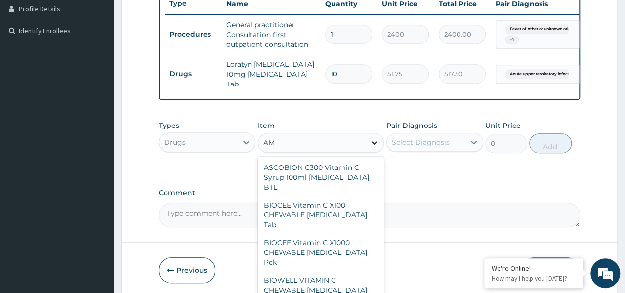
type input "A"
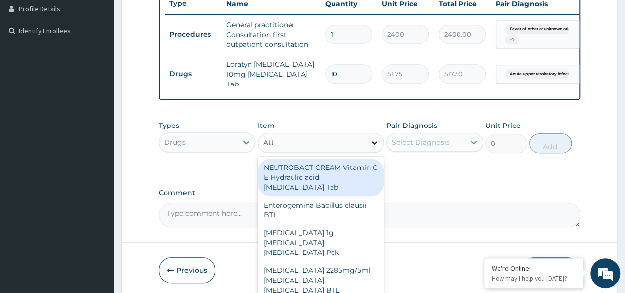
type input "AUG"
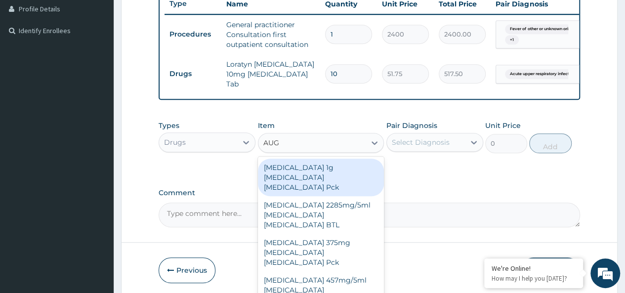
click at [323, 175] on div "AUGMENTIN 1g Amoxicillin Clavulanic acid Pck" at bounding box center [321, 178] width 126 height 38
type input "6900"
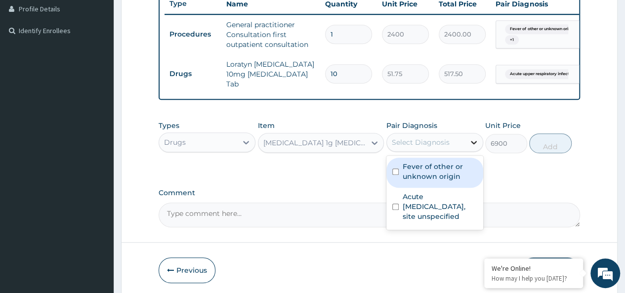
click at [472, 144] on icon at bounding box center [474, 142] width 6 height 3
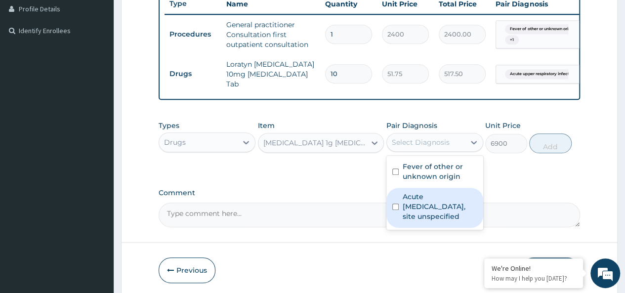
click at [417, 202] on label "Acute upper respiratory infection, site unspecified" at bounding box center [440, 207] width 75 height 30
checkbox input "true"
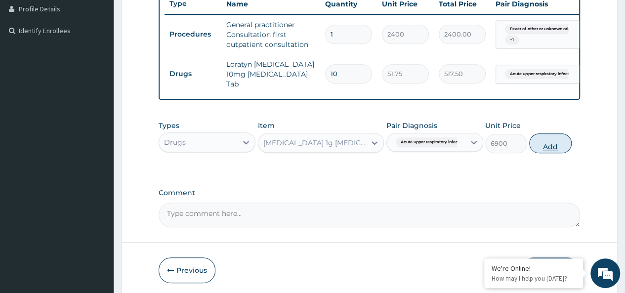
click at [550, 149] on button "Add" at bounding box center [550, 143] width 42 height 20
type input "0"
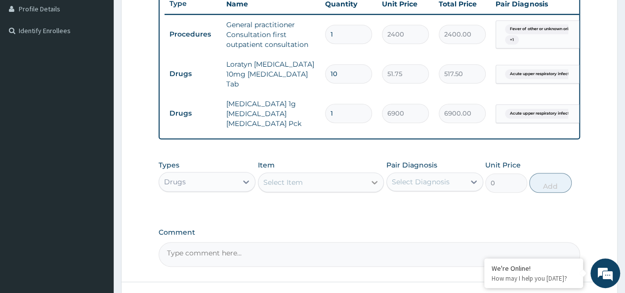
click at [376, 187] on icon at bounding box center [375, 182] width 10 height 10
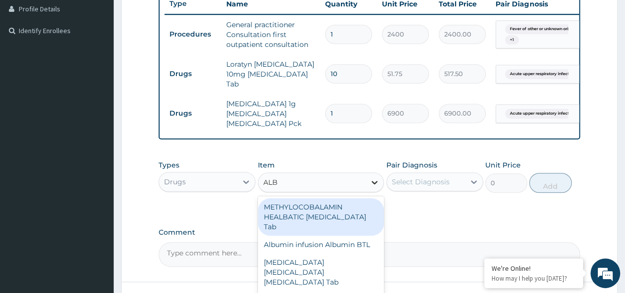
type input "ALBE"
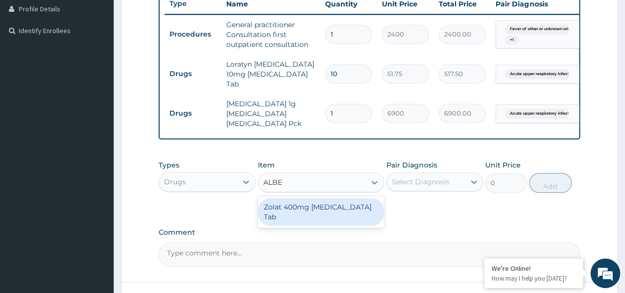
click at [355, 207] on div "Zolat 400mg Albendazole Tab" at bounding box center [321, 212] width 126 height 28
type input "230"
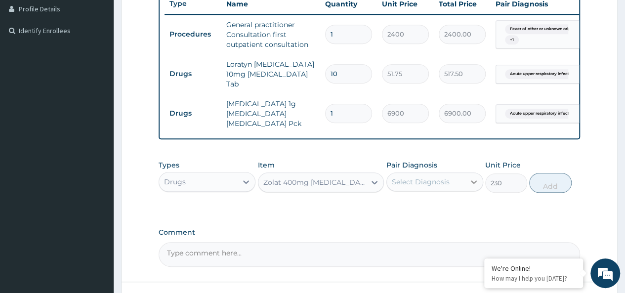
click at [473, 184] on icon at bounding box center [474, 181] width 6 height 3
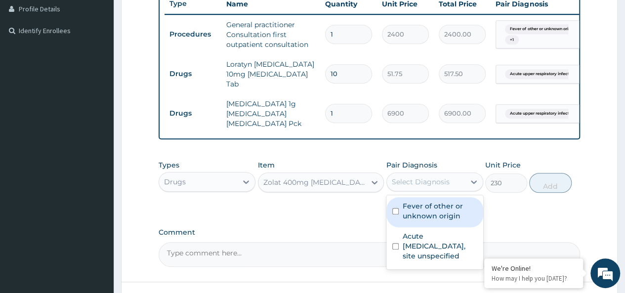
click at [396, 213] on input "checkbox" at bounding box center [395, 211] width 6 height 6
checkbox input "true"
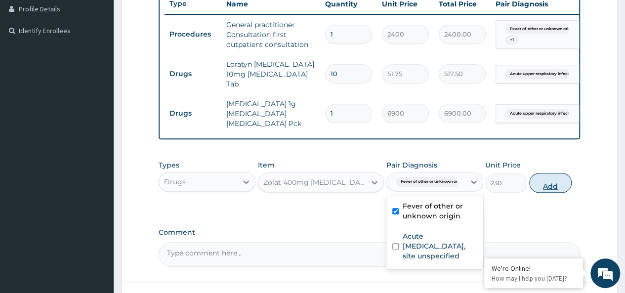
click at [548, 186] on button "Add" at bounding box center [550, 183] width 42 height 20
type input "0"
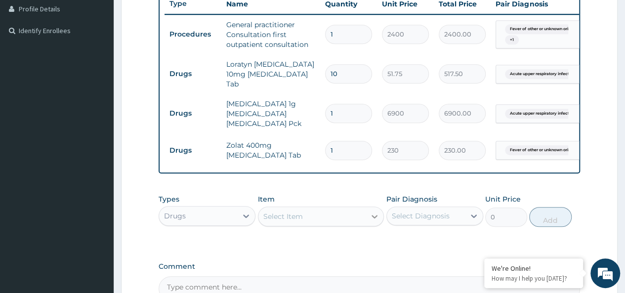
click at [373, 218] on icon at bounding box center [375, 216] width 6 height 3
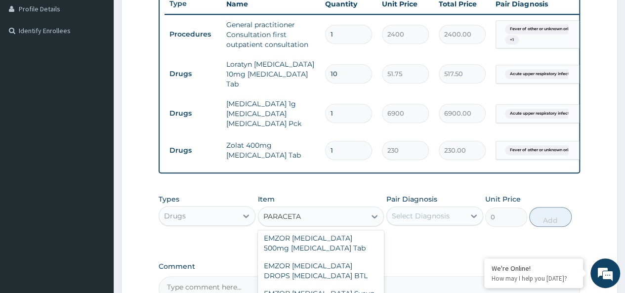
scroll to position [147, 0]
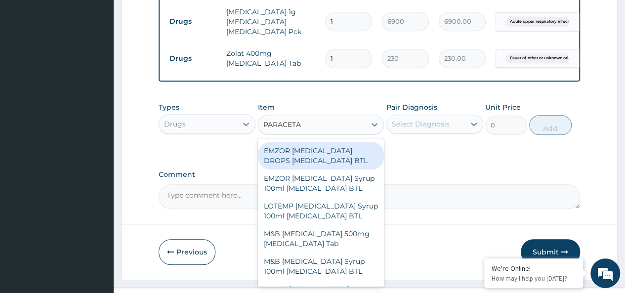
type input "PARACETA"
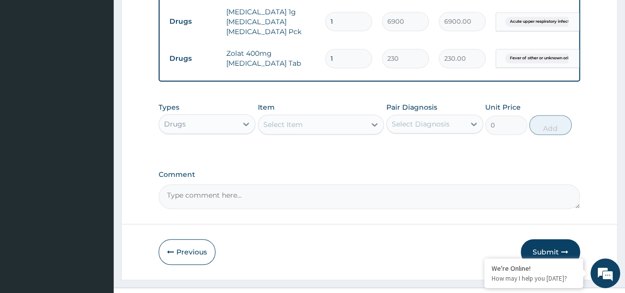
click at [338, 128] on div "Select Item" at bounding box center [312, 125] width 108 height 16
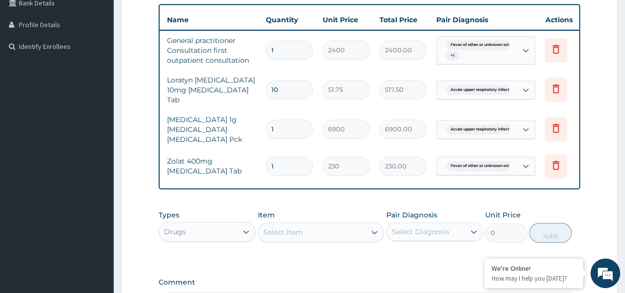
scroll to position [0, 74]
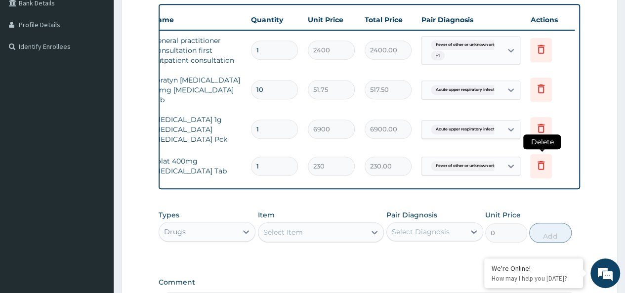
click at [542, 159] on icon at bounding box center [541, 165] width 12 height 12
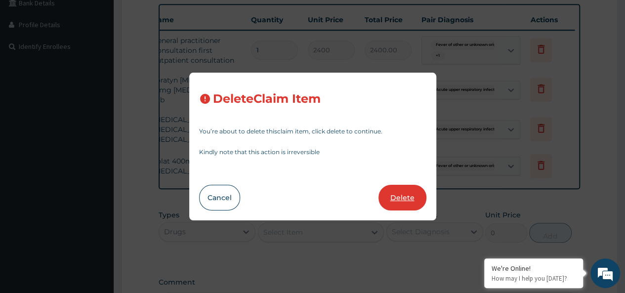
click at [403, 197] on button "Delete" at bounding box center [402, 198] width 48 height 26
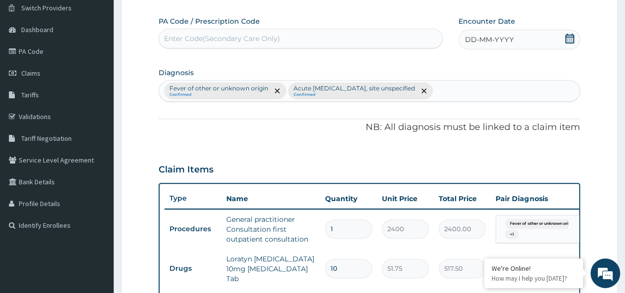
scroll to position [78, 0]
click at [468, 91] on div "Fever of other or unknown origin Confirmed Acute upper respiratory infection, s…" at bounding box center [369, 91] width 420 height 21
type input "H"
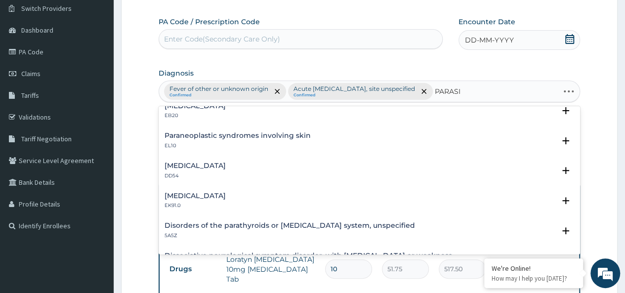
scroll to position [0, 0]
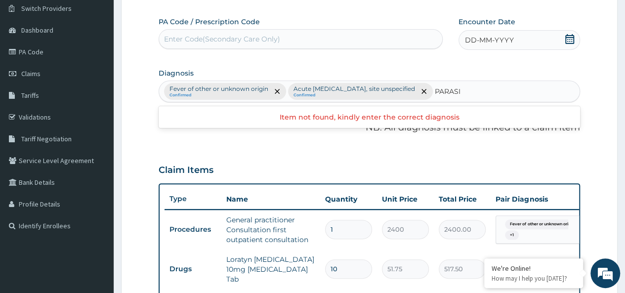
type input "PARAS"
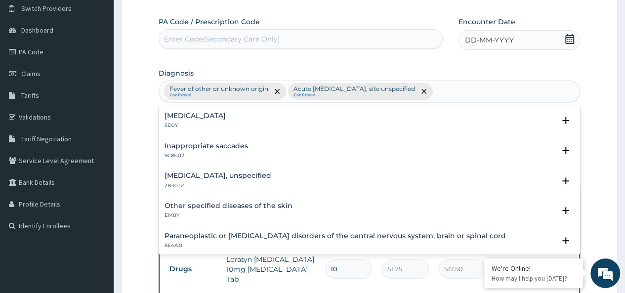
click at [495, 87] on div "Fever of other or unknown origin Confirmed Acute upper respiratory infection, s…" at bounding box center [369, 91] width 420 height 21
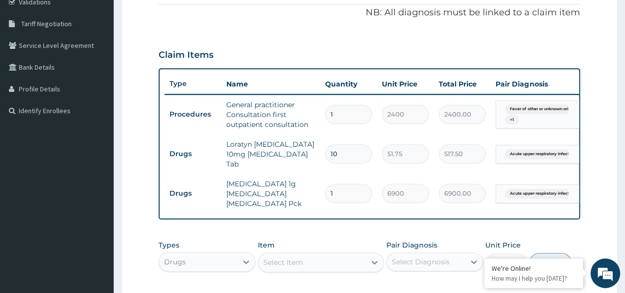
scroll to position [193, 0]
click at [362, 269] on div "Select Item" at bounding box center [312, 262] width 108 height 16
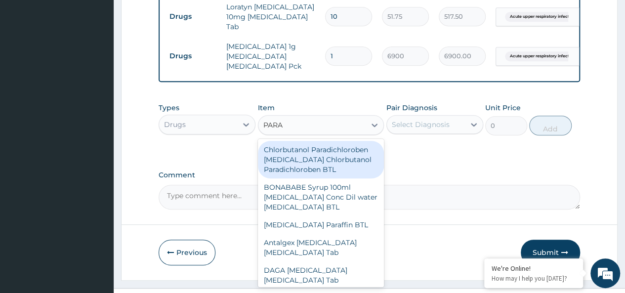
scroll to position [351, 0]
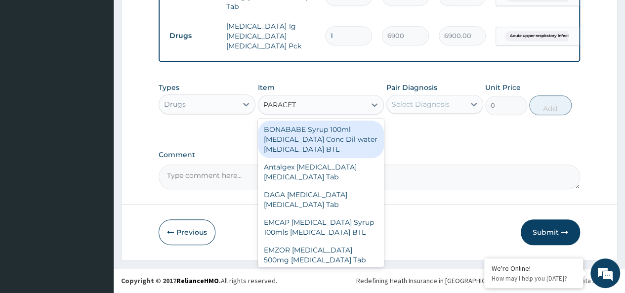
type input "PARACETA"
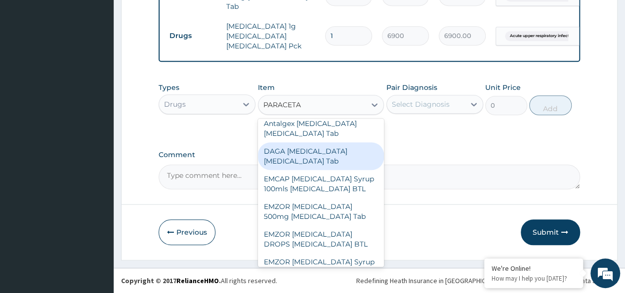
scroll to position [45, 0]
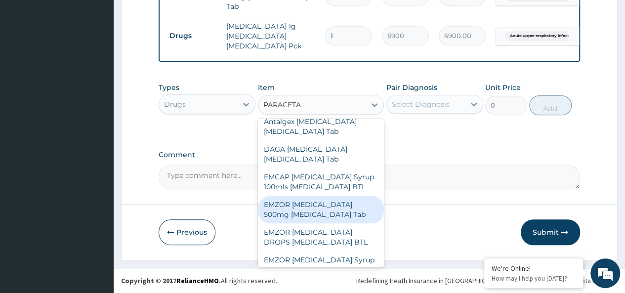
click at [335, 216] on div "EMZOR PARACETAMOL 500mg Acetaminophen Tab" at bounding box center [321, 210] width 126 height 28
type input "11.5"
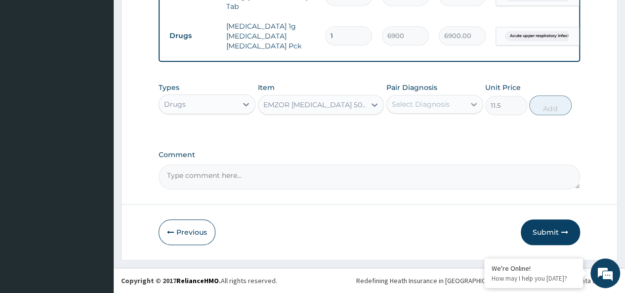
click at [473, 106] on icon at bounding box center [474, 104] width 6 height 3
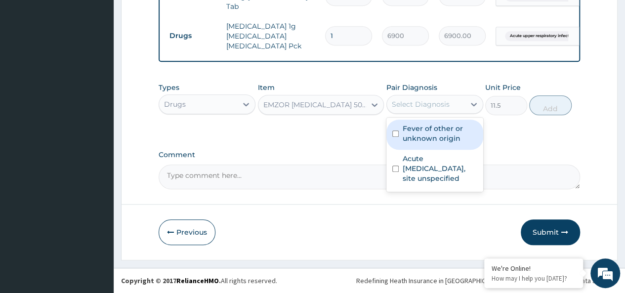
click at [429, 132] on label "Fever of other or unknown origin" at bounding box center [440, 134] width 75 height 20
checkbox input "true"
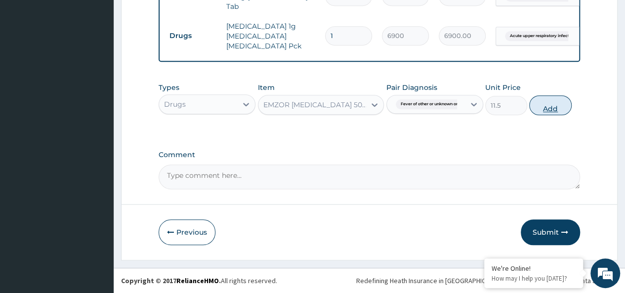
click at [551, 109] on button "Add" at bounding box center [550, 105] width 42 height 20
type input "0"
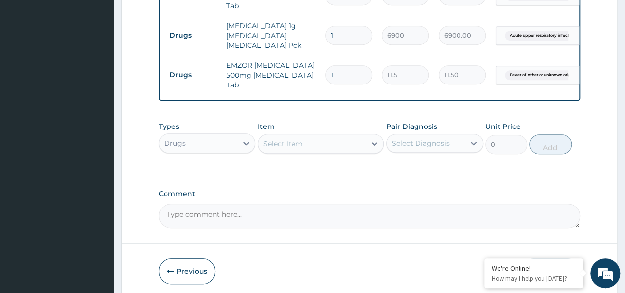
type input "0.00"
type input "2"
type input "23.00"
type input "20"
type input "230.00"
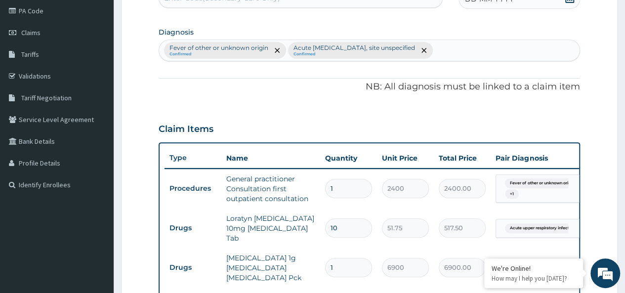
scroll to position [99, 0]
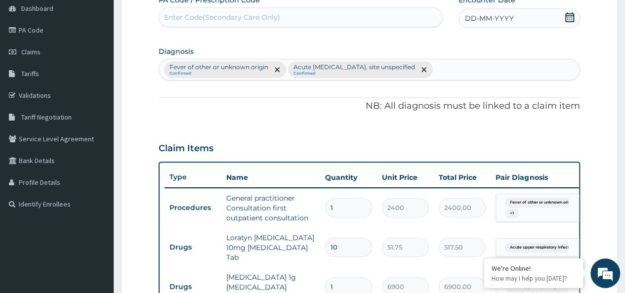
type input "20"
click at [467, 71] on div "Fever of other or unknown origin Confirmed Acute upper respiratory infection, s…" at bounding box center [369, 69] width 420 height 21
type input "P"
type input "H"
type input "P"
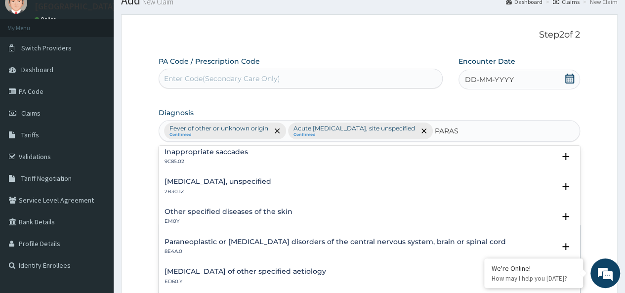
scroll to position [25, 0]
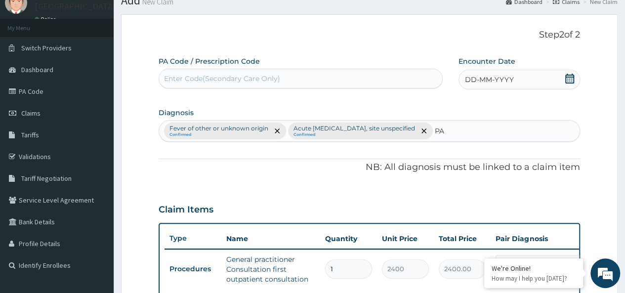
type input "P"
type input "S"
click at [277, 131] on icon "remove selection option" at bounding box center [277, 130] width 5 height 5
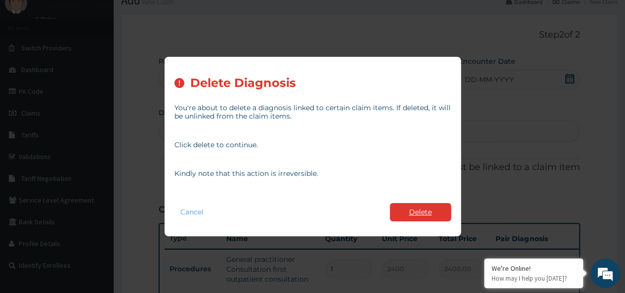
click at [413, 209] on button "Delete" at bounding box center [420, 212] width 61 height 18
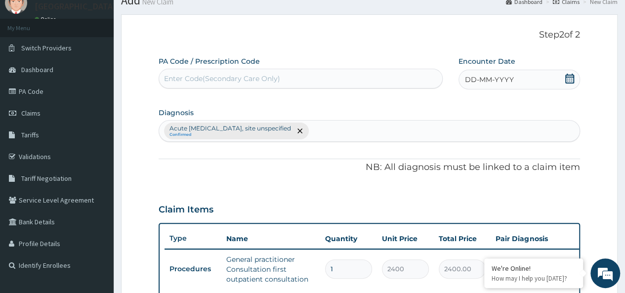
click at [377, 124] on div "Acute upper respiratory infection, site unspecified Confirmed" at bounding box center [369, 131] width 420 height 21
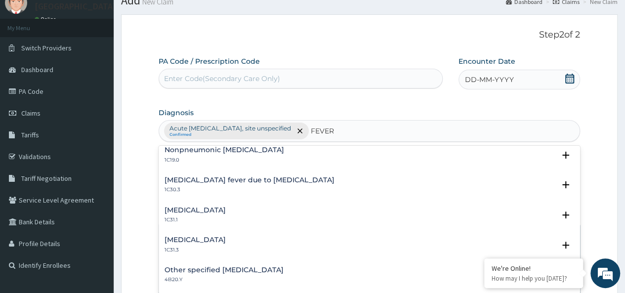
scroll to position [1355, 0]
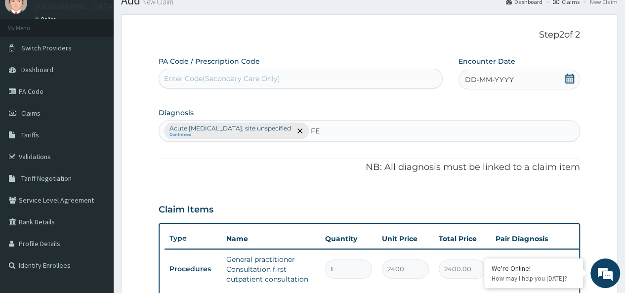
type input "F"
type input "H"
type input "FEVER"
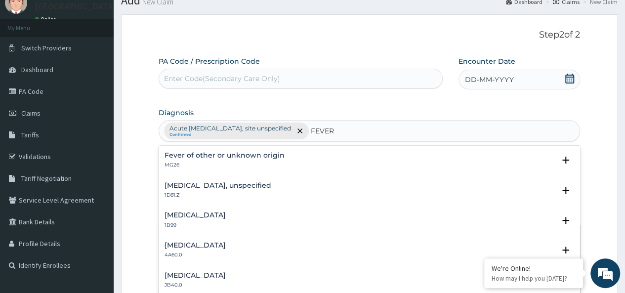
click at [324, 160] on div "Fever of other or unknown origin MG26" at bounding box center [370, 160] width 410 height 17
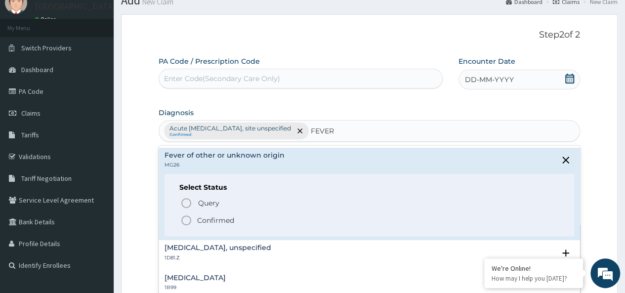
click at [226, 221] on p "Confirmed" at bounding box center [215, 220] width 37 height 10
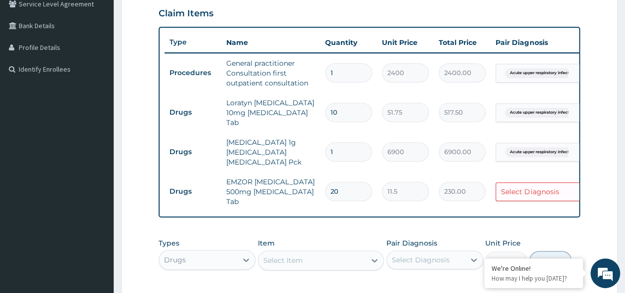
scroll to position [247, 0]
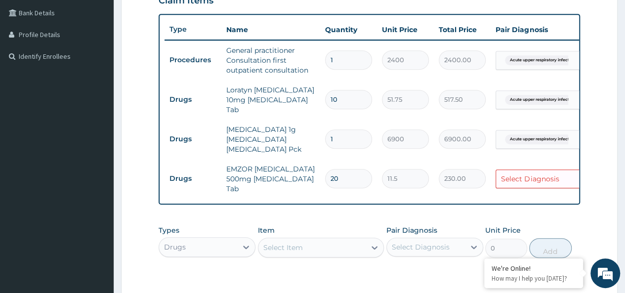
click at [529, 174] on div "Select Diagnosis" at bounding box center [530, 179] width 58 height 10
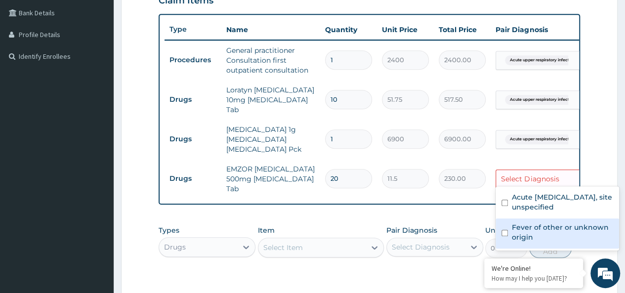
click at [524, 224] on label "Fever of other or unknown origin" at bounding box center [562, 232] width 101 height 20
checkbox input "true"
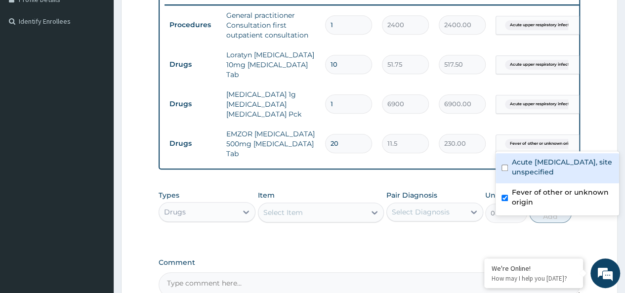
scroll to position [281, 0]
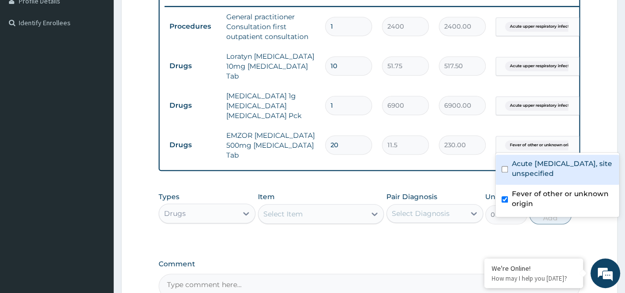
click at [377, 235] on div "Types Drugs Item Select Item Pair Diagnosis Select Diagnosis Unit Price 0 Add" at bounding box center [369, 215] width 421 height 57
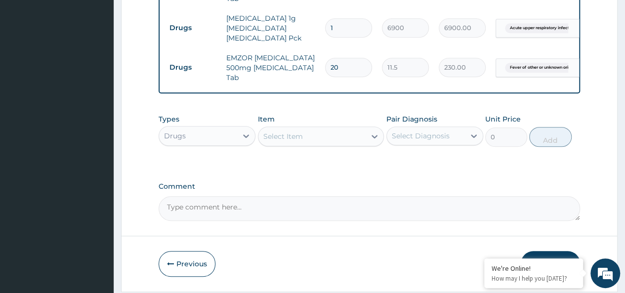
scroll to position [390, 0]
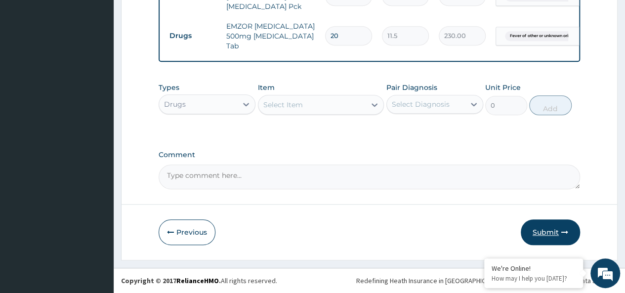
click at [547, 229] on button "Submit" at bounding box center [550, 232] width 59 height 26
click at [546, 236] on button "Submit" at bounding box center [550, 232] width 59 height 26
click at [546, 233] on button "Submit" at bounding box center [550, 232] width 59 height 26
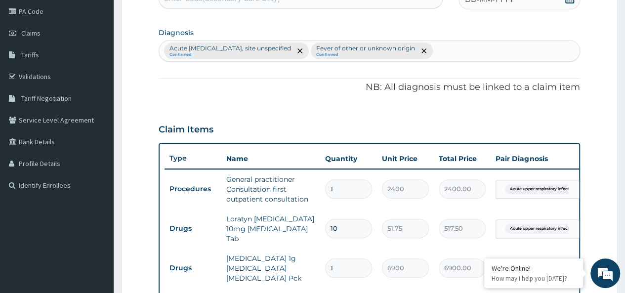
scroll to position [0, 0]
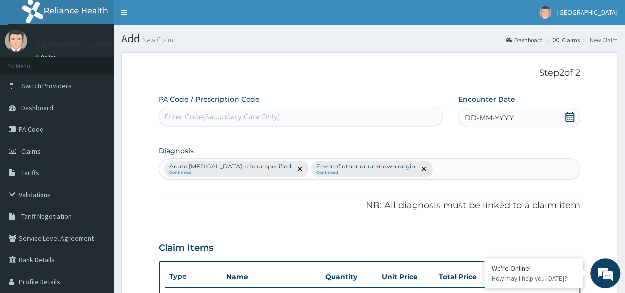
click at [570, 118] on icon at bounding box center [569, 117] width 9 height 10
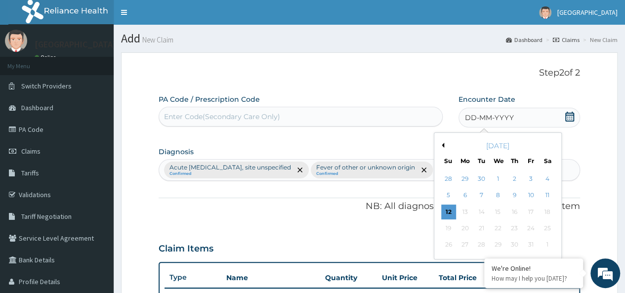
click at [443, 146] on button "Previous Month" at bounding box center [441, 145] width 5 height 5
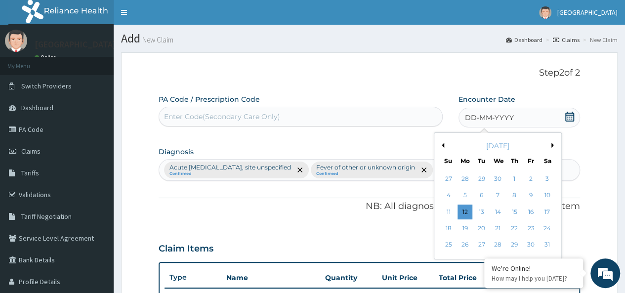
click at [443, 146] on button "Previous Month" at bounding box center [441, 145] width 5 height 5
click at [553, 145] on button "Next Month" at bounding box center [553, 145] width 5 height 5
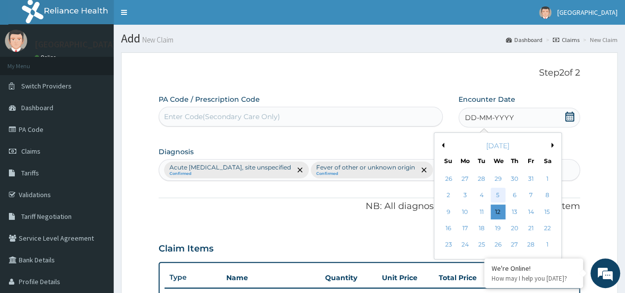
click at [498, 197] on div "5" at bounding box center [497, 195] width 15 height 15
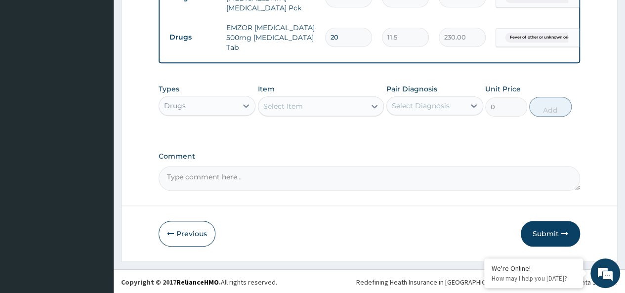
scroll to position [390, 0]
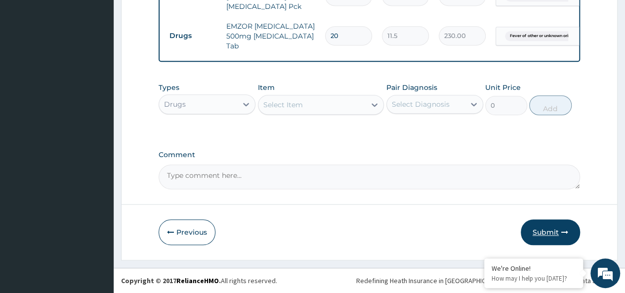
click at [544, 236] on button "Submit" at bounding box center [550, 232] width 59 height 26
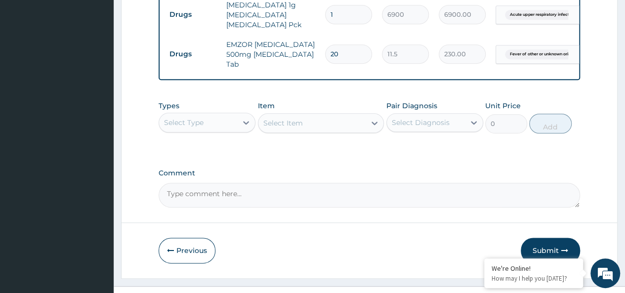
scroll to position [480, 0]
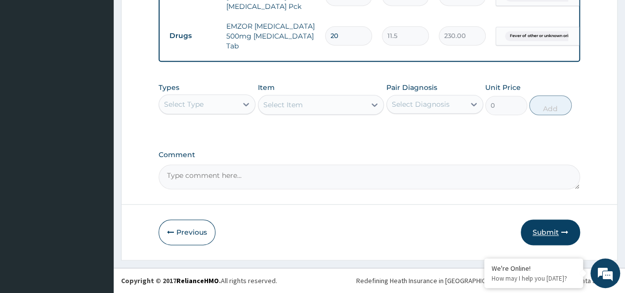
click at [550, 230] on button "Submit" at bounding box center [550, 232] width 59 height 26
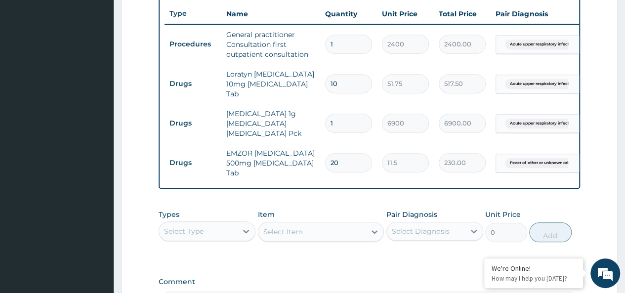
scroll to position [362, 0]
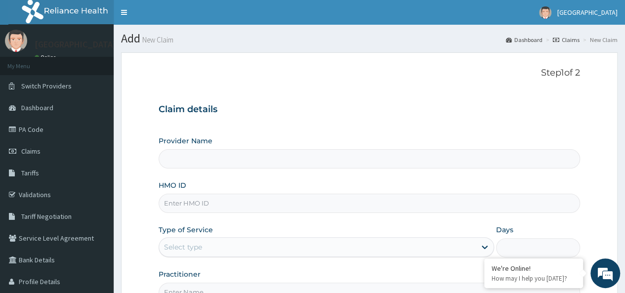
click at [211, 205] on input "HMO ID" at bounding box center [369, 203] width 421 height 19
paste input "RHM/10218/B"
type input "RHM/10218/B"
type input "K-[GEOGRAPHIC_DATA] [GEOGRAPHIC_DATA]"
type input "RHM/10218/B"
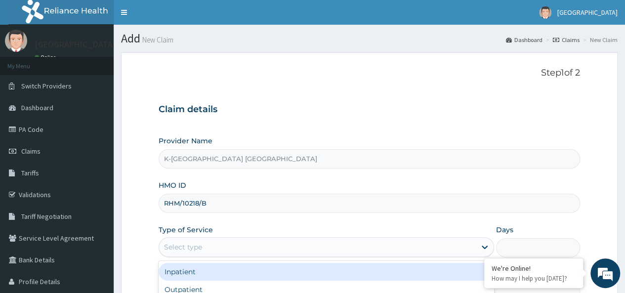
click at [225, 250] on div "Select type" at bounding box center [317, 247] width 317 height 16
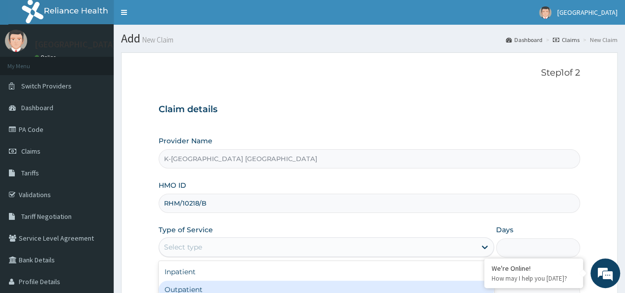
click at [212, 284] on div "Outpatient" at bounding box center [326, 290] width 335 height 18
type input "1"
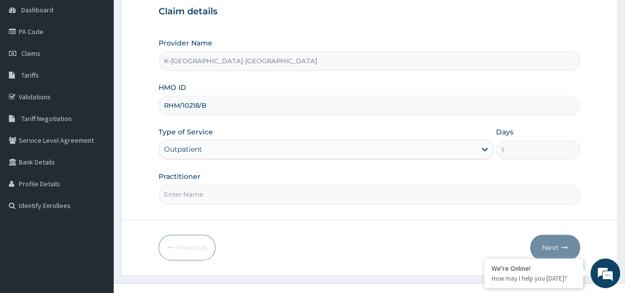
scroll to position [111, 0]
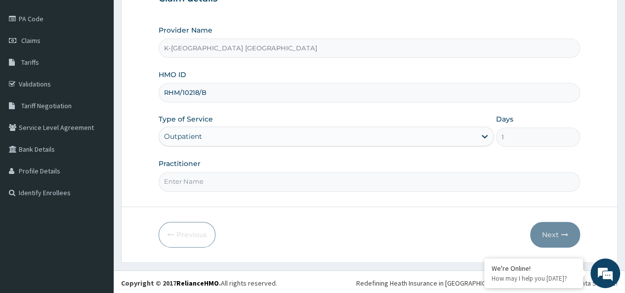
click at [193, 178] on input "Practitioner" at bounding box center [369, 181] width 421 height 19
type input "DR"
click at [558, 233] on button "Next" at bounding box center [555, 235] width 50 height 26
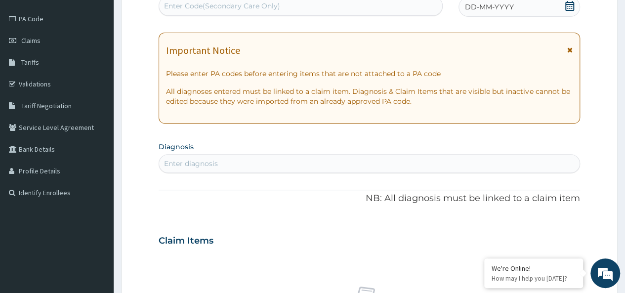
click at [571, 47] on icon at bounding box center [569, 49] width 5 height 7
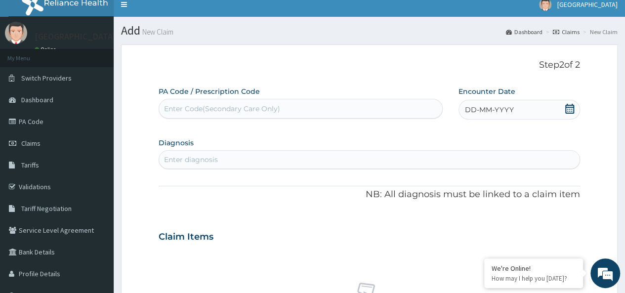
scroll to position [7, 0]
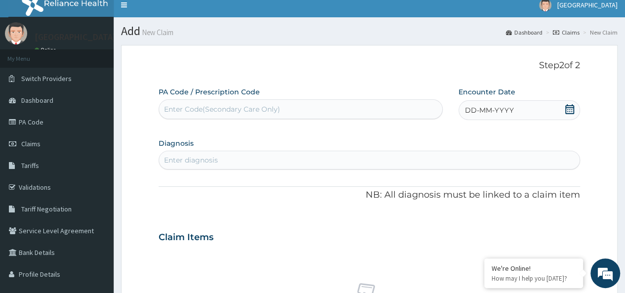
click at [211, 160] on div "Enter diagnosis" at bounding box center [191, 160] width 54 height 10
type input "E"
type input "FEVER"
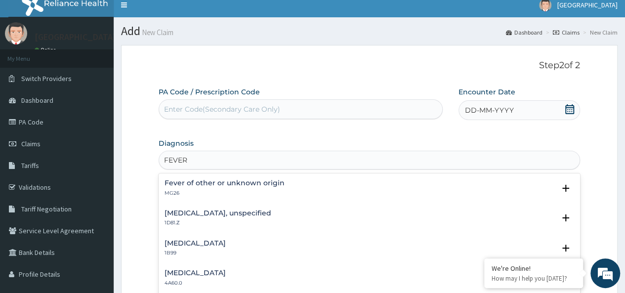
click at [266, 184] on h4 "Fever of other or unknown origin" at bounding box center [225, 182] width 120 height 7
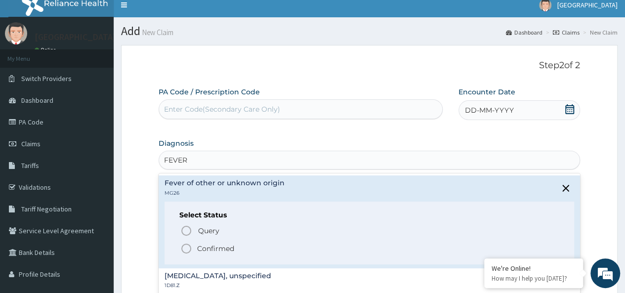
click at [266, 184] on h4 "Fever of other or unknown origin" at bounding box center [225, 182] width 120 height 7
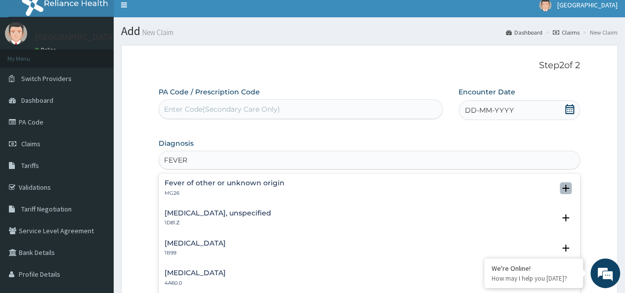
click at [560, 187] on icon "open select status" at bounding box center [566, 188] width 12 height 12
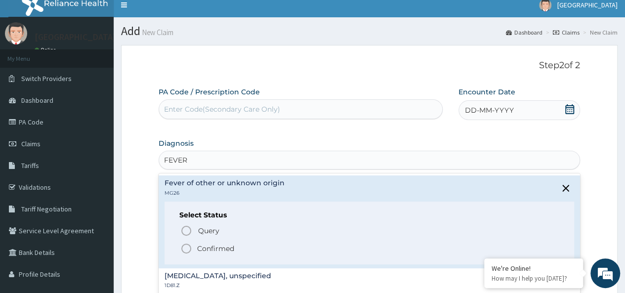
click at [192, 246] on span "Confirmed" at bounding box center [369, 249] width 379 height 12
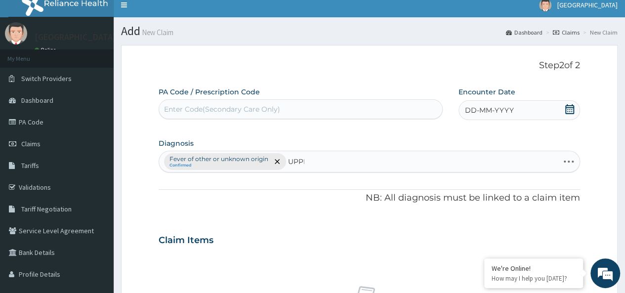
type input "UPPER"
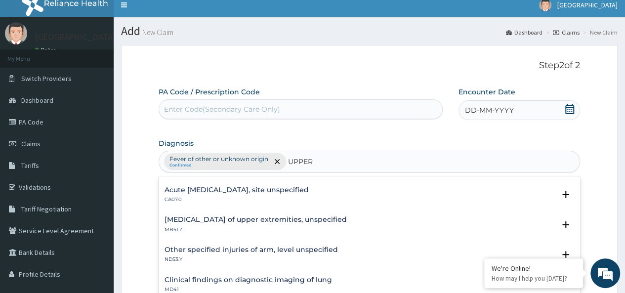
scroll to position [0, 0]
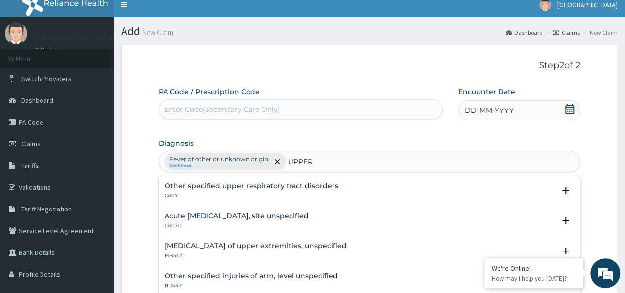
click at [289, 212] on h4 "Acute upper respiratory infection, site unspecified" at bounding box center [237, 215] width 144 height 7
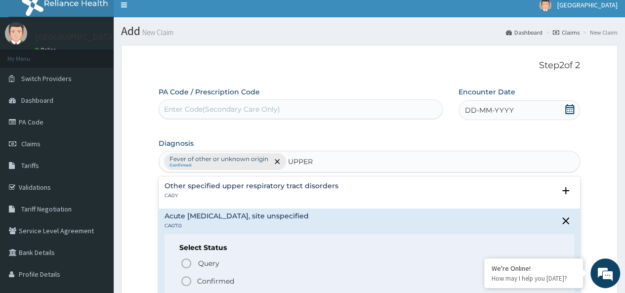
click at [186, 278] on icon "status option filled" at bounding box center [186, 281] width 12 height 12
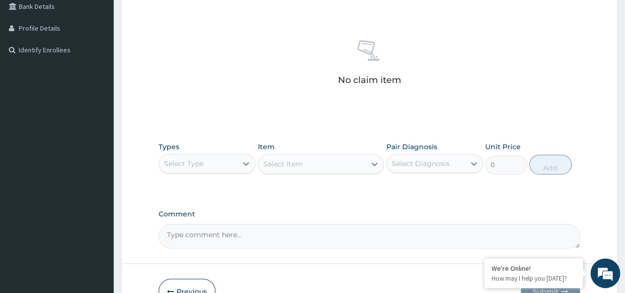
scroll to position [260, 0]
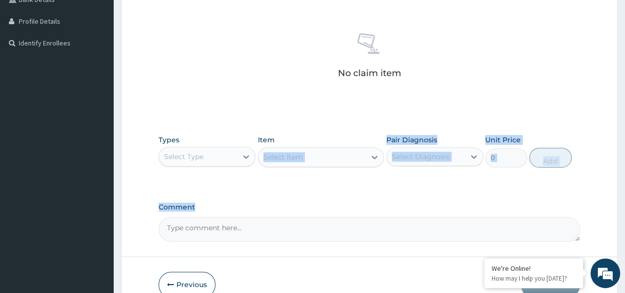
drag, startPoint x: 266, startPoint y: 195, endPoint x: 257, endPoint y: 186, distance: 12.2
click at [257, 186] on div "PA Code / Prescription Code Enter Code(Secondary Care Only) Encounter Date DD-M…" at bounding box center [369, 38] width 421 height 408
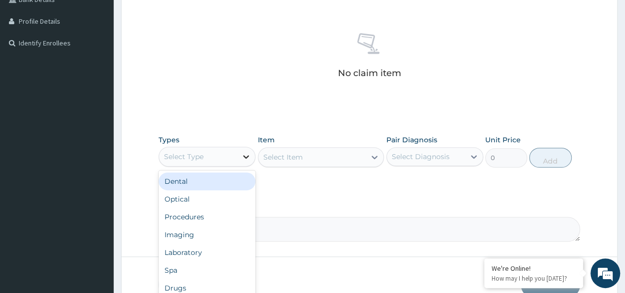
click at [245, 154] on icon at bounding box center [246, 157] width 10 height 10
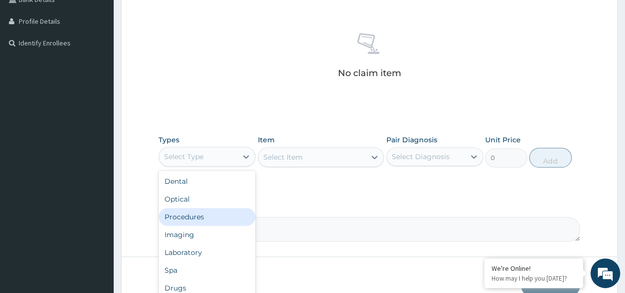
click at [208, 216] on div "Procedures" at bounding box center [207, 217] width 97 height 18
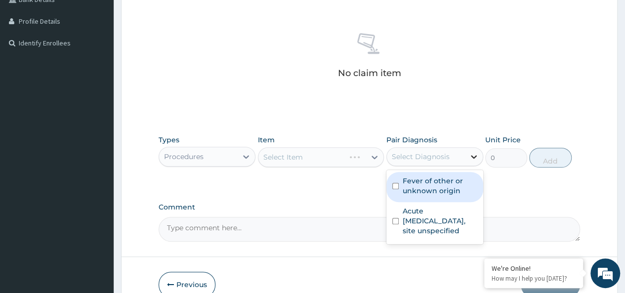
click at [472, 155] on icon at bounding box center [474, 157] width 10 height 10
click at [425, 191] on label "Fever of other or unknown origin" at bounding box center [440, 186] width 75 height 20
checkbox input "true"
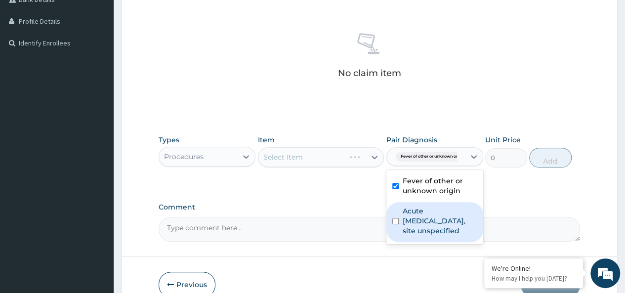
click at [425, 220] on label "Acute upper respiratory infection, site unspecified" at bounding box center [440, 221] width 75 height 30
checkbox input "true"
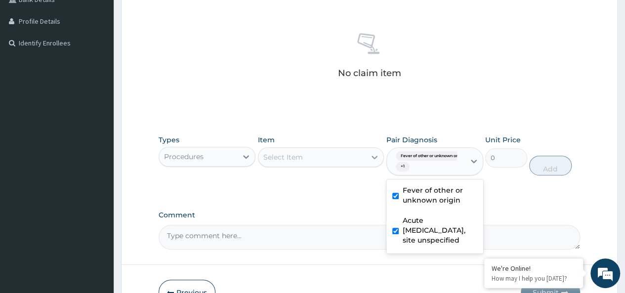
click at [371, 156] on icon at bounding box center [375, 157] width 10 height 10
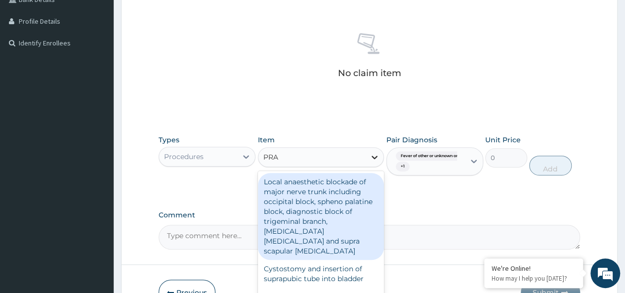
type input "PRAC"
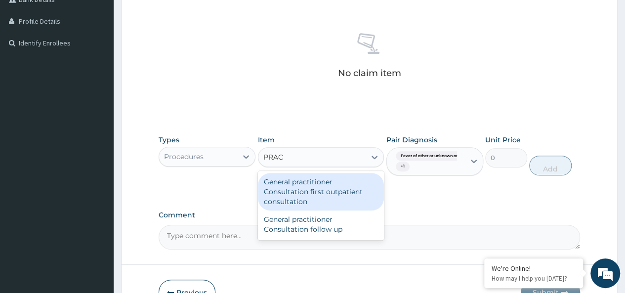
click at [342, 186] on div "General practitioner Consultation first outpatient consultation" at bounding box center [321, 192] width 126 height 38
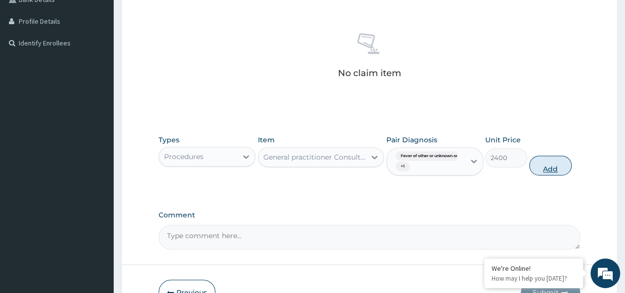
click at [547, 167] on button "Add" at bounding box center [550, 166] width 42 height 20
type input "0"
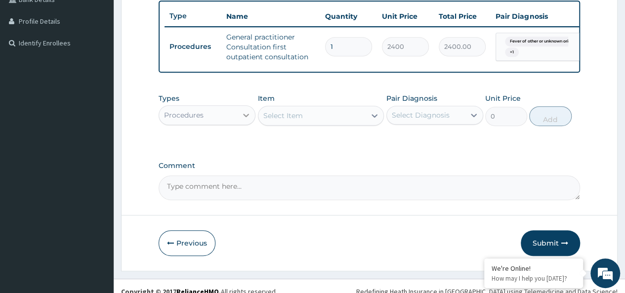
click at [247, 118] on icon at bounding box center [246, 115] width 10 height 10
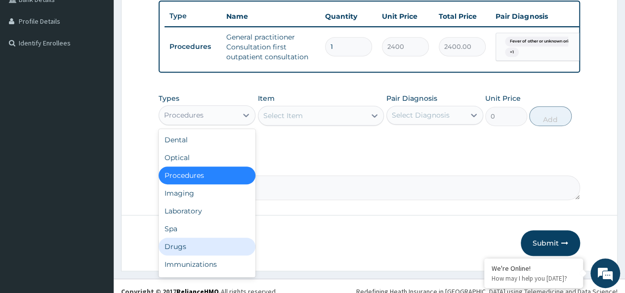
click at [185, 251] on div "Drugs" at bounding box center [207, 247] width 97 height 18
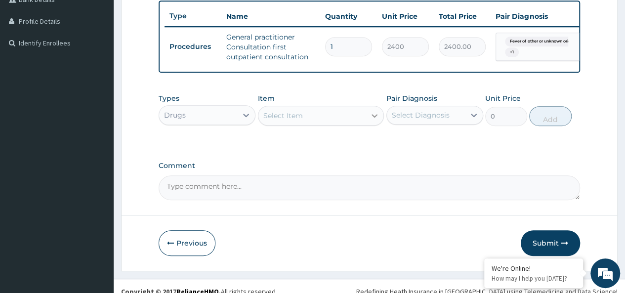
click at [374, 118] on icon at bounding box center [375, 115] width 6 height 3
type input "LORAT"
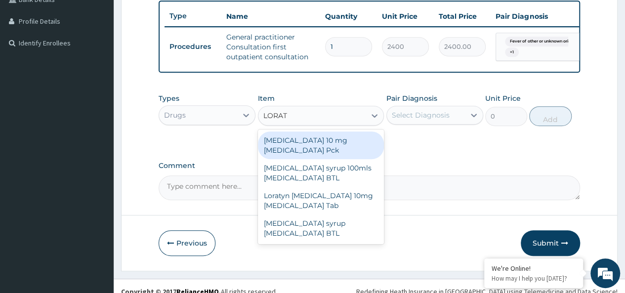
click at [340, 146] on div "LORATADINE 10 mg Loratadine Pck" at bounding box center [321, 145] width 126 height 28
type input "805"
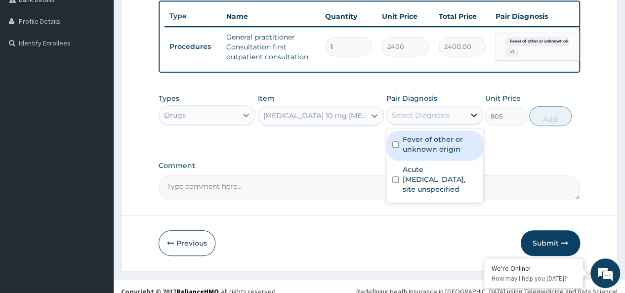
click at [473, 120] on icon at bounding box center [474, 115] width 10 height 10
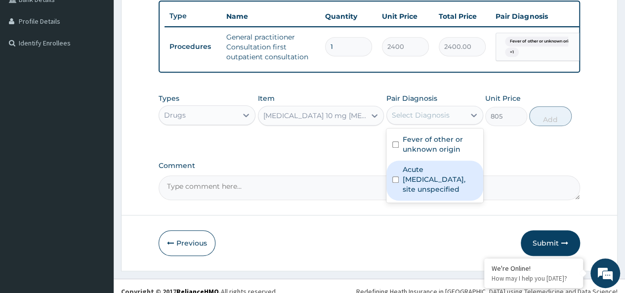
click at [435, 178] on label "Acute upper respiratory infection, site unspecified" at bounding box center [440, 180] width 75 height 30
checkbox input "true"
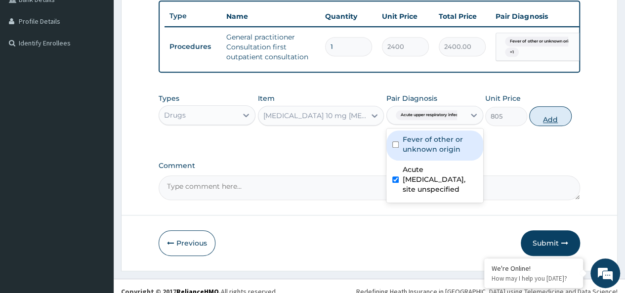
click at [551, 123] on button "Add" at bounding box center [550, 116] width 42 height 20
type input "0"
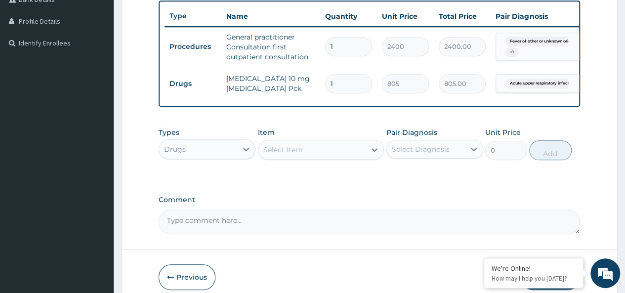
click at [346, 83] on input "1" at bounding box center [348, 83] width 47 height 19
type input "10"
type input "8050.00"
type input "10"
click at [346, 158] on div "Select Item" at bounding box center [312, 150] width 108 height 16
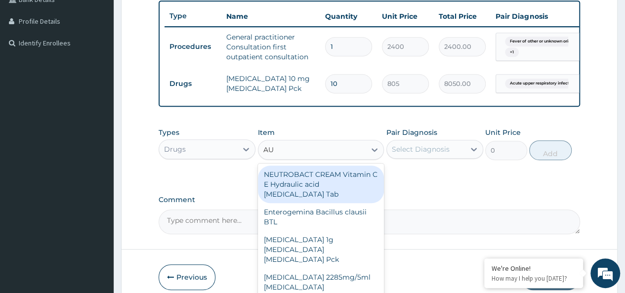
type input "AUG"
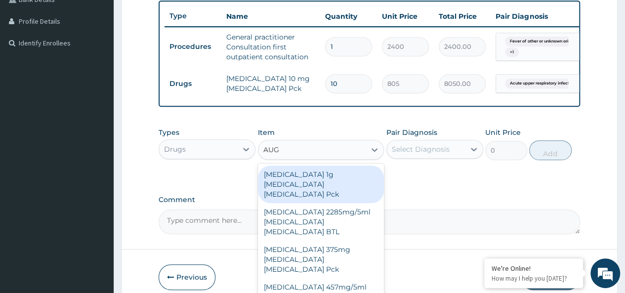
click at [338, 180] on div "AUGMENTIN 1g Amoxicillin Clavulanic acid Pck" at bounding box center [321, 185] width 126 height 38
type input "6900"
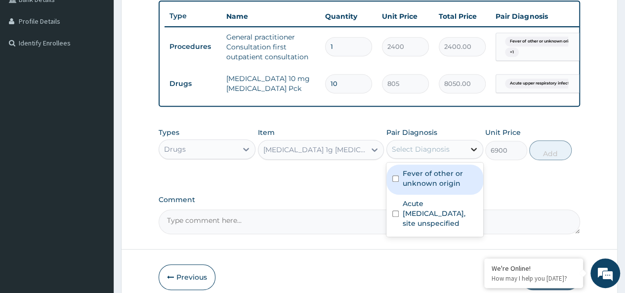
click at [472, 154] on icon at bounding box center [474, 149] width 10 height 10
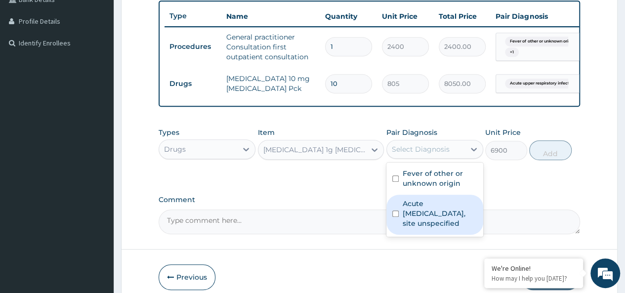
click at [434, 216] on label "Acute upper respiratory infection, site unspecified" at bounding box center [440, 214] width 75 height 30
checkbox input "true"
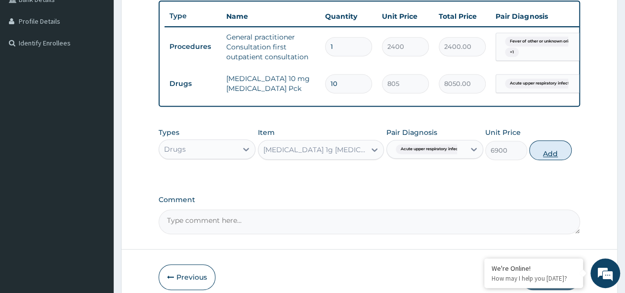
click at [554, 158] on button "Add" at bounding box center [550, 150] width 42 height 20
type input "0"
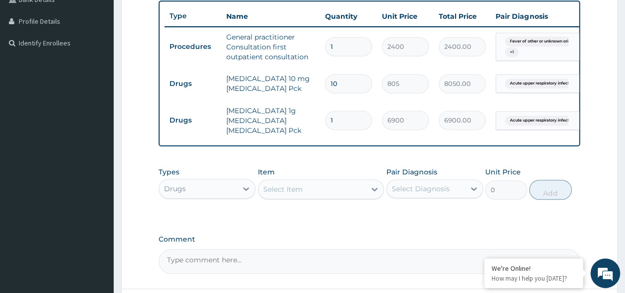
click at [351, 192] on div "Select Item" at bounding box center [312, 189] width 108 height 16
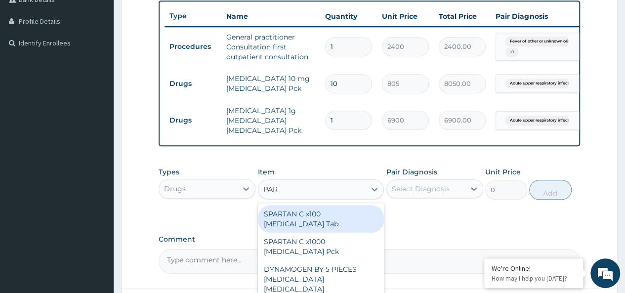
type input "PARA"
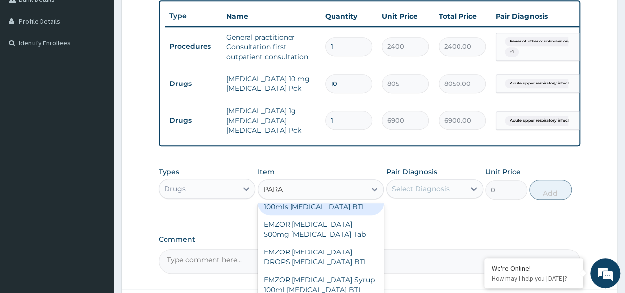
scroll to position [168, 0]
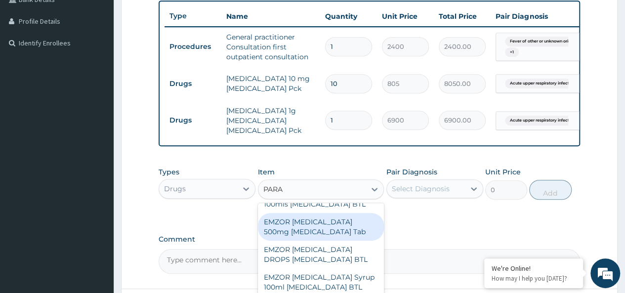
click at [321, 241] on div "EMZOR PARACETAMOL 500mg Acetaminophen Tab" at bounding box center [321, 227] width 126 height 28
type input "11.5"
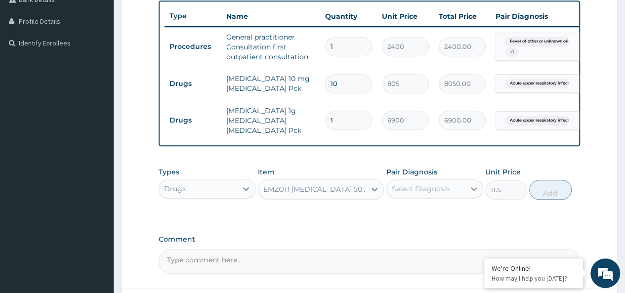
click at [474, 194] on icon at bounding box center [474, 189] width 10 height 10
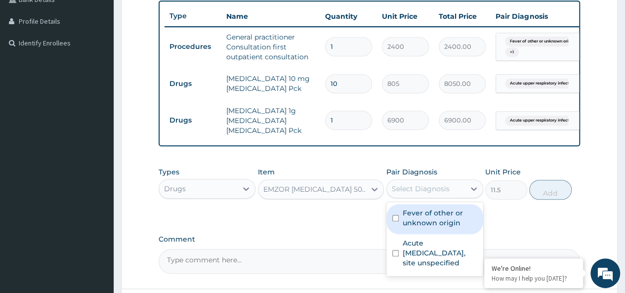
click at [431, 225] on label "Fever of other or unknown origin" at bounding box center [440, 218] width 75 height 20
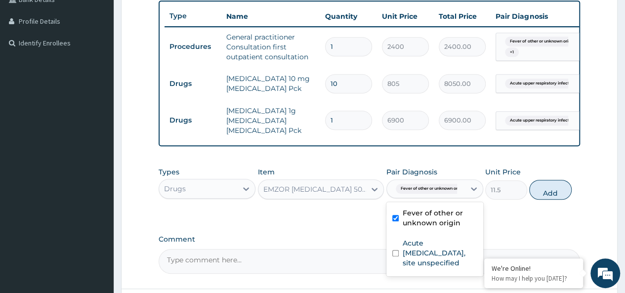
checkbox input "true"
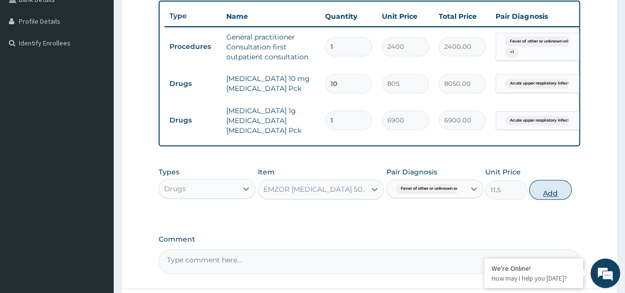
click at [550, 196] on button "Add" at bounding box center [550, 190] width 42 height 20
type input "0"
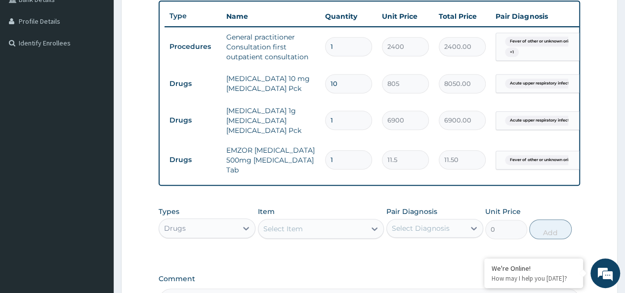
click at [550, 196] on div "PA Code / Prescription Code Enter Code(Secondary Care Only) Encounter Date DD-M…" at bounding box center [369, 73] width 421 height 479
click at [345, 157] on input "1" at bounding box center [348, 159] width 47 height 19
type input "0.00"
type input "2"
type input "23.00"
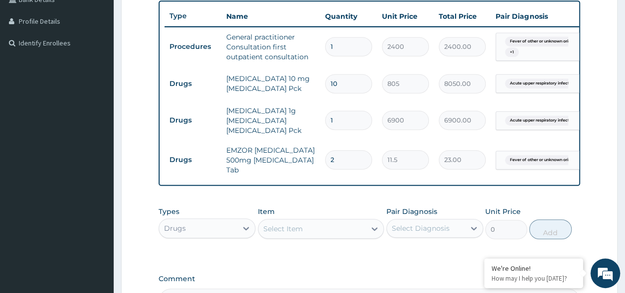
type input "20"
type input "230.00"
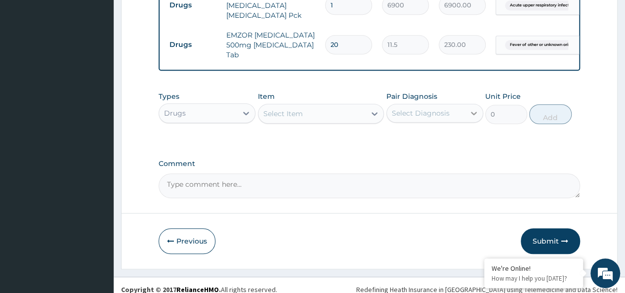
scroll to position [390, 0]
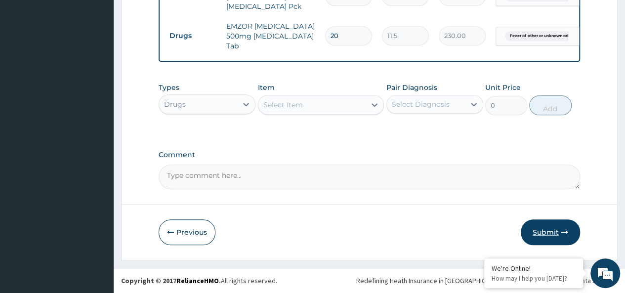
type input "20"
click at [549, 231] on button "Submit" at bounding box center [550, 232] width 59 height 26
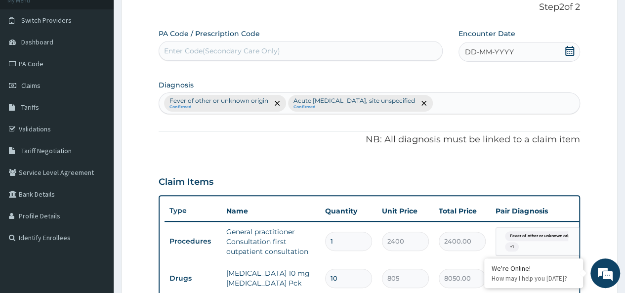
scroll to position [0, 0]
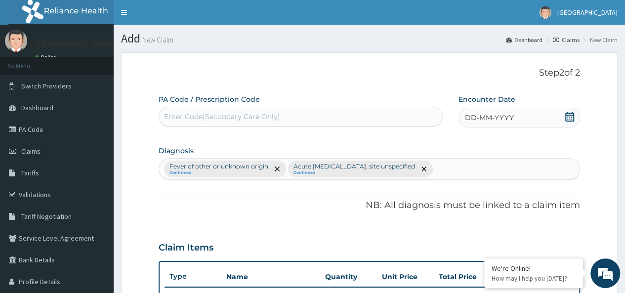
click at [574, 116] on icon at bounding box center [570, 117] width 10 height 10
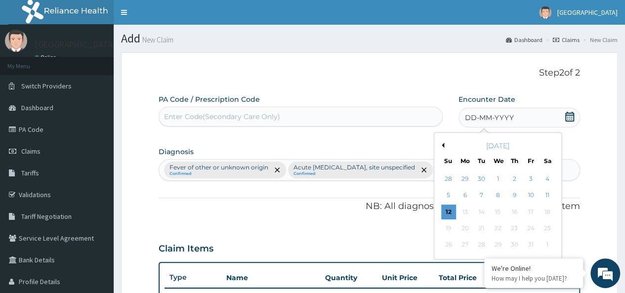
click at [443, 146] on button "Previous Month" at bounding box center [441, 145] width 5 height 5
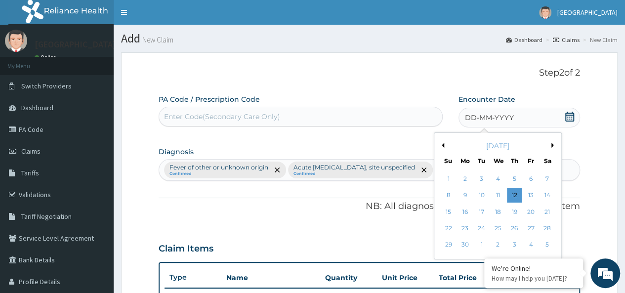
click at [443, 146] on button "Previous Month" at bounding box center [441, 145] width 5 height 5
click at [552, 145] on button "Next Month" at bounding box center [553, 145] width 5 height 5
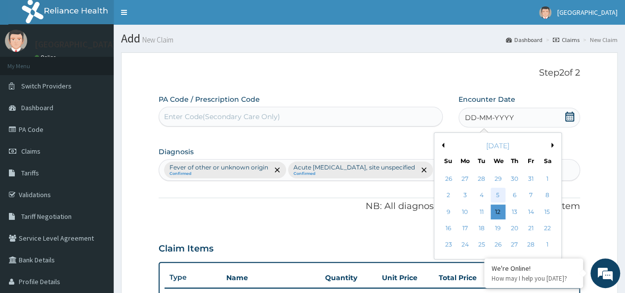
click at [498, 193] on div "5" at bounding box center [497, 195] width 15 height 15
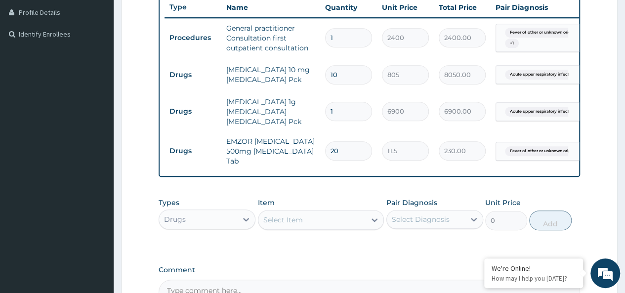
scroll to position [390, 0]
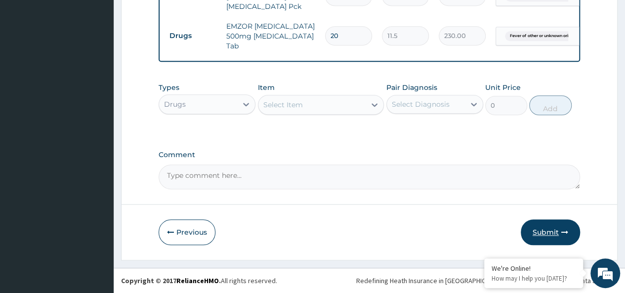
click at [538, 229] on button "Submit" at bounding box center [550, 232] width 59 height 26
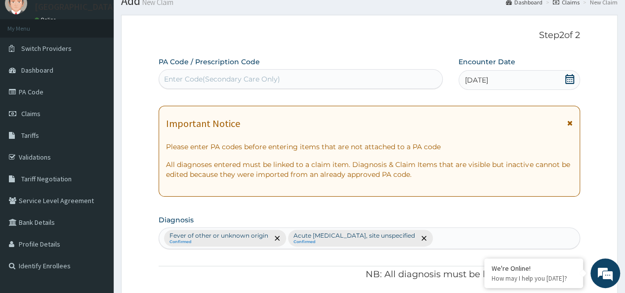
scroll to position [0, 0]
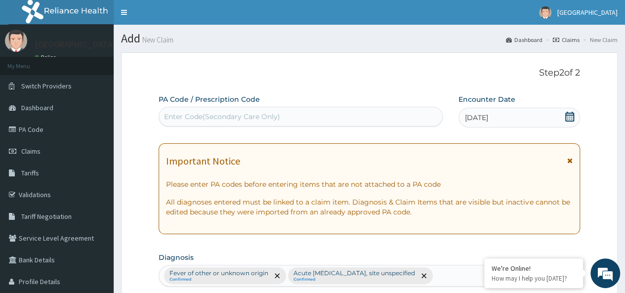
click at [571, 159] on icon at bounding box center [569, 160] width 5 height 7
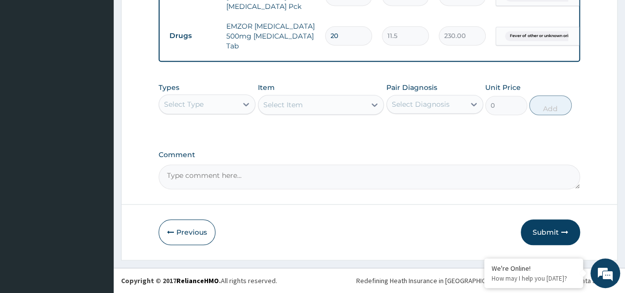
scroll to position [390, 0]
click at [549, 236] on button "Submit" at bounding box center [550, 232] width 59 height 26
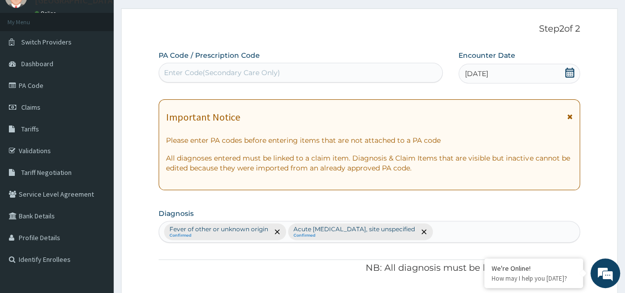
scroll to position [0, 0]
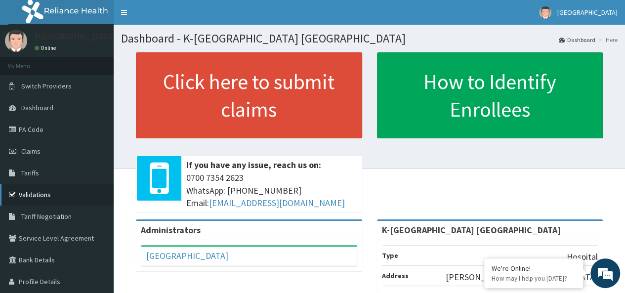
click at [50, 193] on link "Validations" at bounding box center [57, 195] width 114 height 22
